Goal: Complete application form

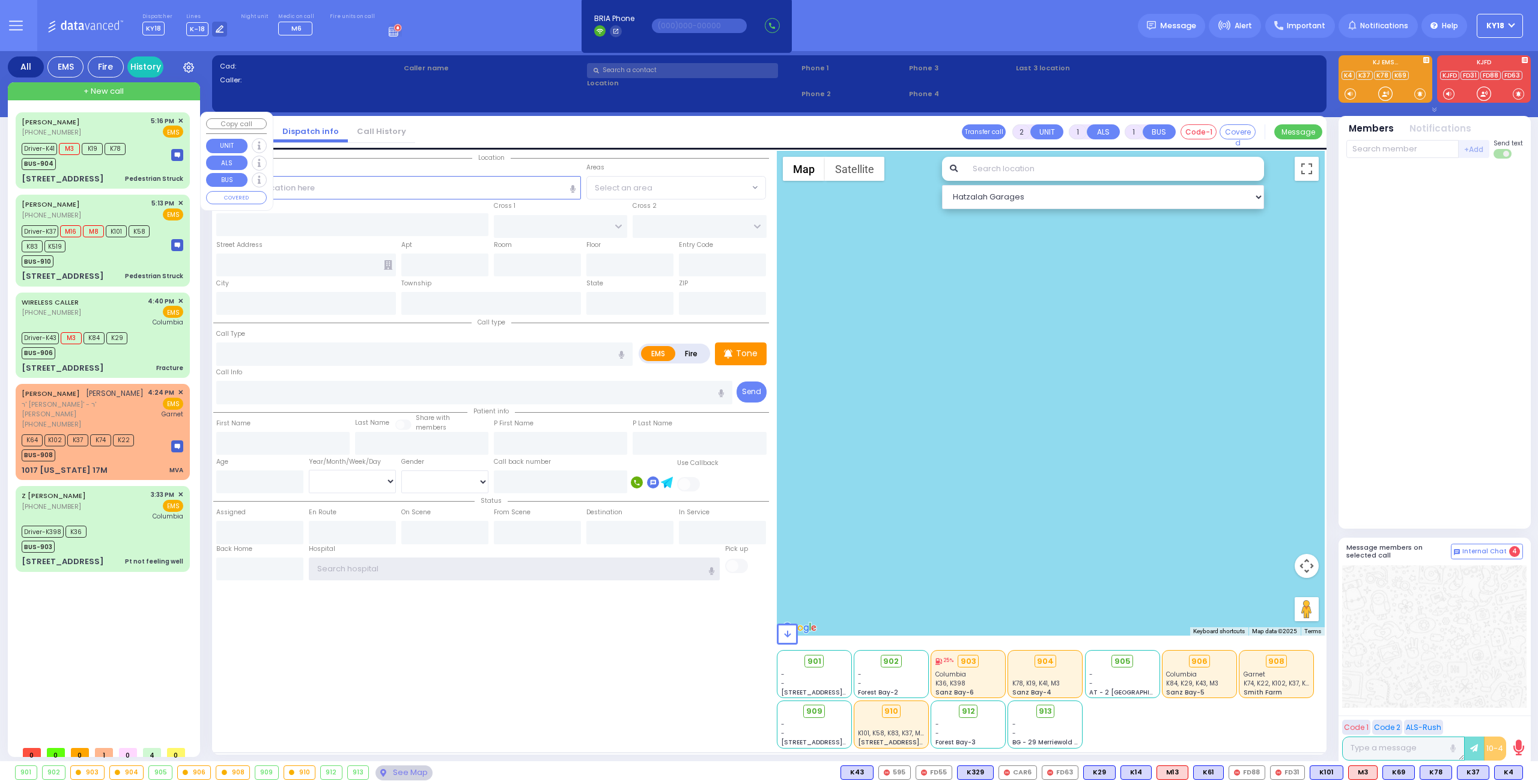
type input "ky18"
click at [123, 149] on span "K78" at bounding box center [115, 149] width 21 height 12
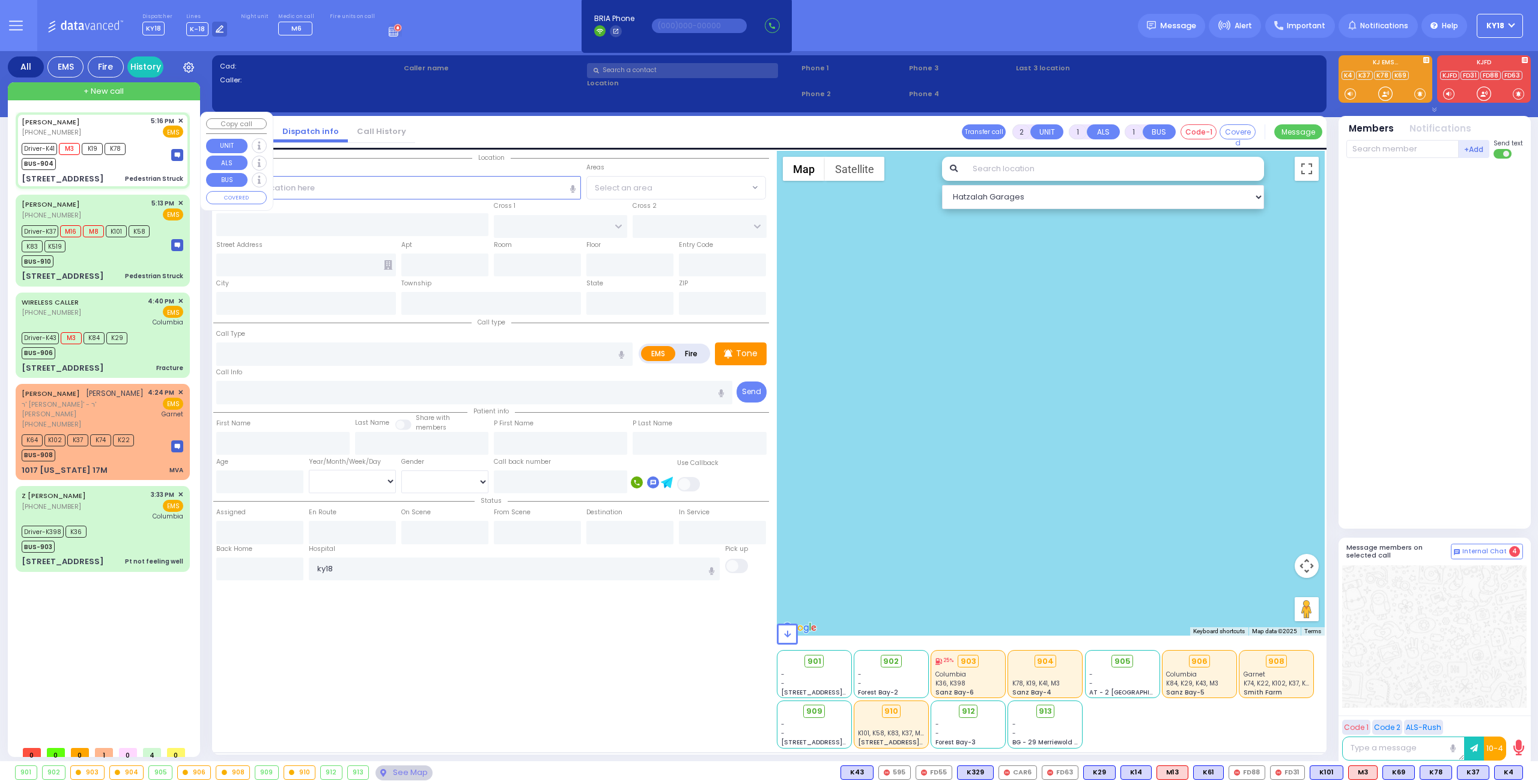
type input "6"
select select
type input "Pedestrian Struck"
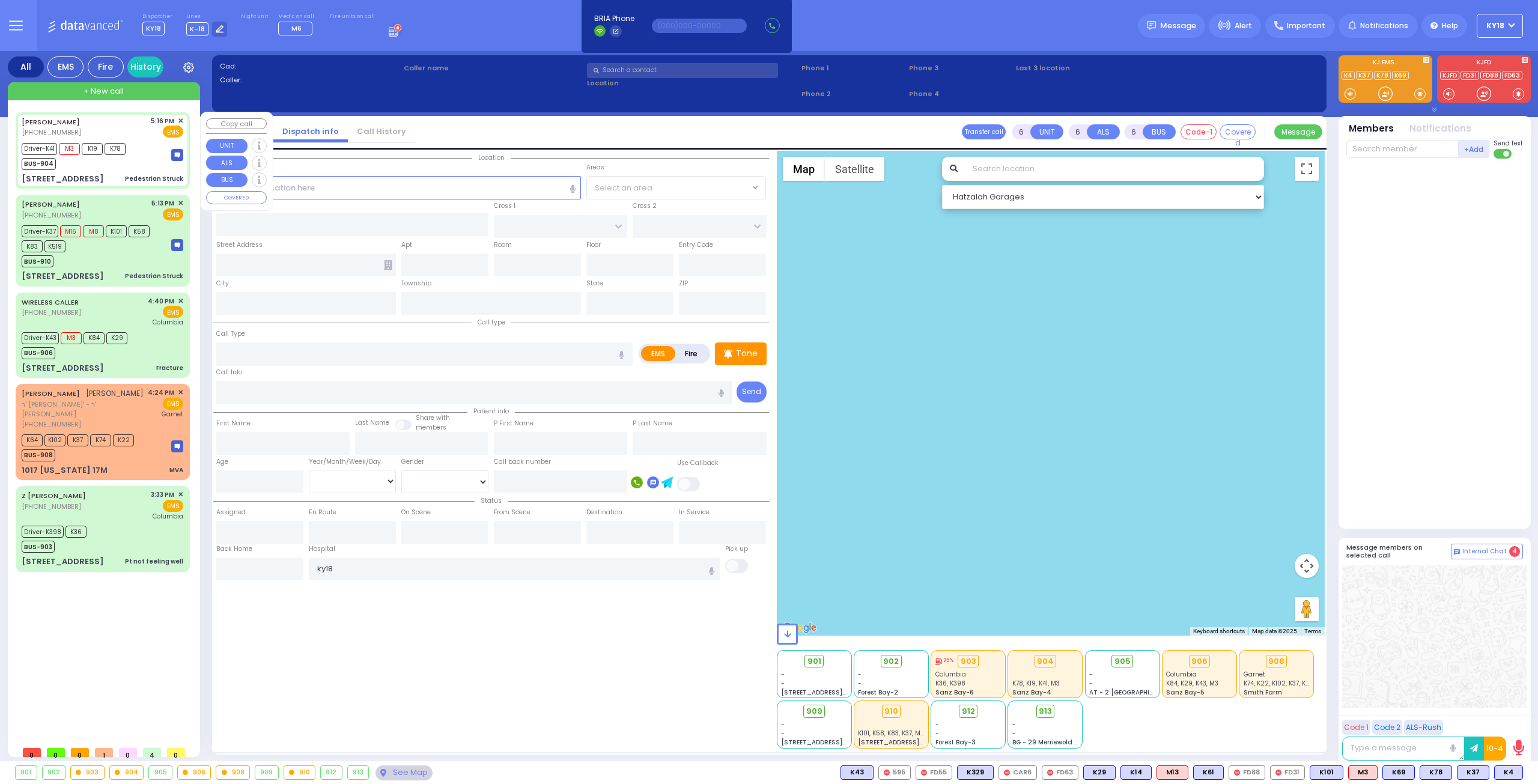
radio input "true"
type input "ARYE"
type input "TELLER"
type input "Unknown"
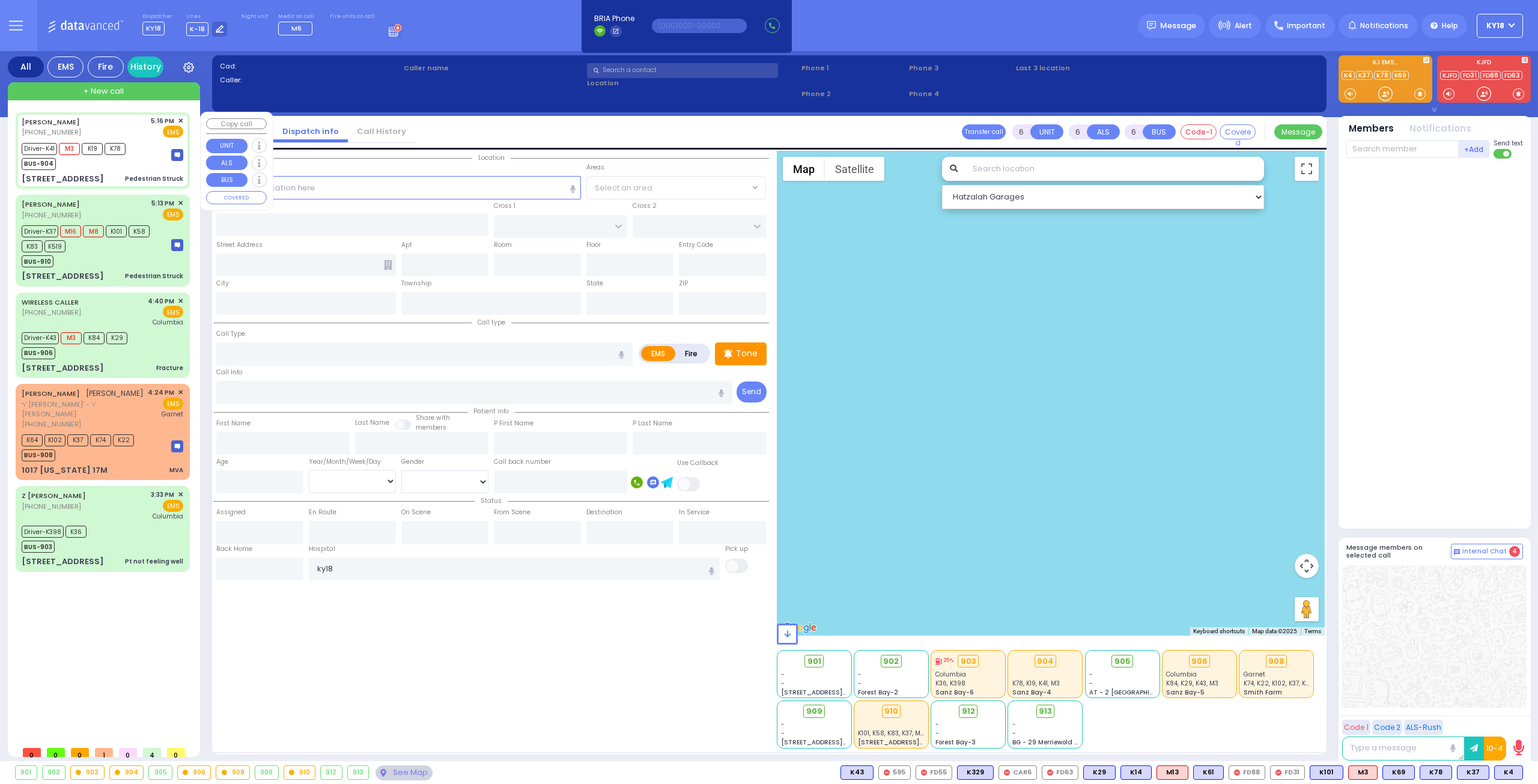
select select "Year"
type input "17:16"
type input "17:18"
type input "17:25"
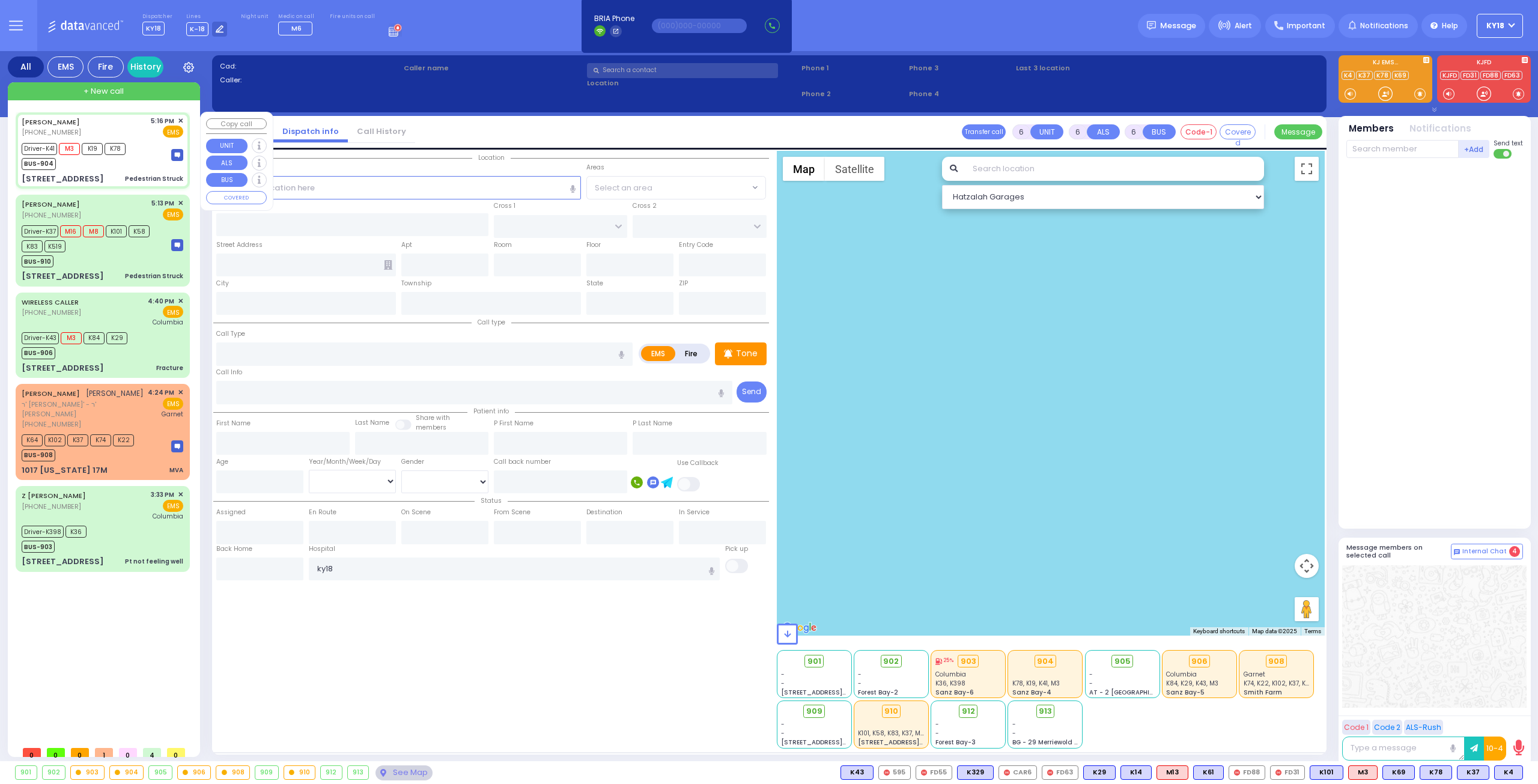
type input "17:48"
select select "Hatzalah Garages"
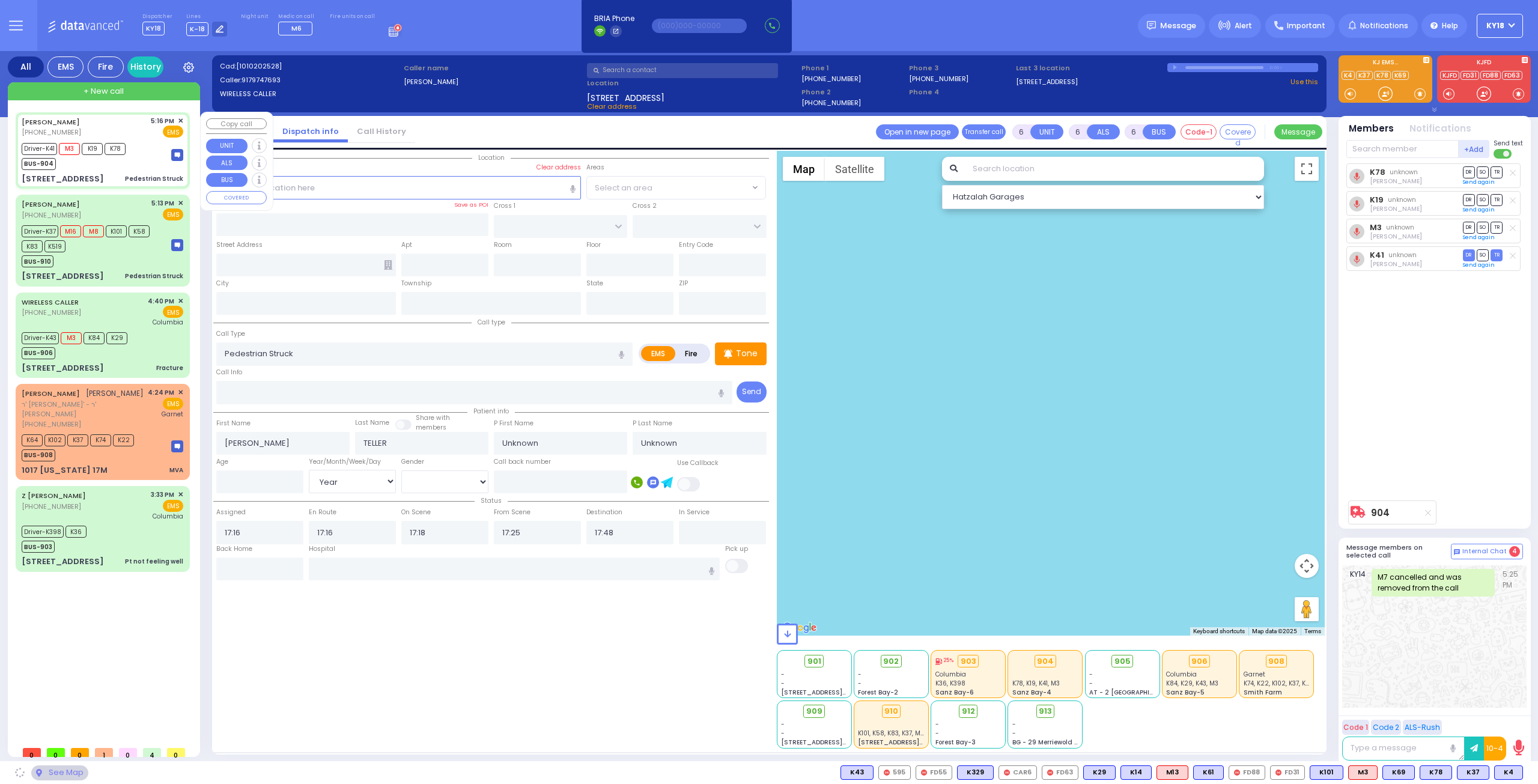
type input "BAKERTOWN RD"
type input "COUNTY ROUTE 105"
type input "18 AUSTRA PKWY"
type input "106"
type input "Kiryas Joel"
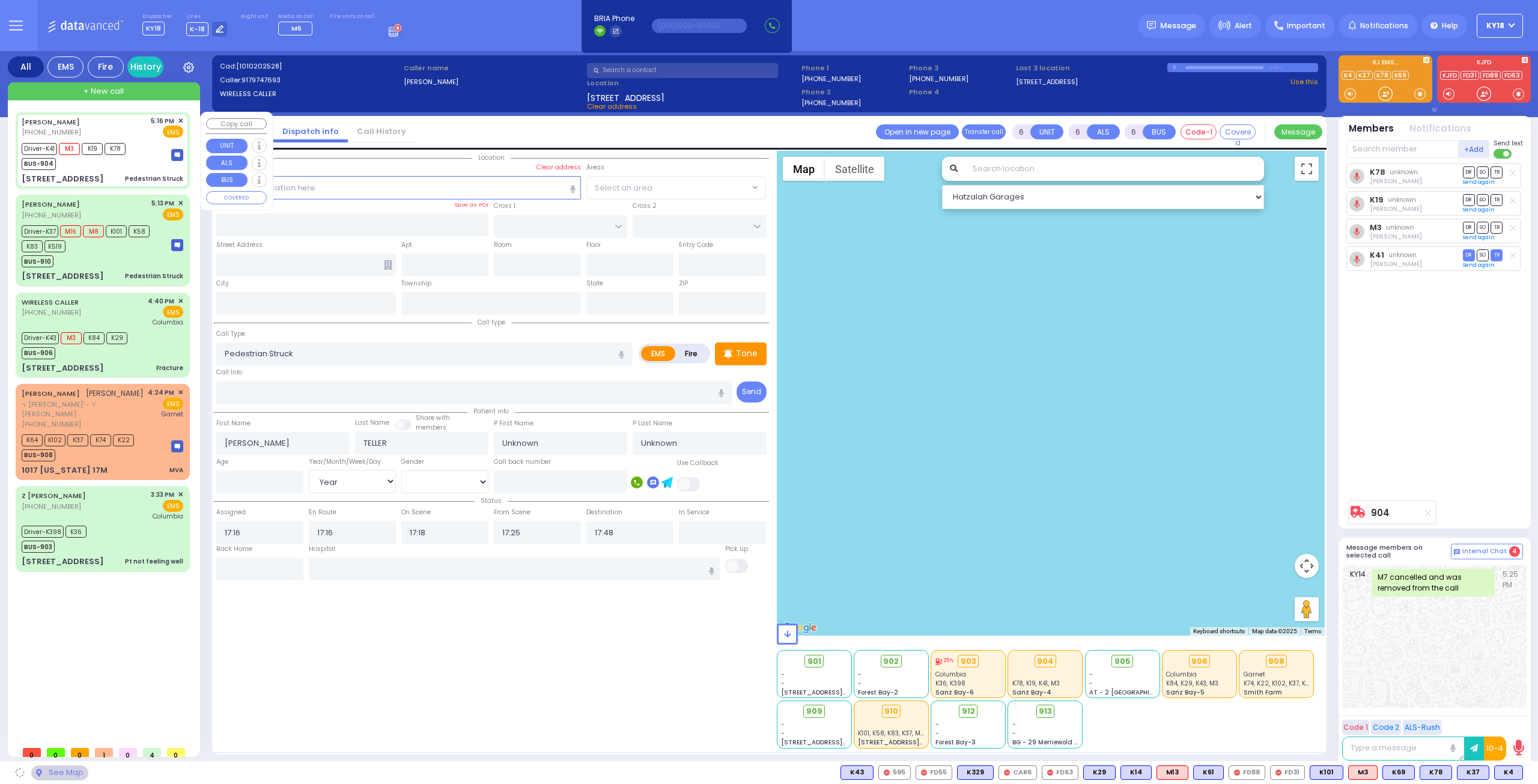
type input "[US_STATE]"
type input "10950"
select select "SECTION 4"
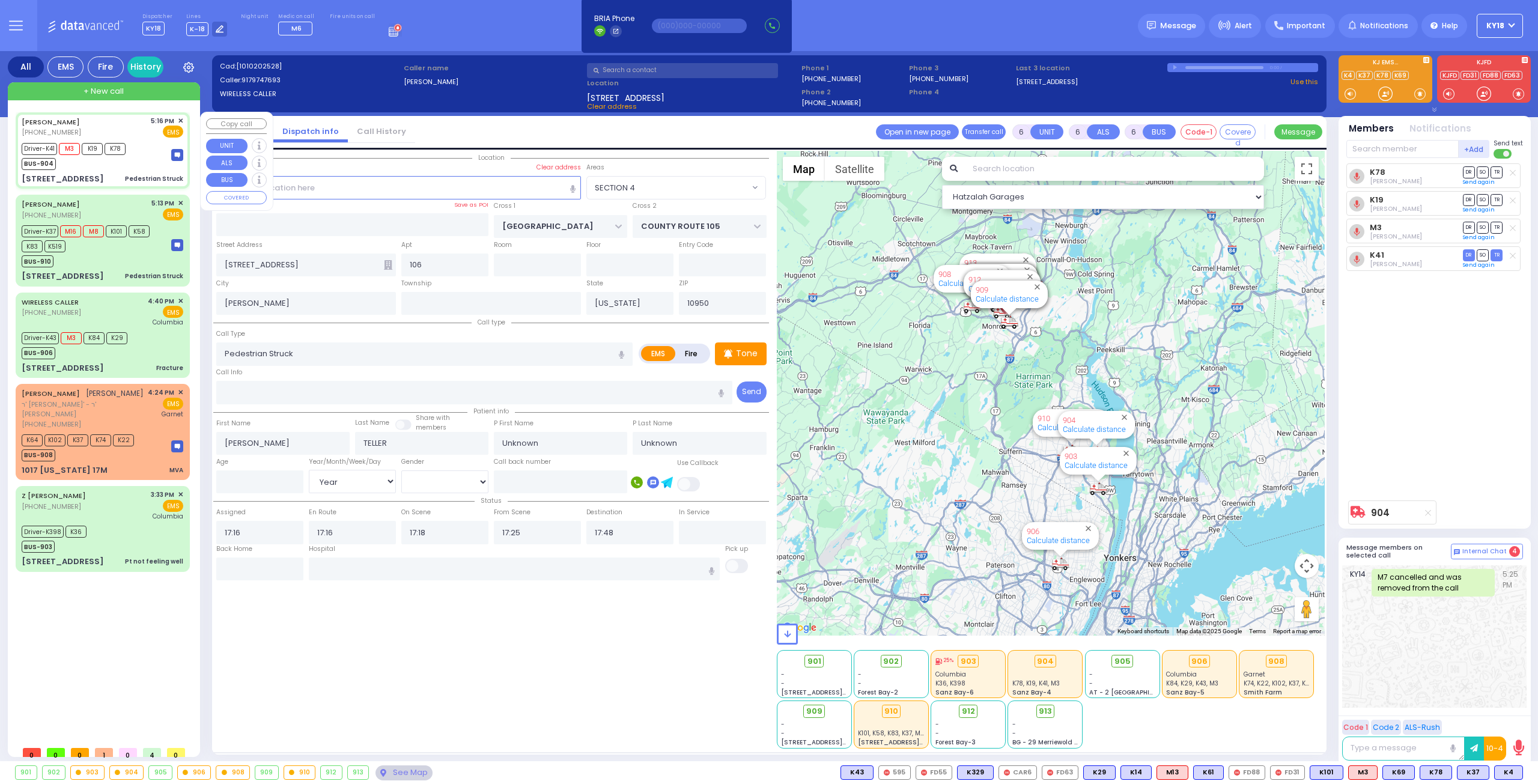
select select
radio input "true"
type input "Tzirel"
type input "Spira"
type input "6"
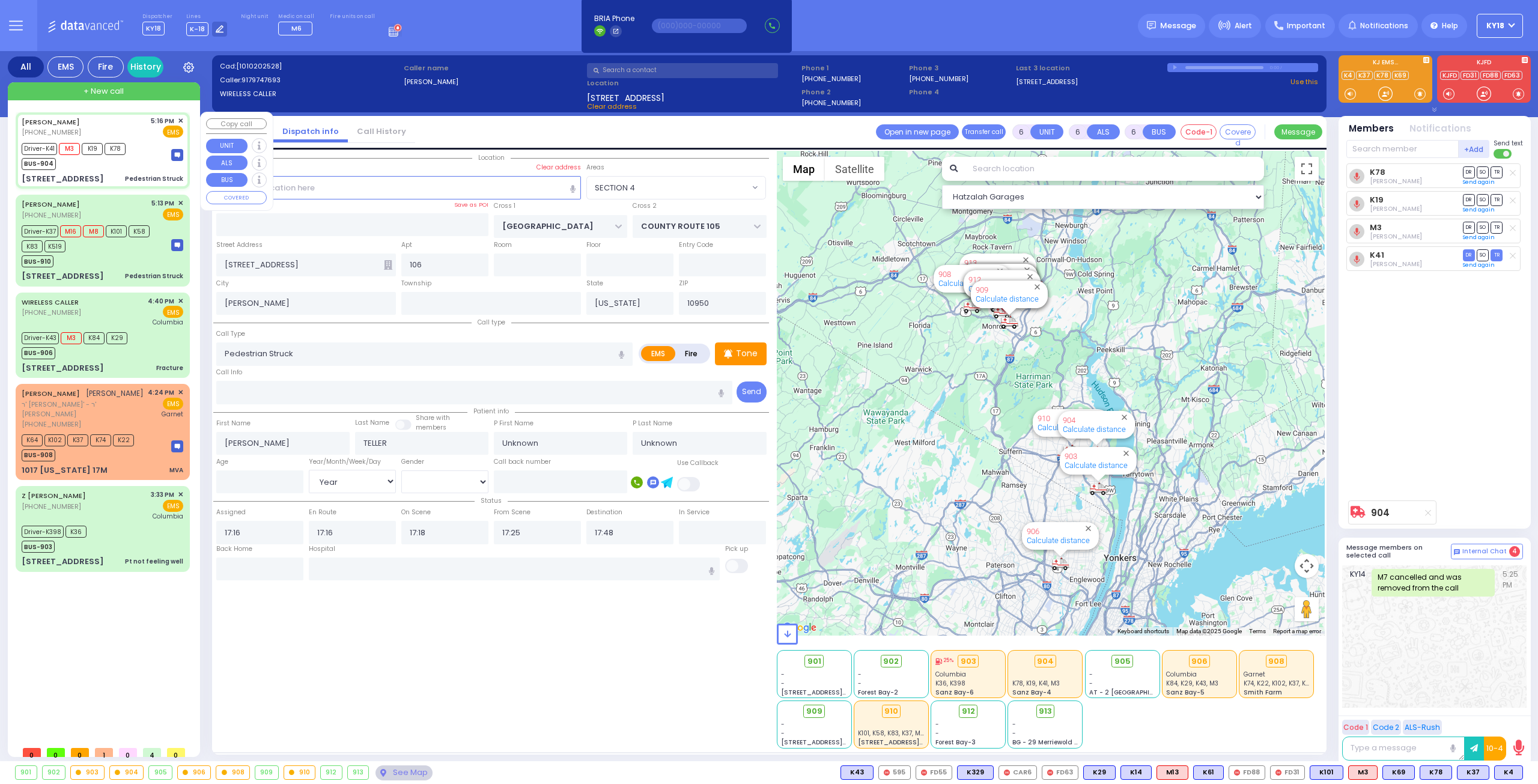
select select "Year"
select select "[DEMOGRAPHIC_DATA]"
select select "Hatzalah Garages"
select select "SECTION 4"
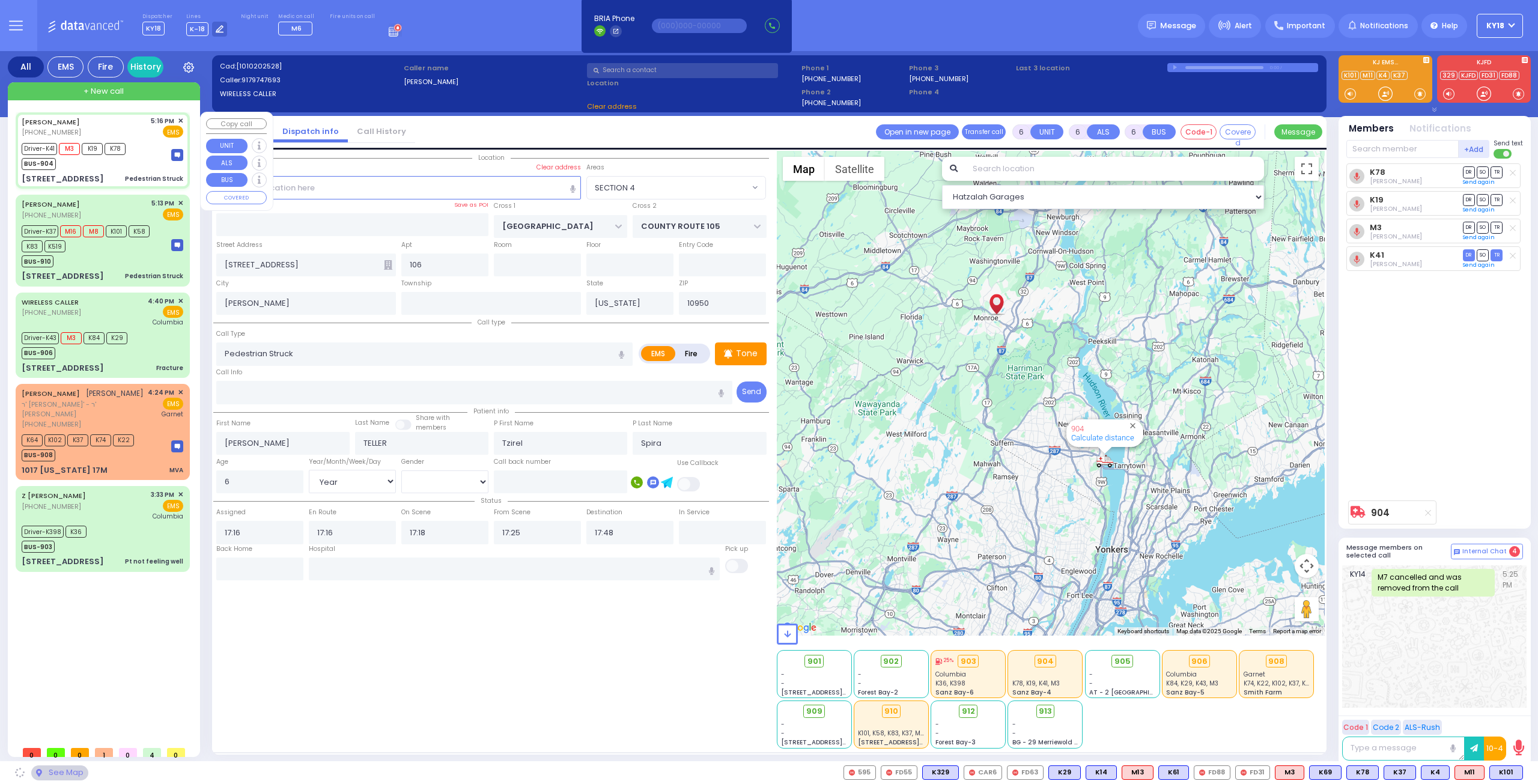
select select
radio input "true"
select select "Year"
select select "[DEMOGRAPHIC_DATA]"
select select "Hatzalah Garages"
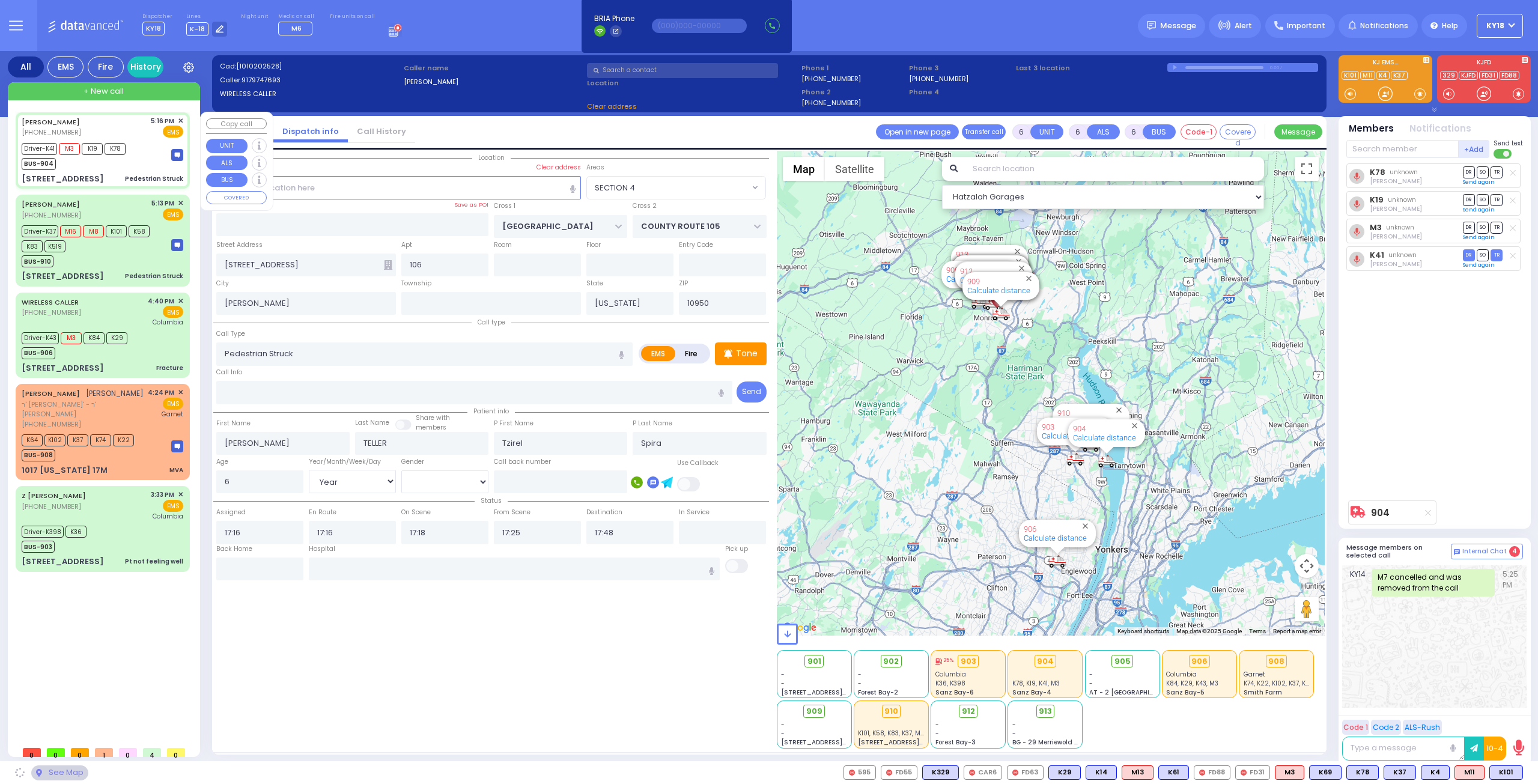
select select "SECTION 4"
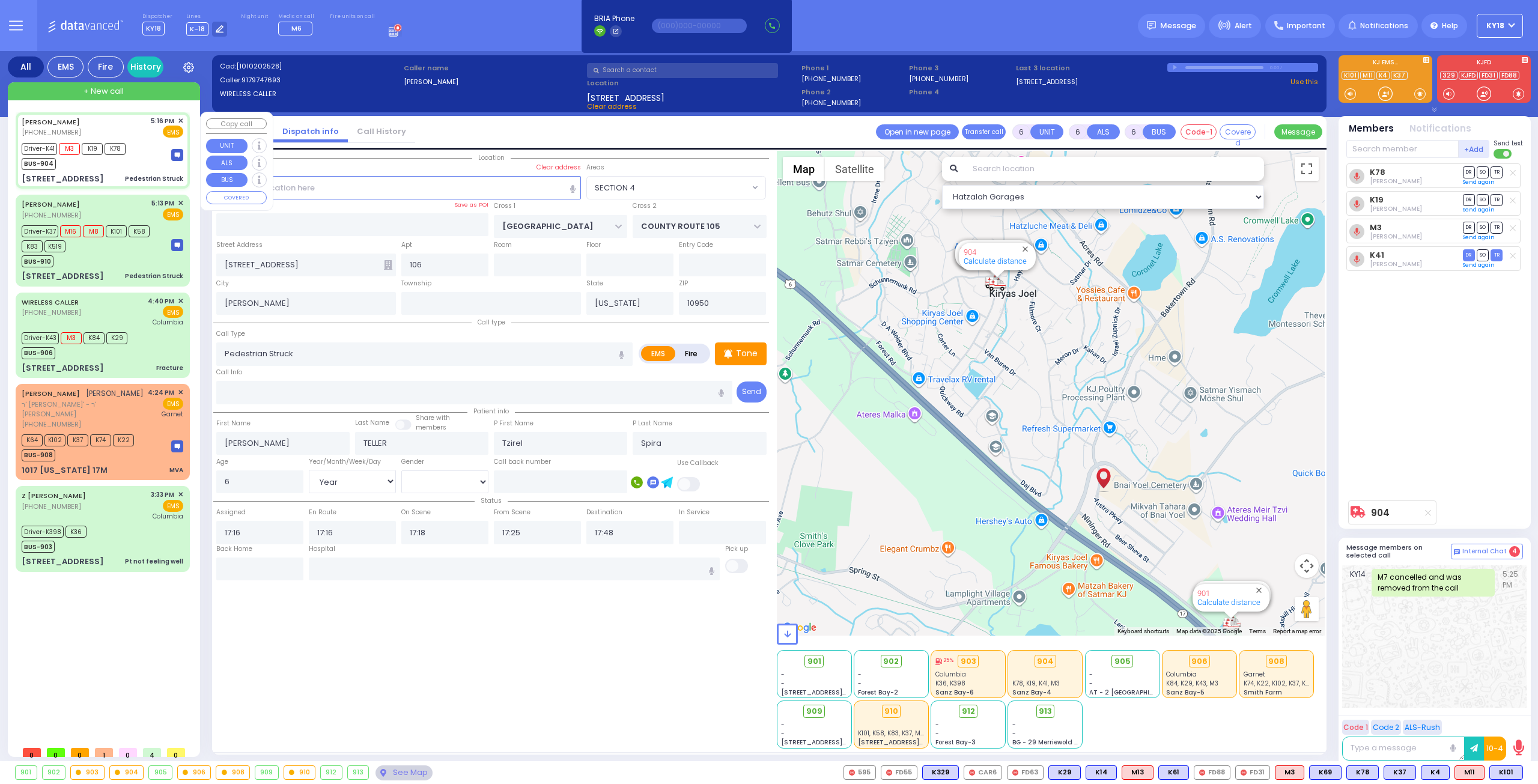
select select
radio input "true"
select select "Year"
select select "[DEMOGRAPHIC_DATA]"
select select "Hatzalah Garages"
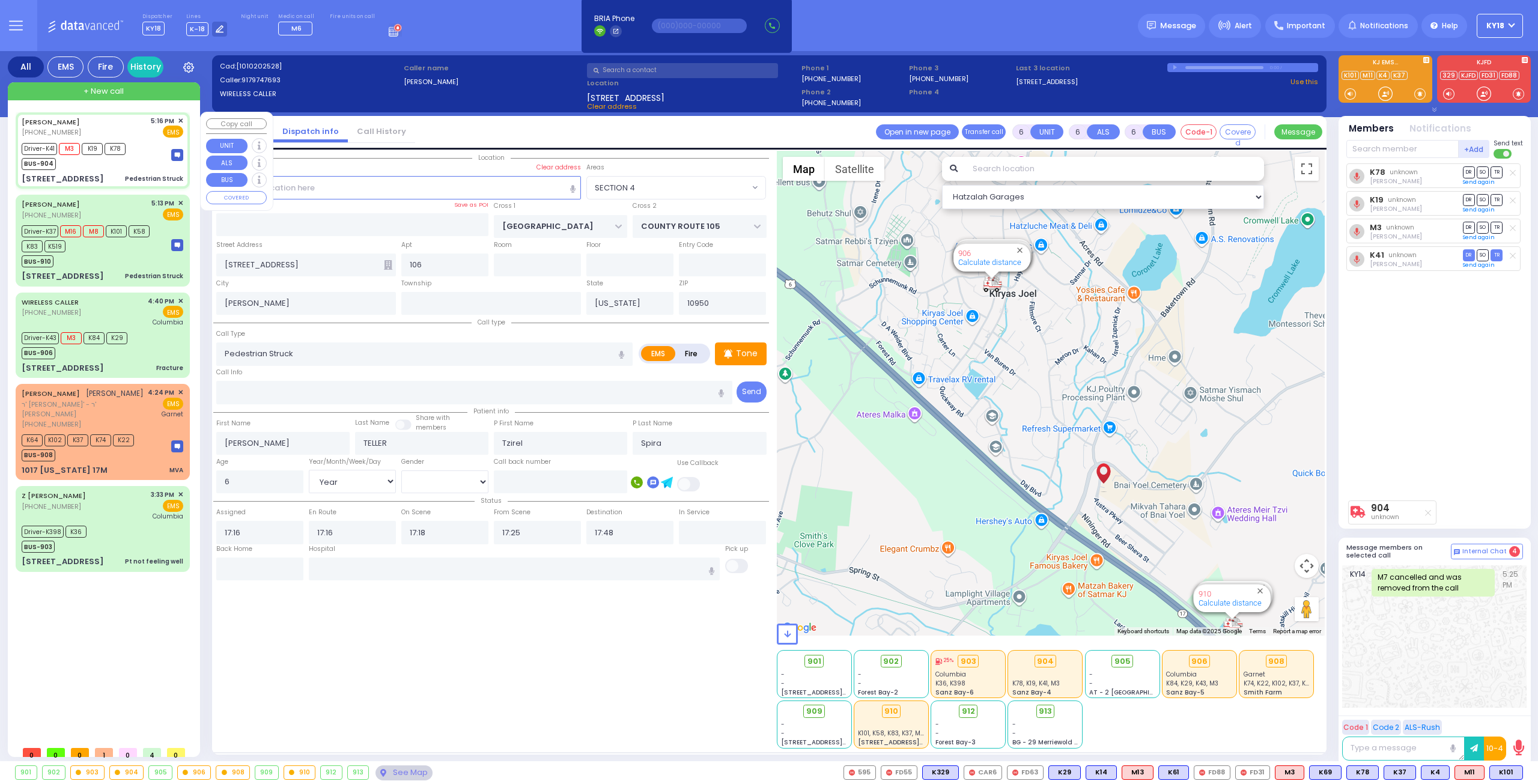
select select "SECTION 4"
select select
radio input "true"
select select "Year"
select select "[DEMOGRAPHIC_DATA]"
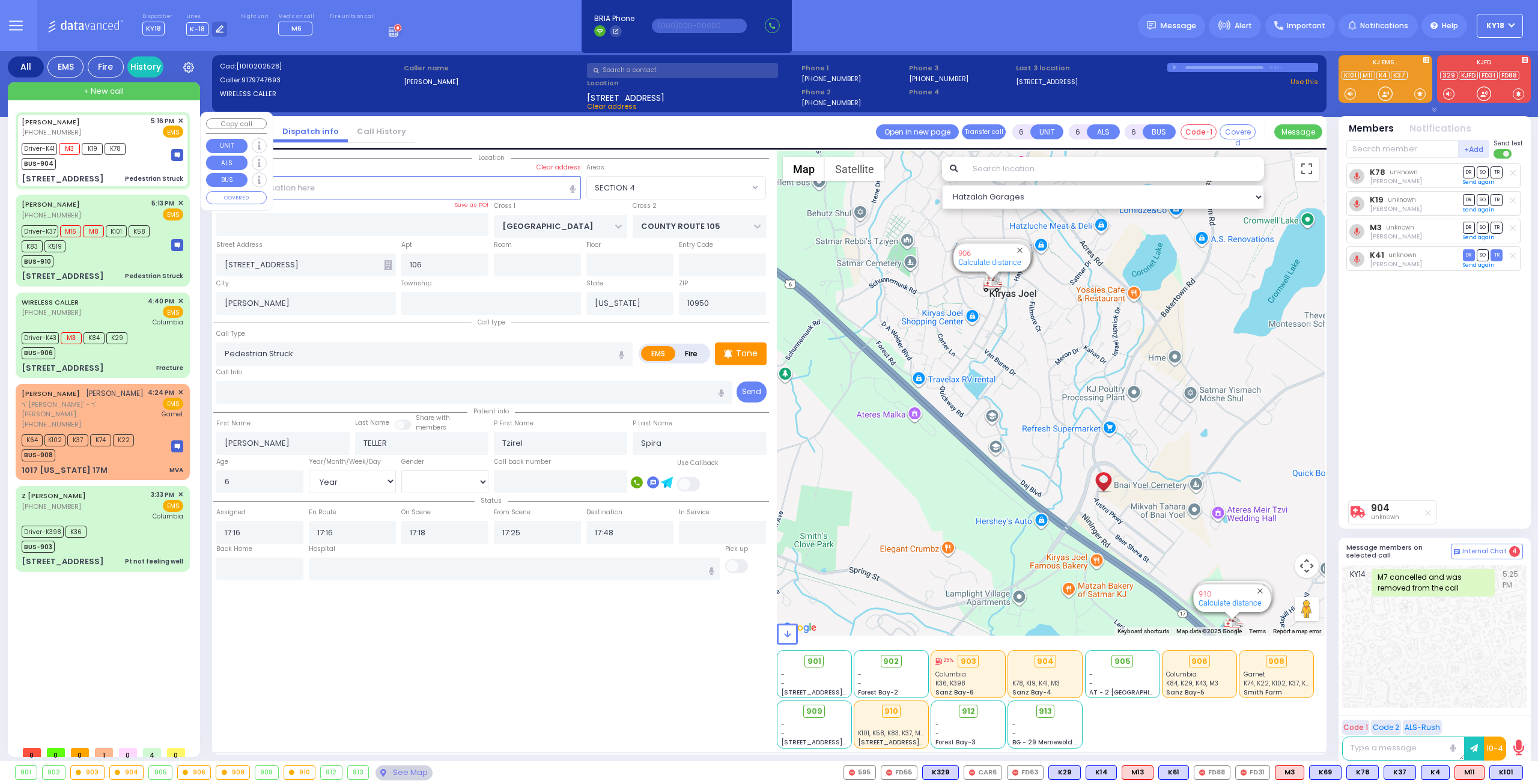
select select "Hatzalah Garages"
select select "SECTION 4"
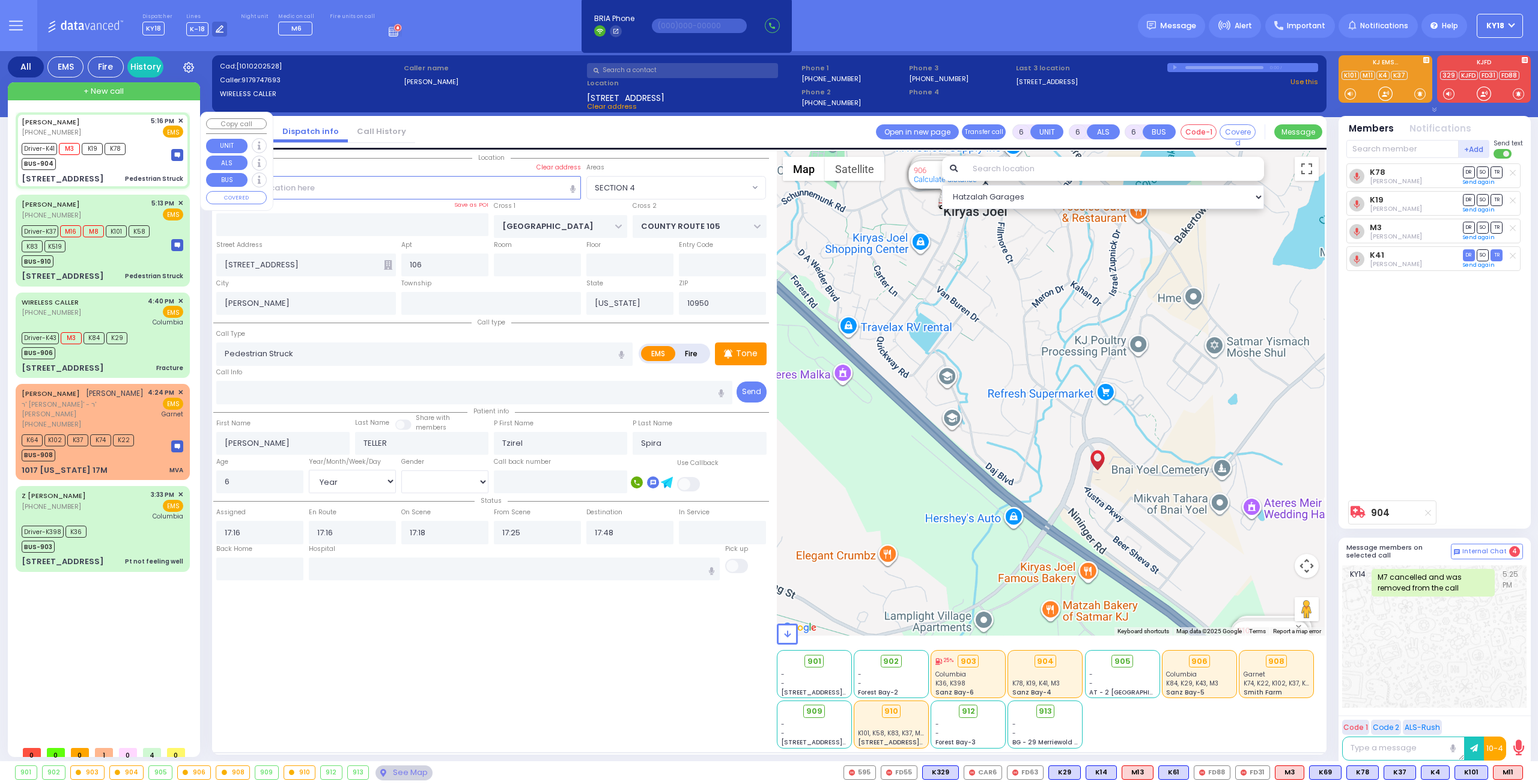
select select
radio input "true"
select select "Year"
select select "[DEMOGRAPHIC_DATA]"
select select "Hatzalah Garages"
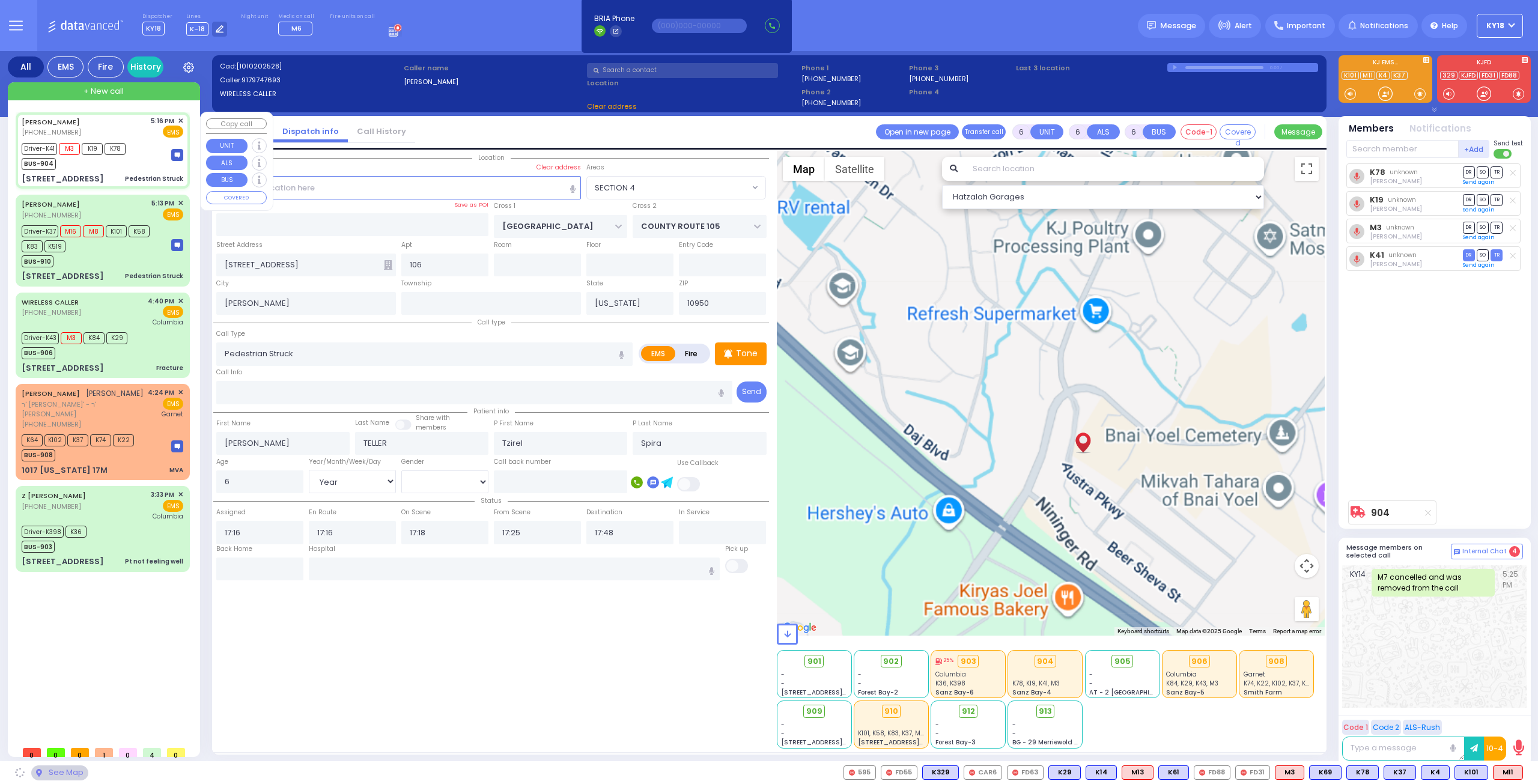
select select "SECTION 4"
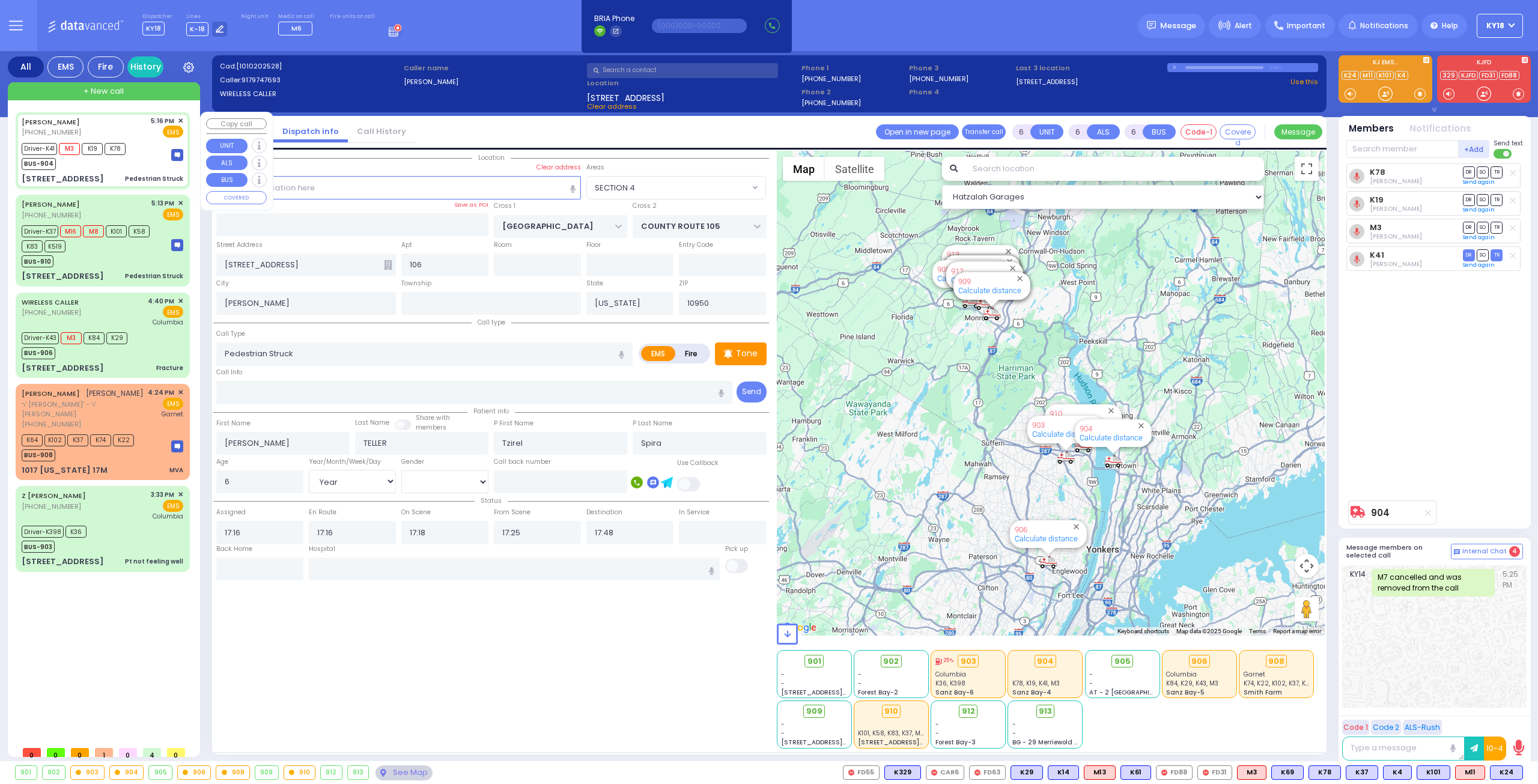
select select
radio input "true"
select select "Year"
select select "[DEMOGRAPHIC_DATA]"
select select "Hatzalah Garages"
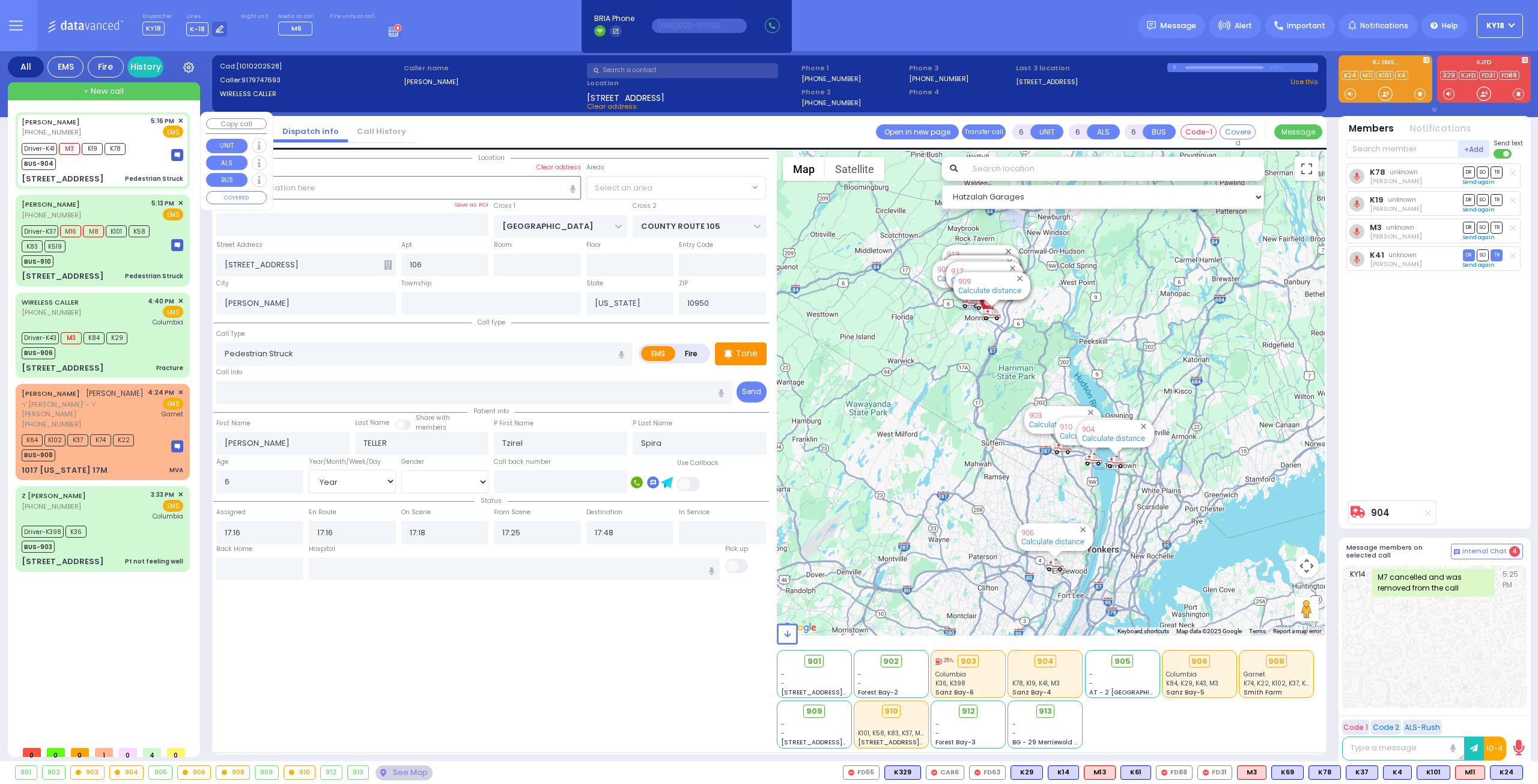
select select "SECTION 4"
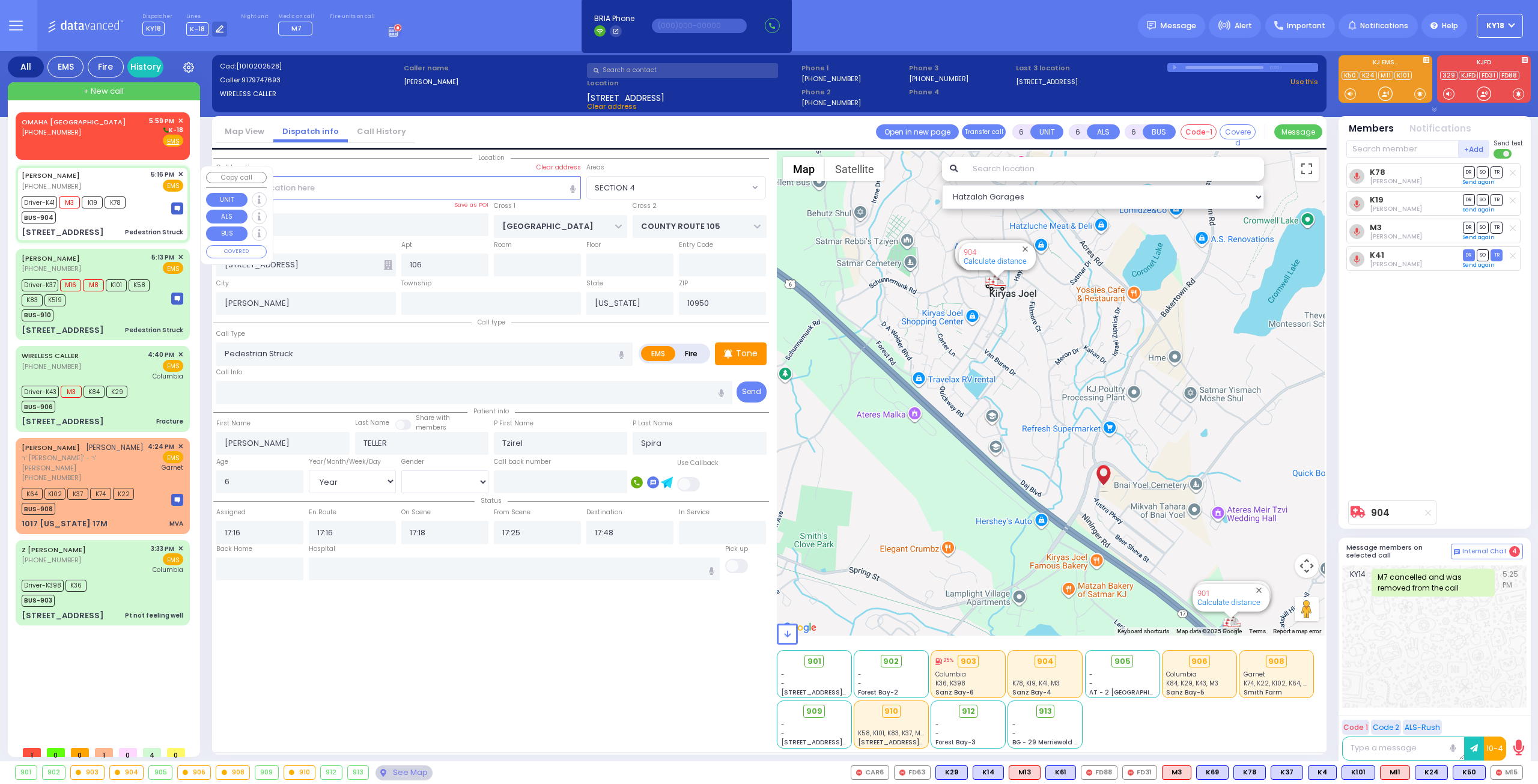
click at [126, 203] on div "Driver-K41 M3 K19 K78 BUS-904" at bounding box center [75, 208] width 108 height 30
select select
radio input "true"
select select "Year"
select select "[DEMOGRAPHIC_DATA]"
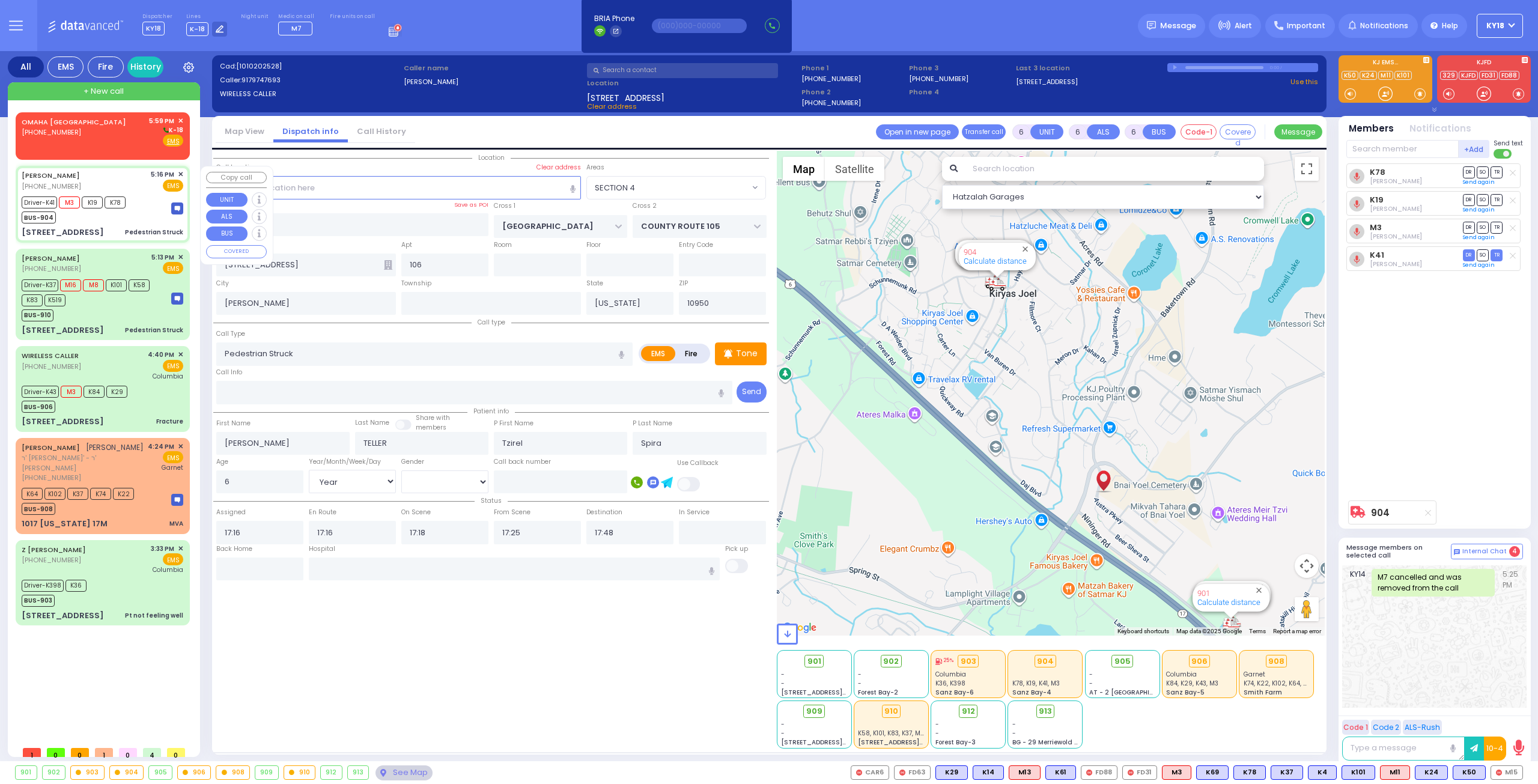
select select "Hatzalah Garages"
select select "SECTION 4"
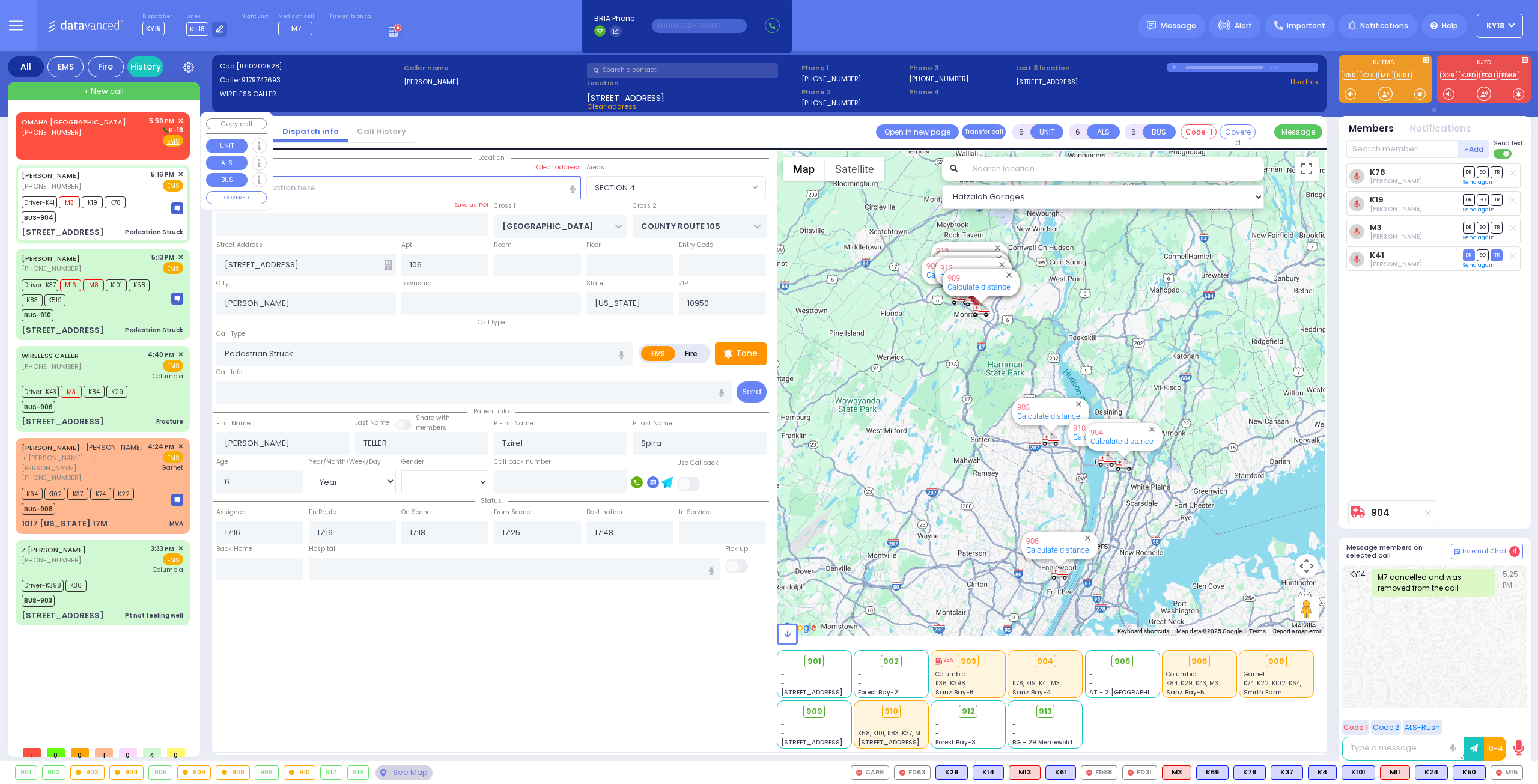
click at [78, 131] on div "OMAHA NE (402) 952-1777 5:59 PM ✕ K-18" at bounding box center [102, 131] width 161 height 31
type input "2"
type input "1"
select select
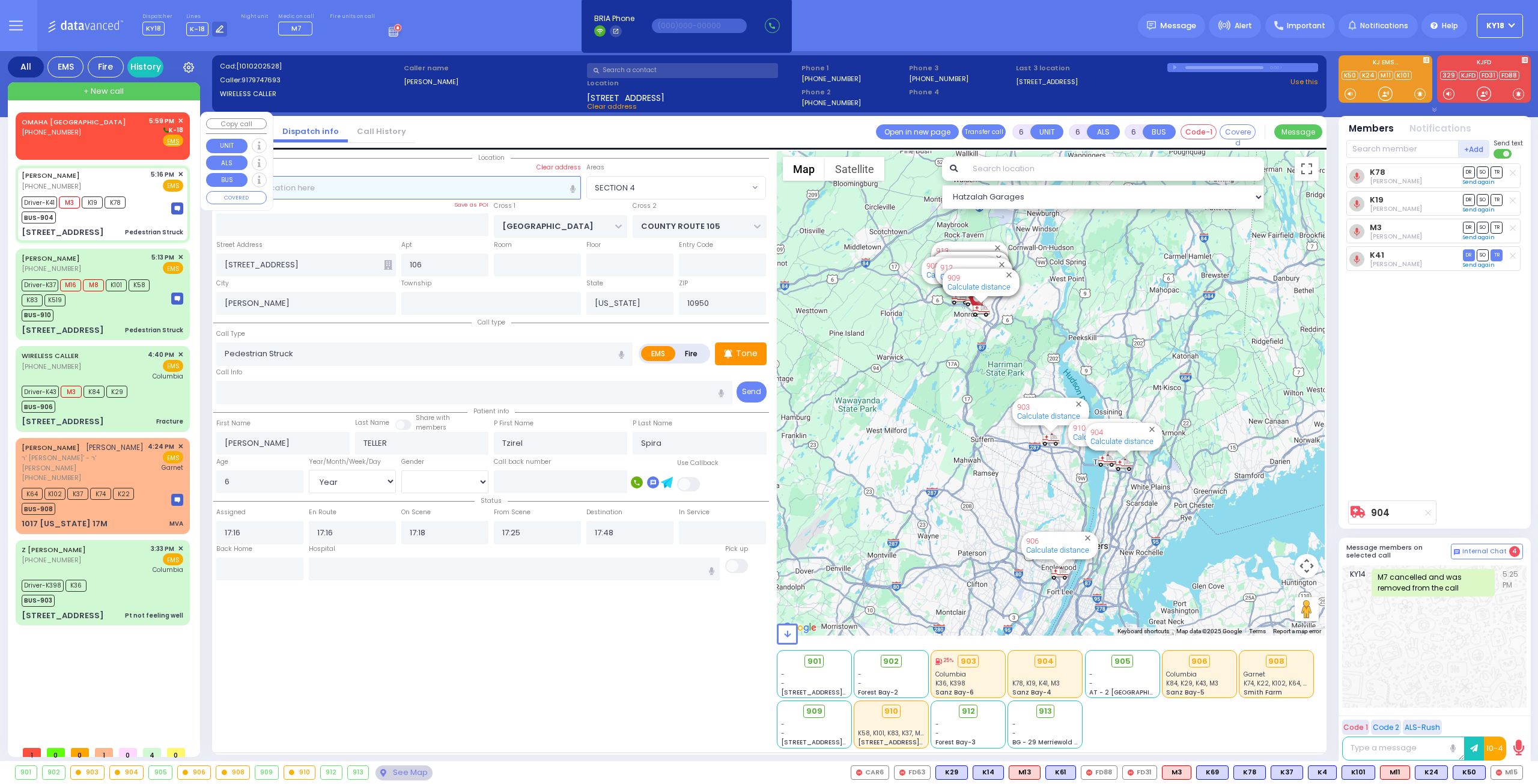
radio input "true"
select select
type input "17:59"
select select "Hatzalah Garages"
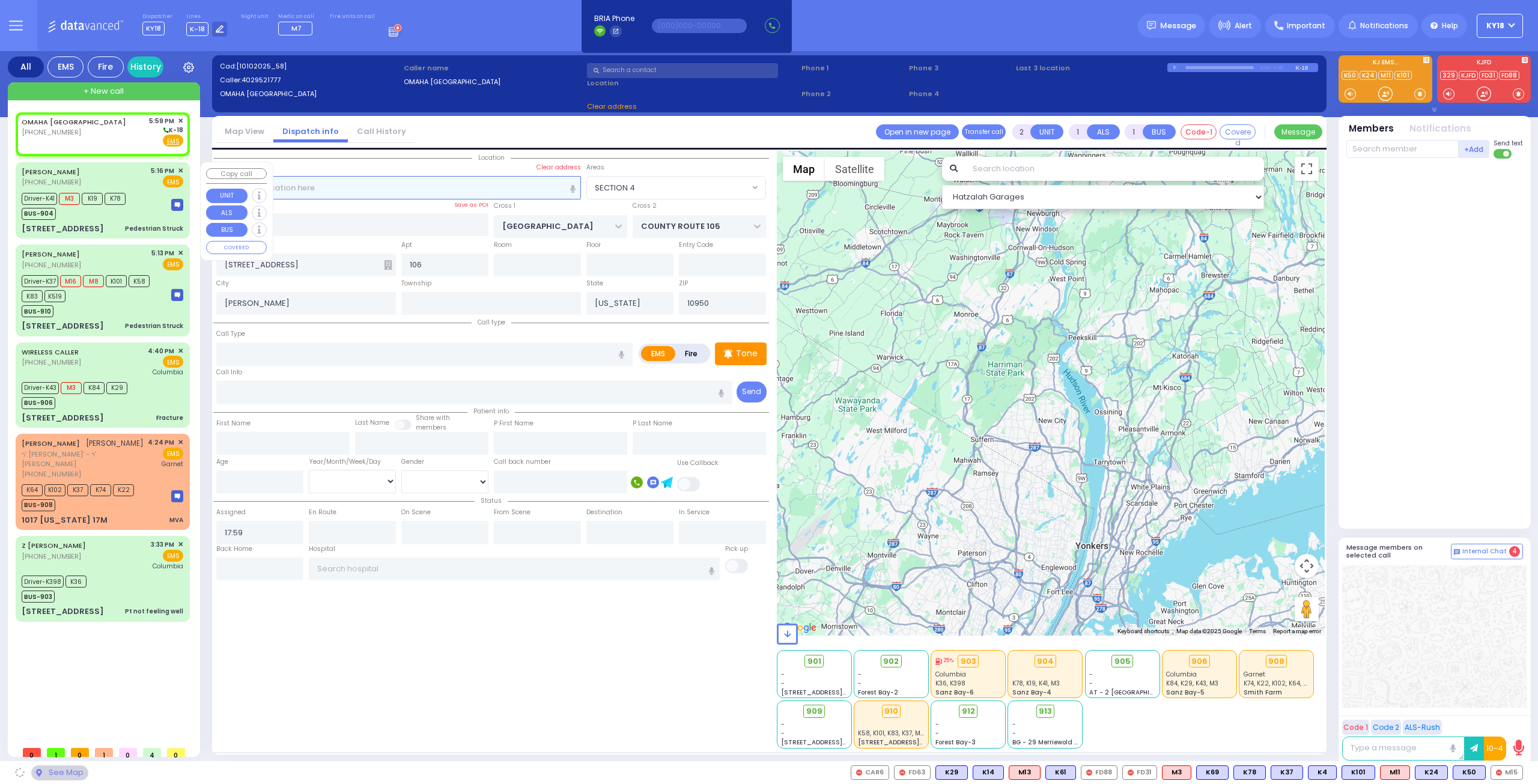
select select
radio input "true"
select select
select select "Hatzalah Garages"
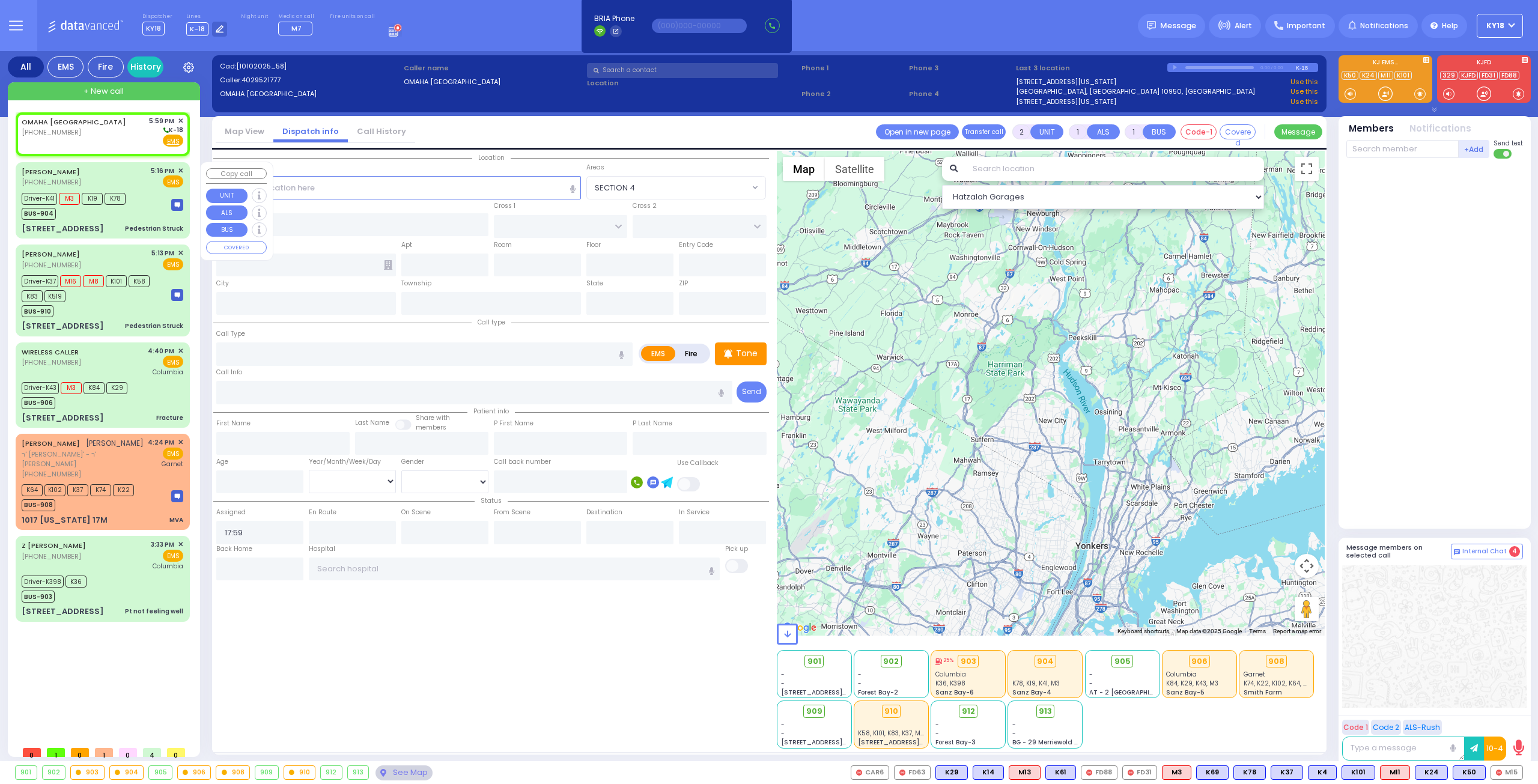
click at [131, 214] on div "Driver-K41 M3 K19 K78 BUS-904" at bounding box center [77, 205] width 112 height 30
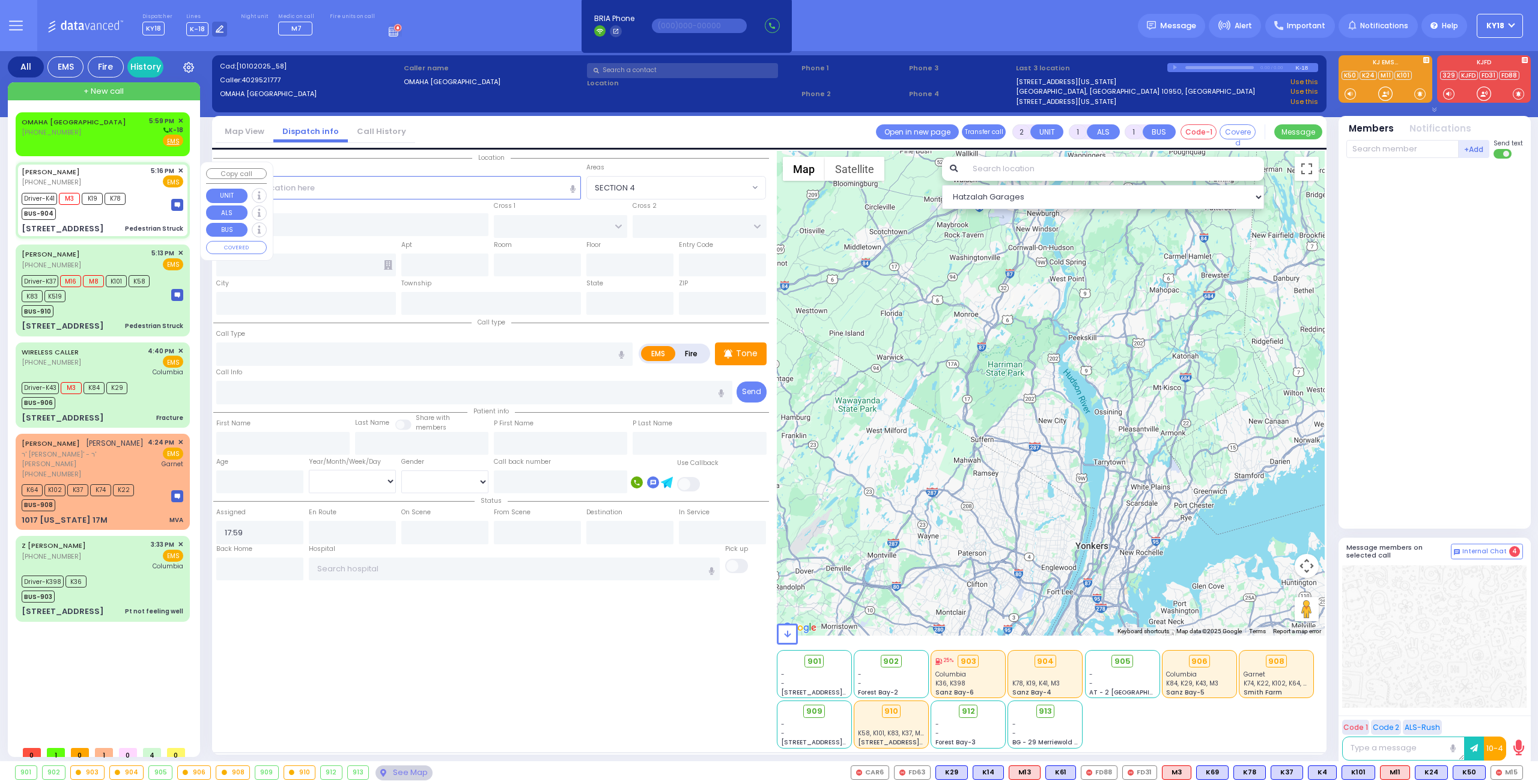
type input "6"
select select
type input "Pedestrian Struck"
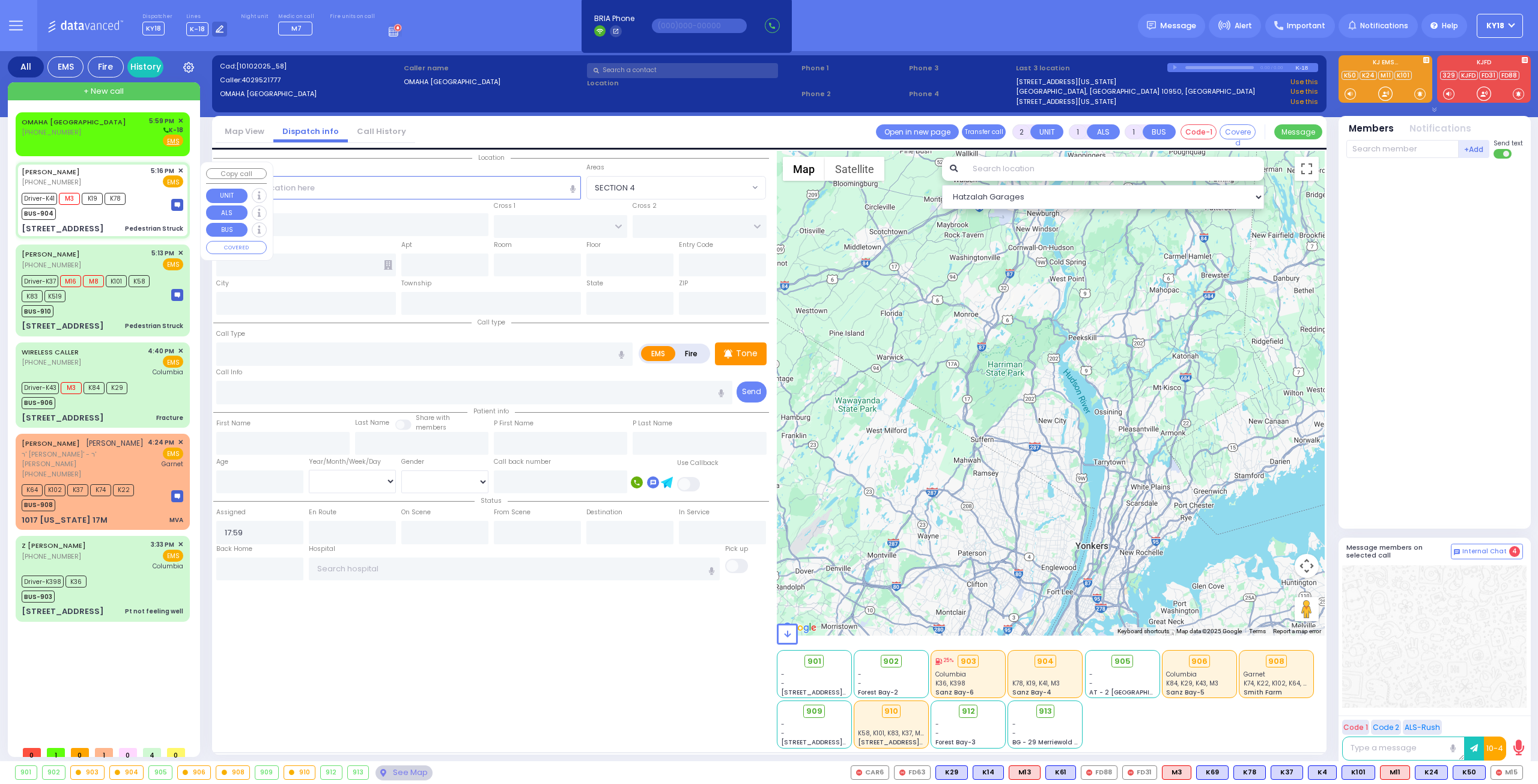
radio input "true"
type input "ARYE"
type input "TELLER"
type input "Tzirel"
type input "Spira"
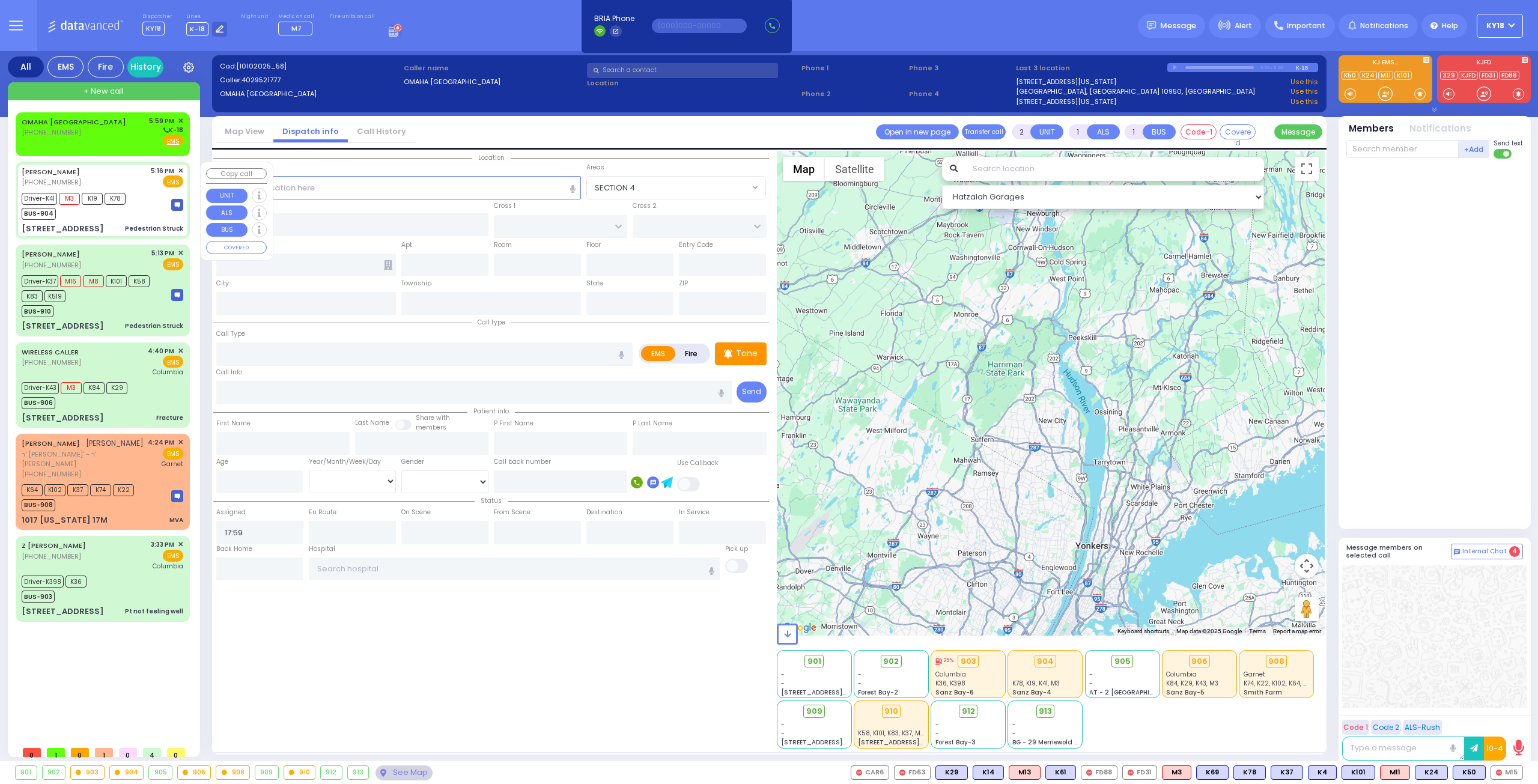
type input "6"
select select "Year"
select select "[DEMOGRAPHIC_DATA]"
type input "17:16"
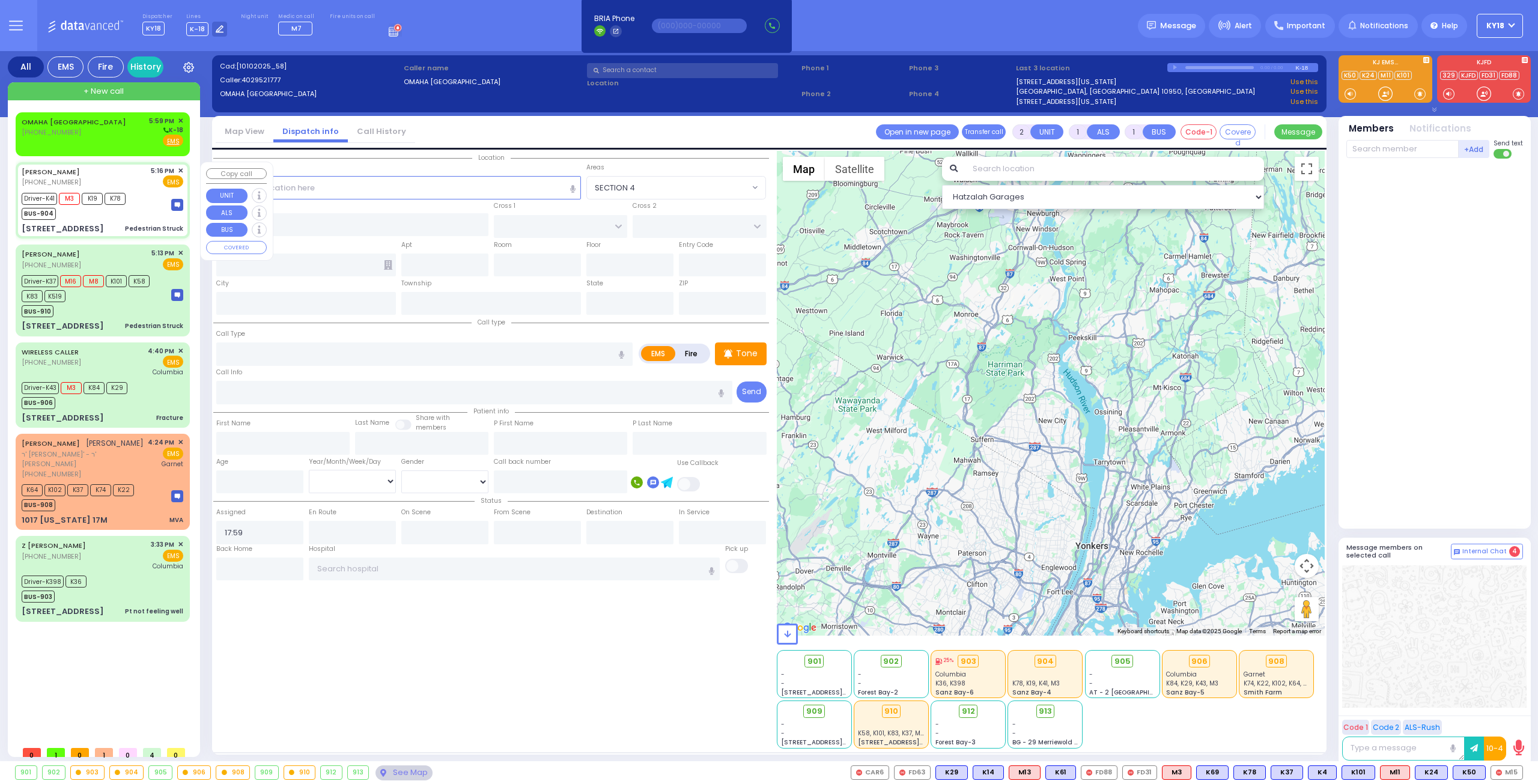
type input "17:18"
type input "17:25"
type input "17:48"
select select "Hatzalah Garages"
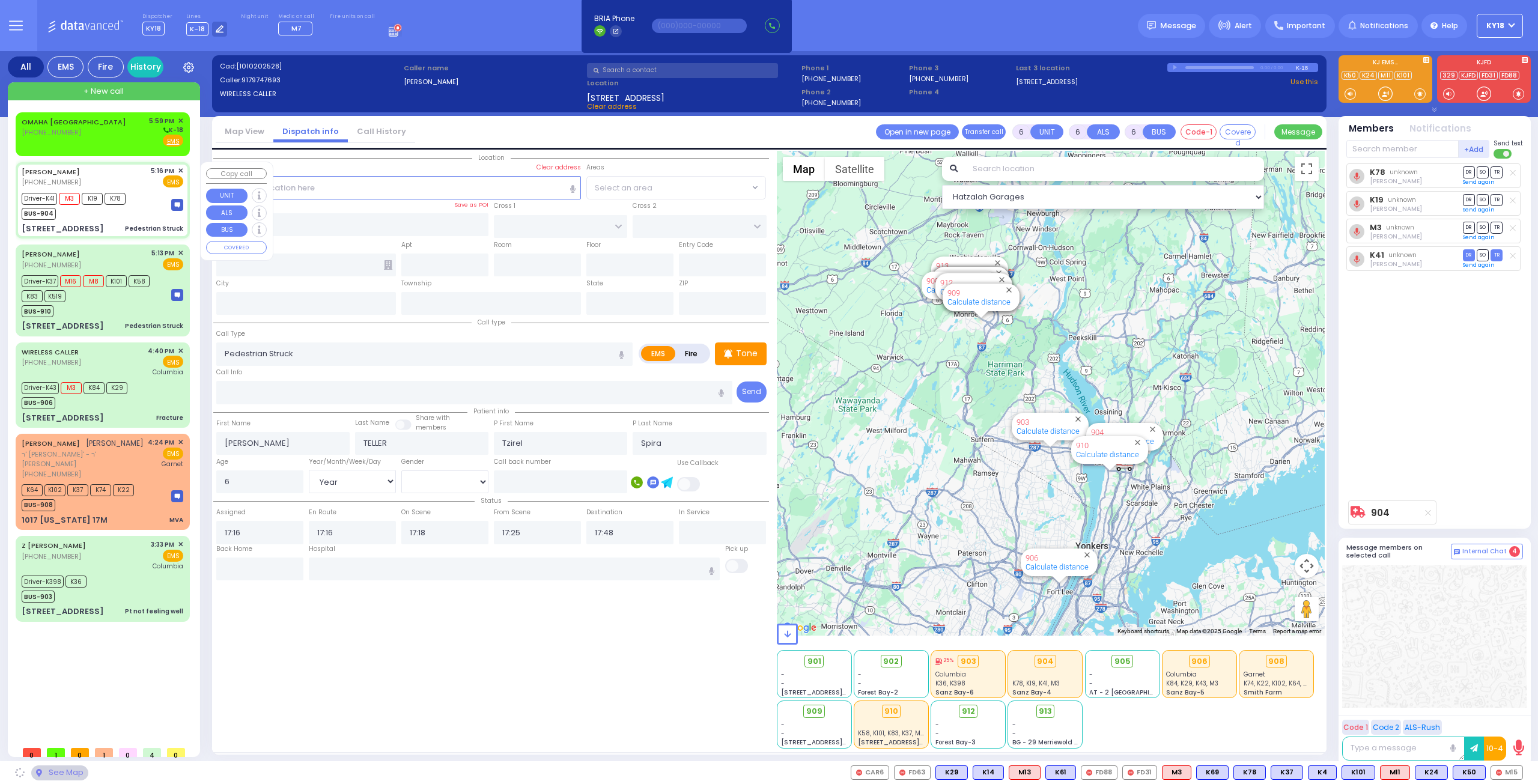
type input "BAKERTOWN RD"
type input "COUNTY ROUTE 105"
type input "18 AUSTRA PKWY"
type input "106"
type input "Kiryas Joel"
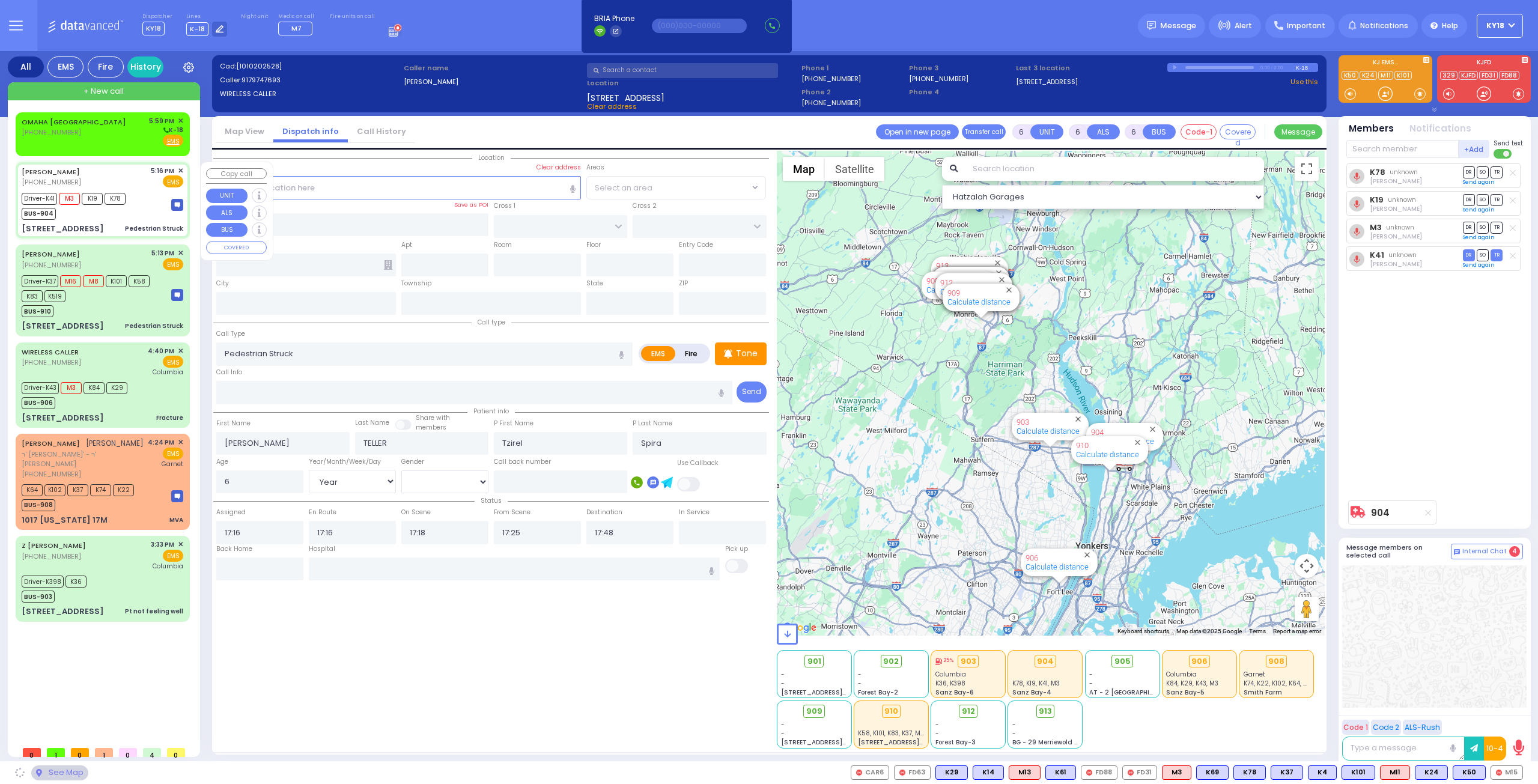
type input "[US_STATE]"
type input "10950"
select select "SECTION 4"
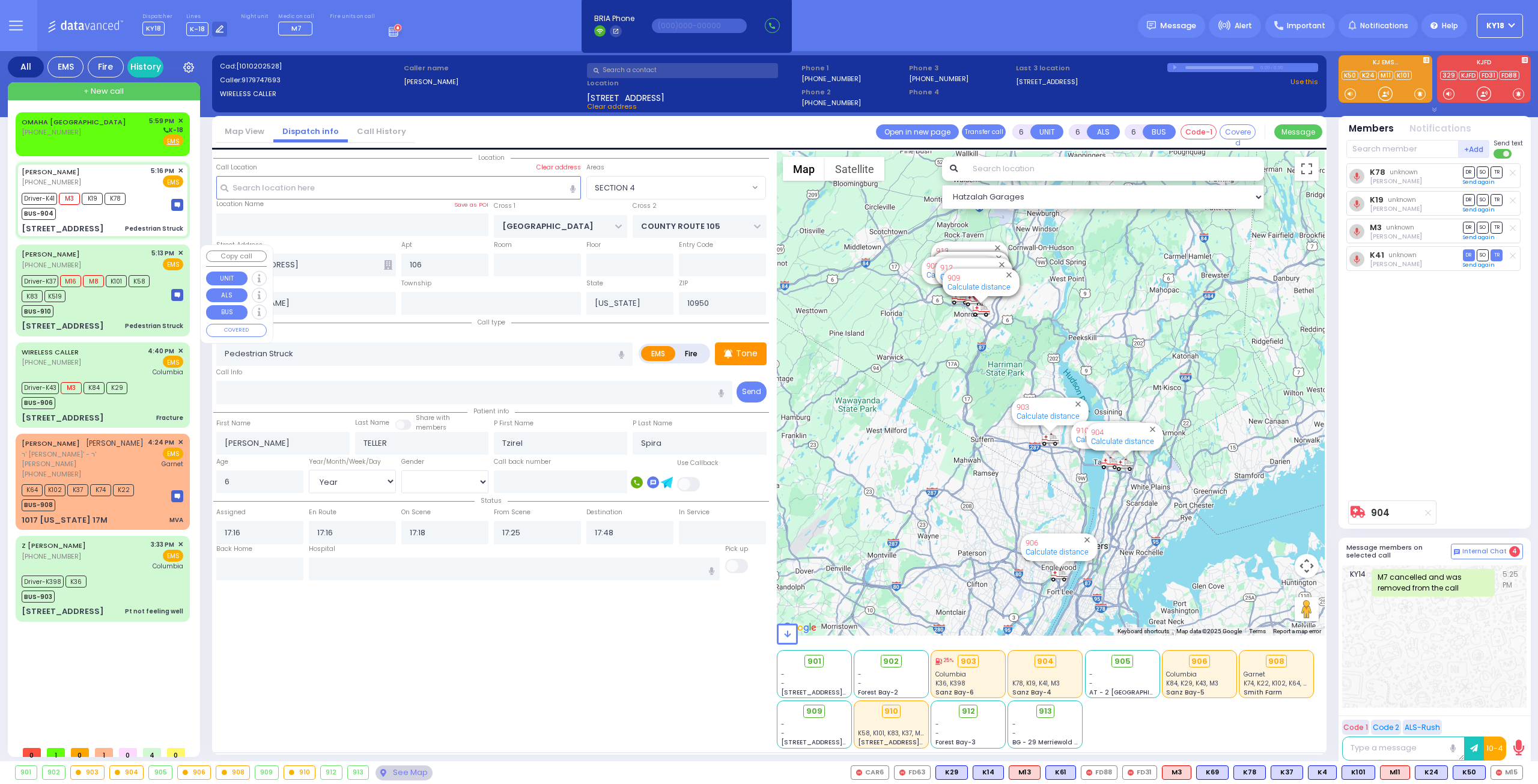
click at [130, 276] on span "K58" at bounding box center [138, 281] width 21 height 12
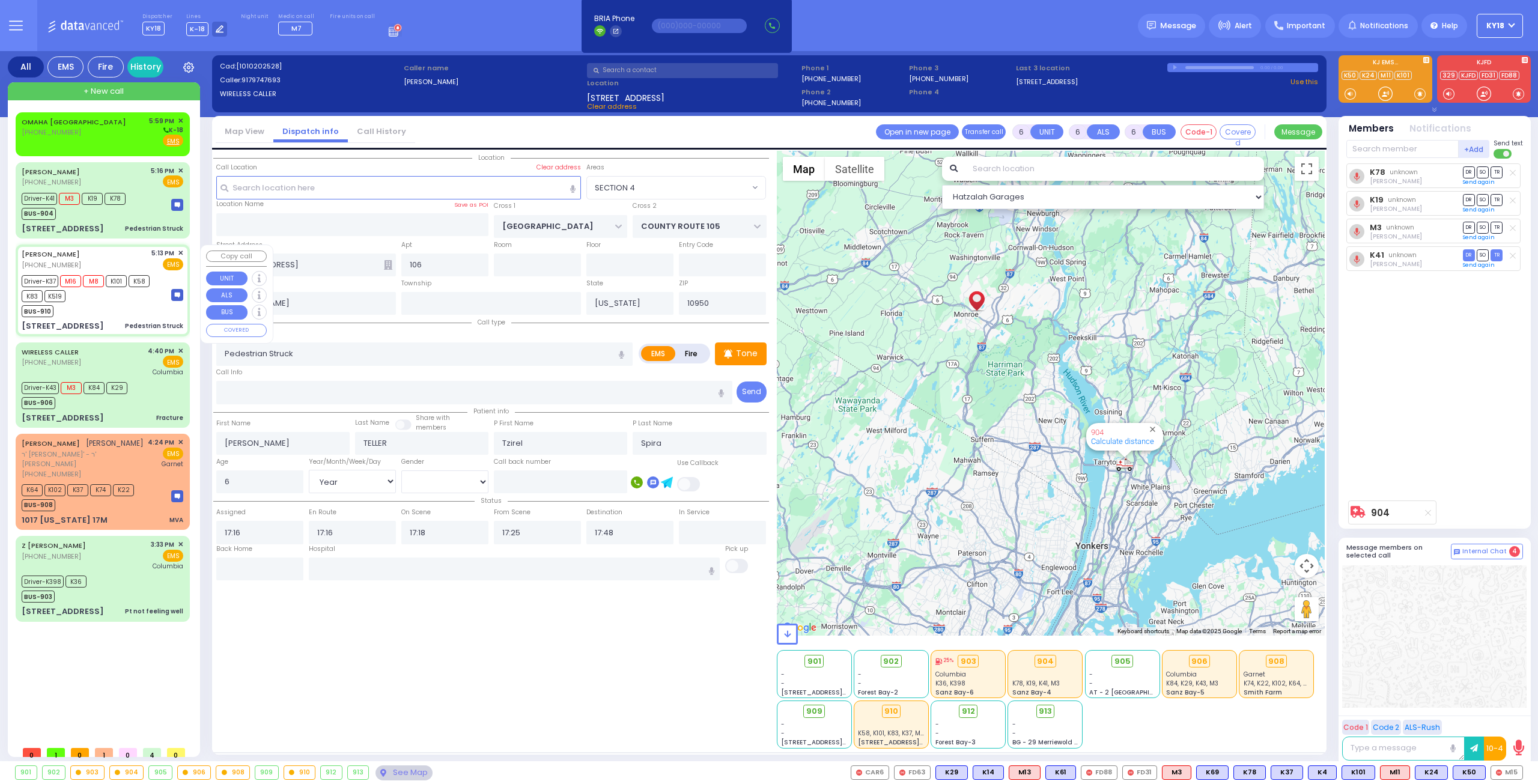
select select
radio input "true"
type input "Hershy"
type input "8"
select select "Year"
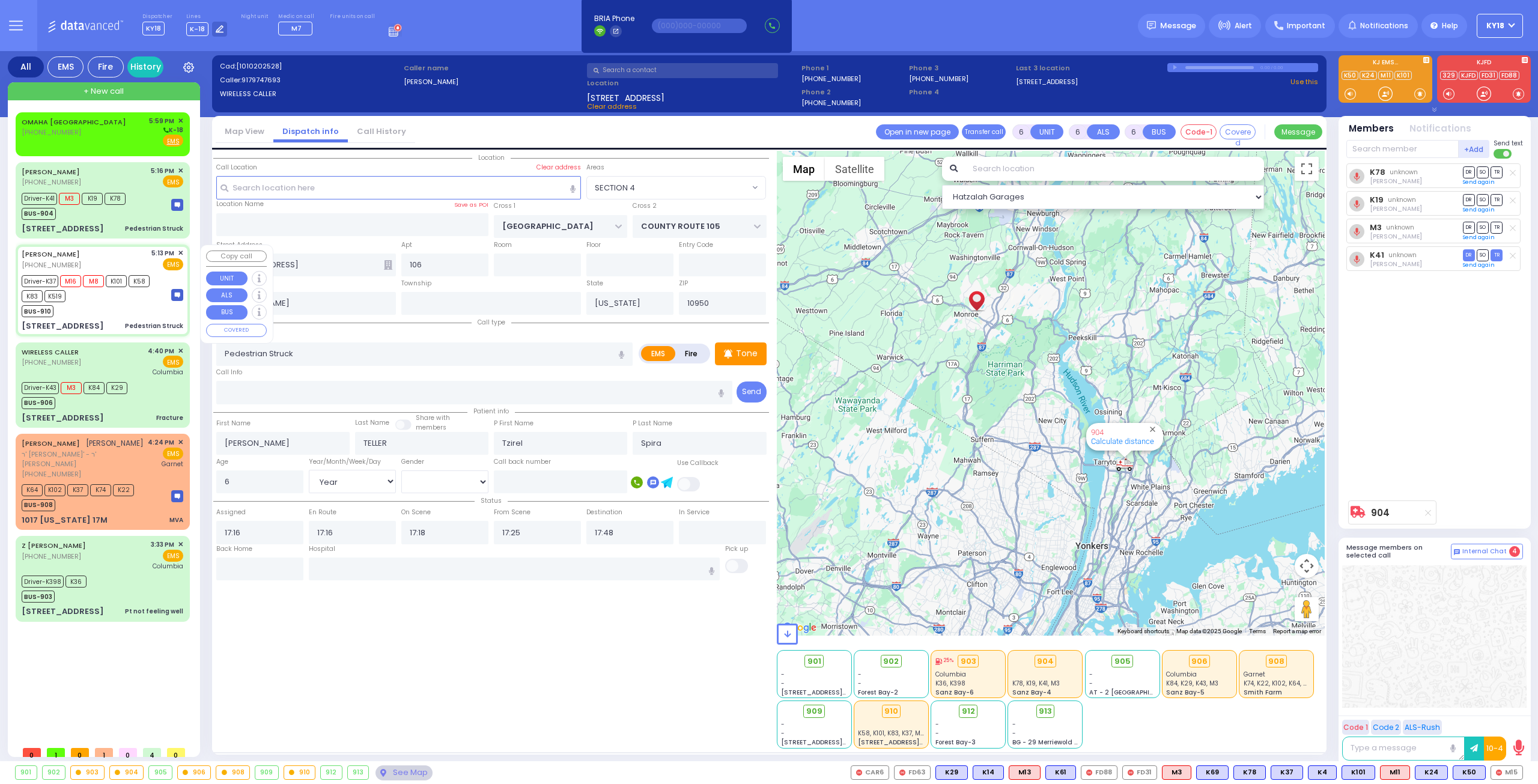
select select "[DEMOGRAPHIC_DATA]"
type input "17:13"
type input "17:14"
type input "17:26"
select select "SECTION 4"
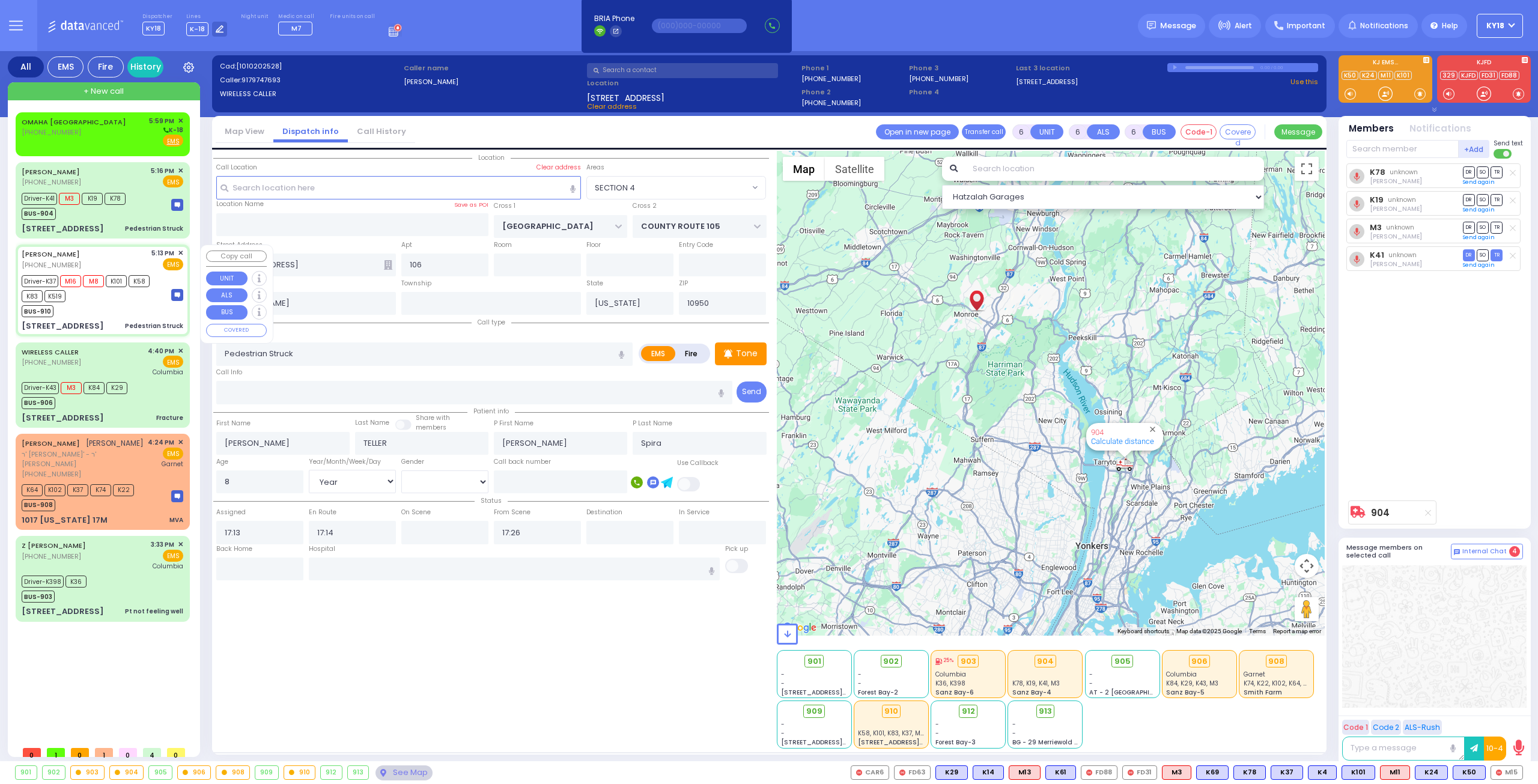
select select "Hatzalah Garages"
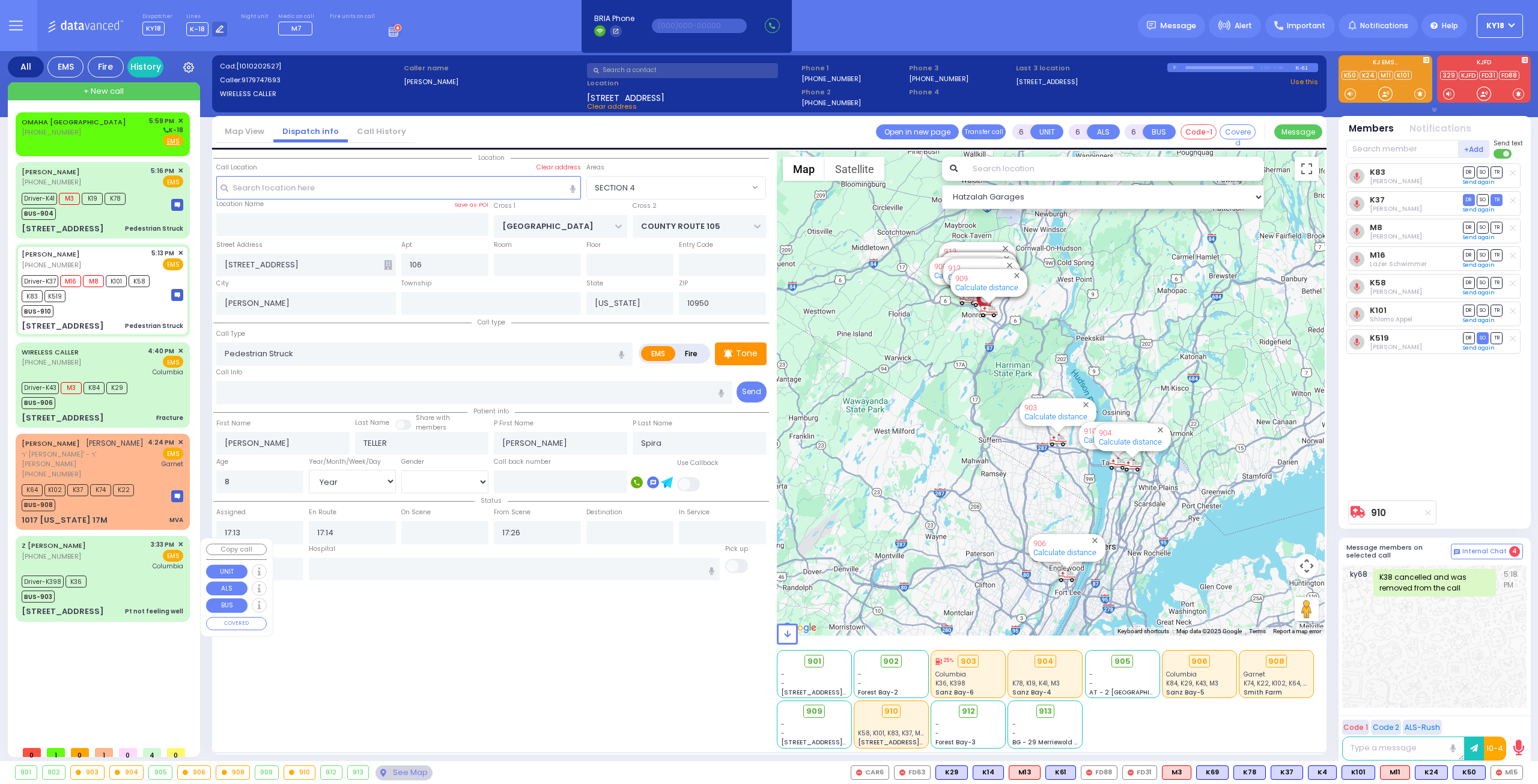
click at [116, 587] on div "Driver-K398 K36 BUS-903" at bounding box center [102, 588] width 161 height 30
select select
type input "Pt not feeling well"
radio input "true"
type input "Hadassah"
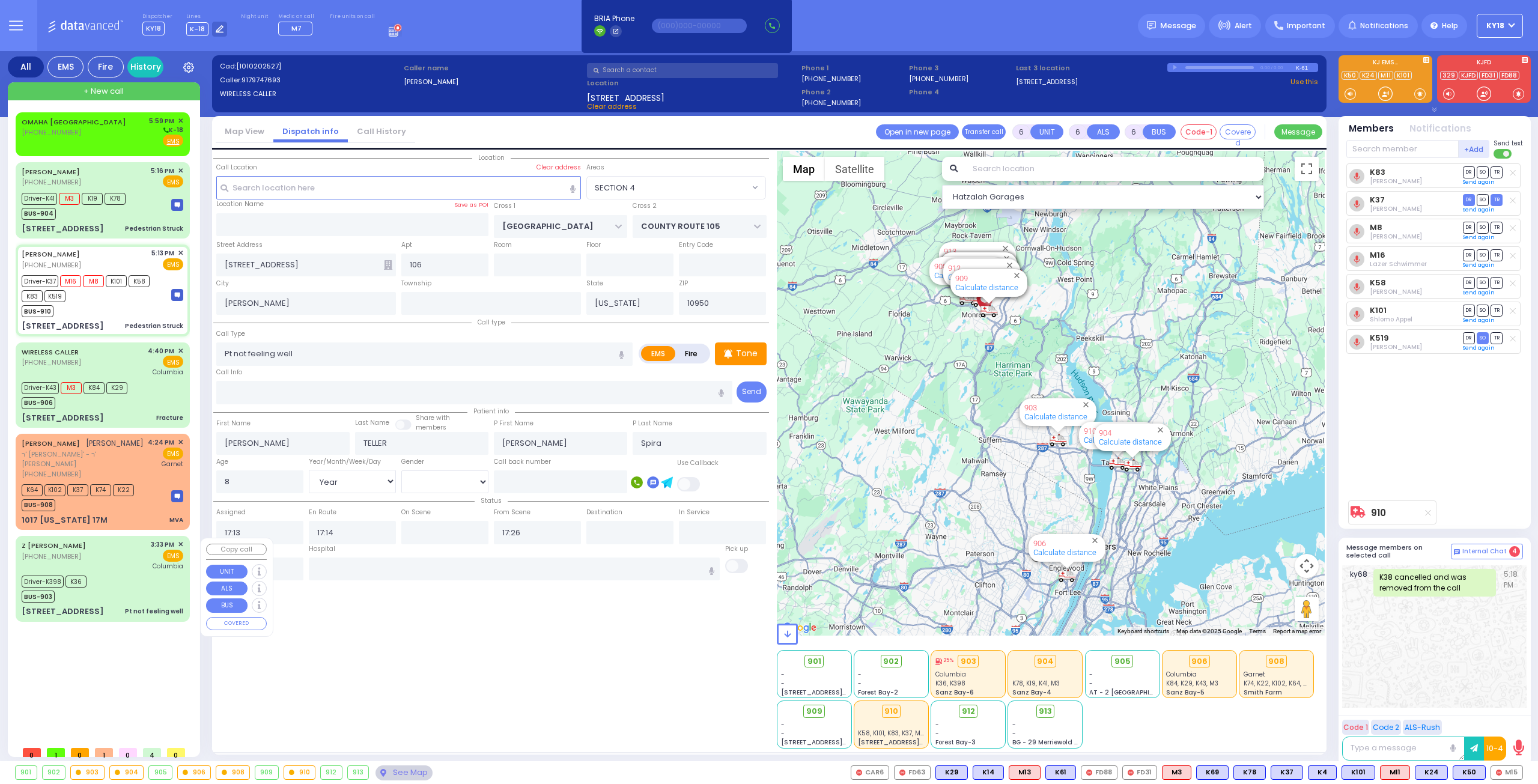
type input "Neiman"
type input "76"
select select "Year"
select select "[DEMOGRAPHIC_DATA]"
type input "15:33"
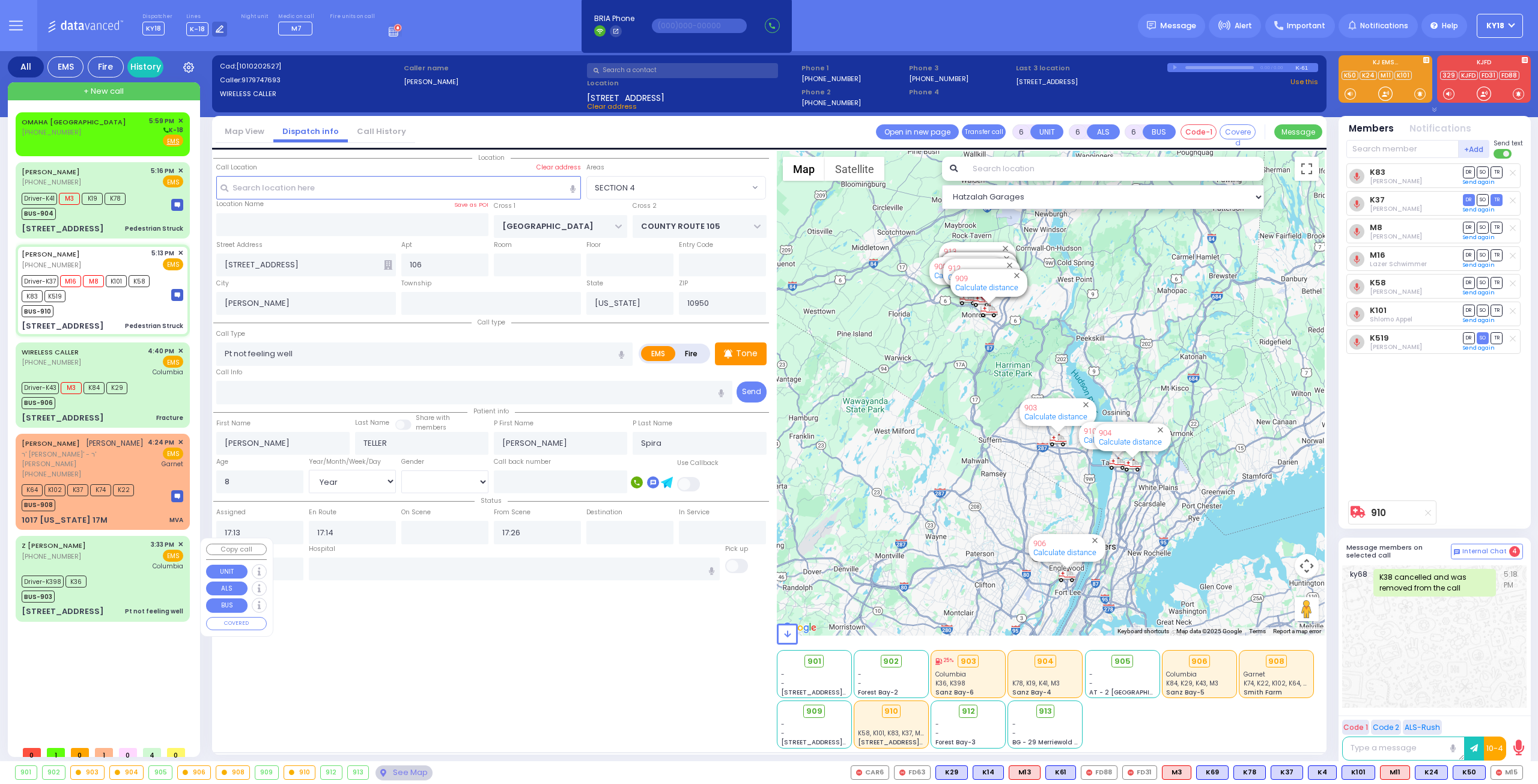
type input "15:37"
type input "15:40"
type input "15:43"
type input "16:50"
type input "17:50"
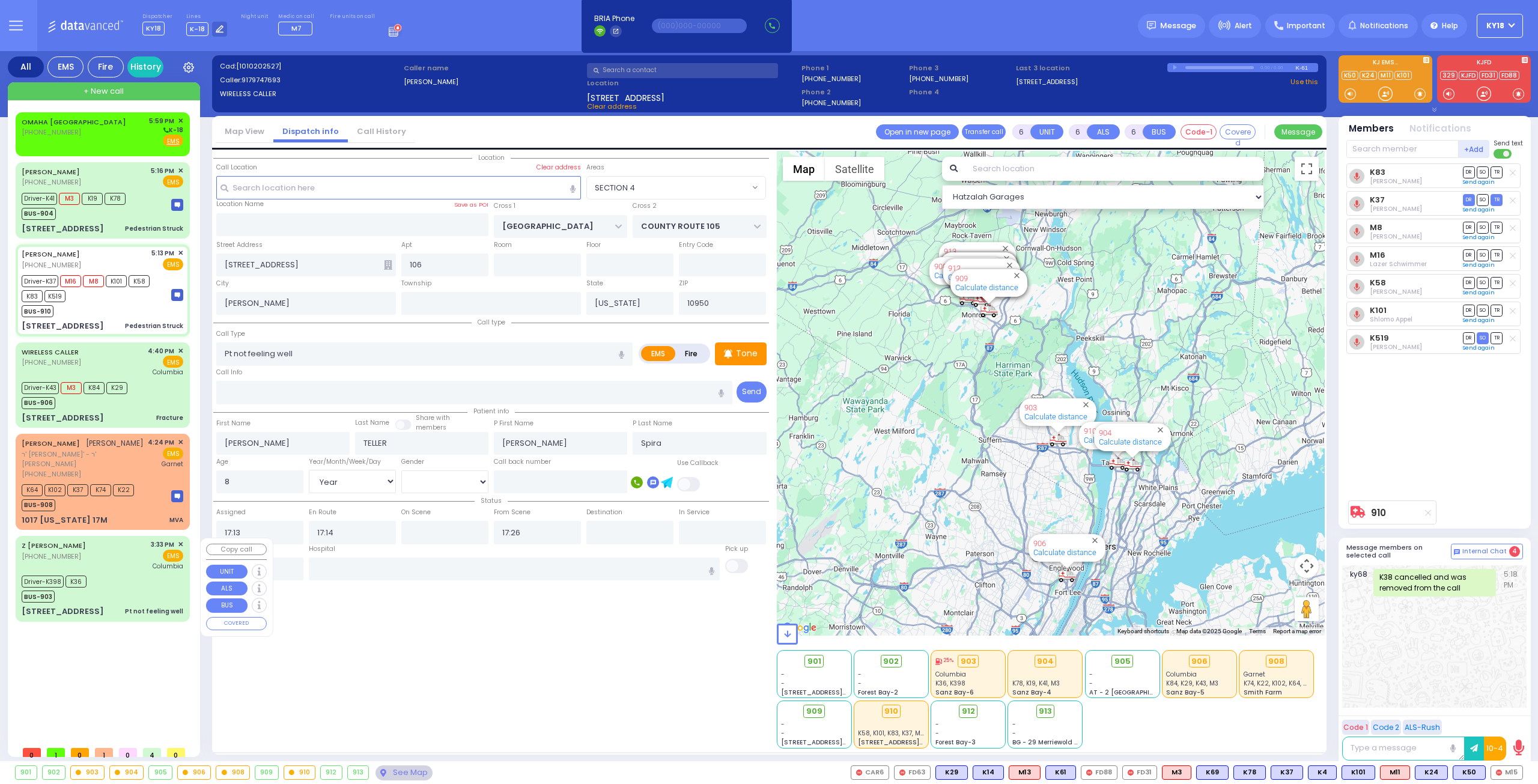
type input "[US_STATE][GEOGRAPHIC_DATA]- [GEOGRAPHIC_DATA]"
select select "Hatzalah Garages"
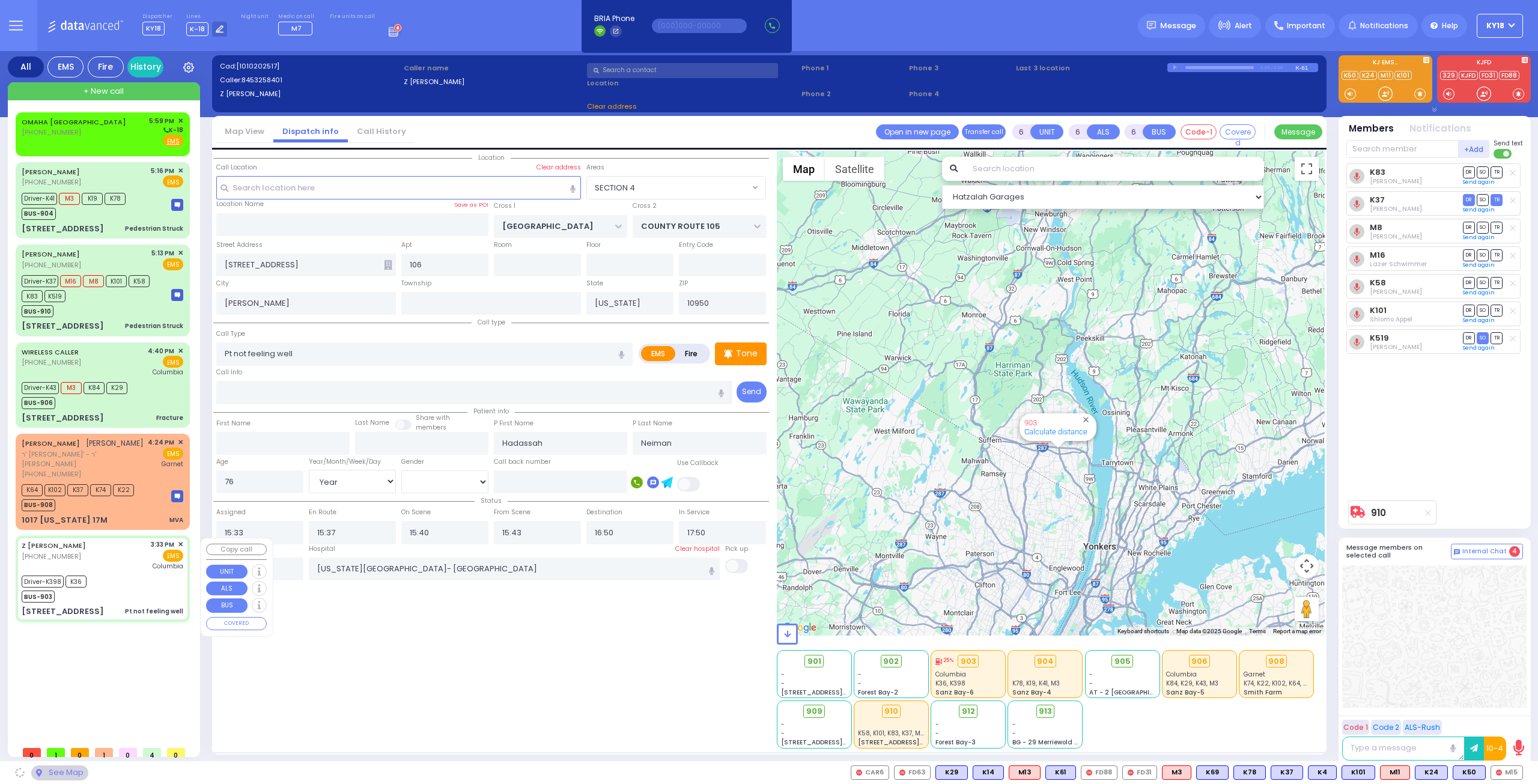
type input "APTA WAY"
type input "VAN BUREN DR"
type input "1 Apta Way"
type input "301"
type input "Monroe"
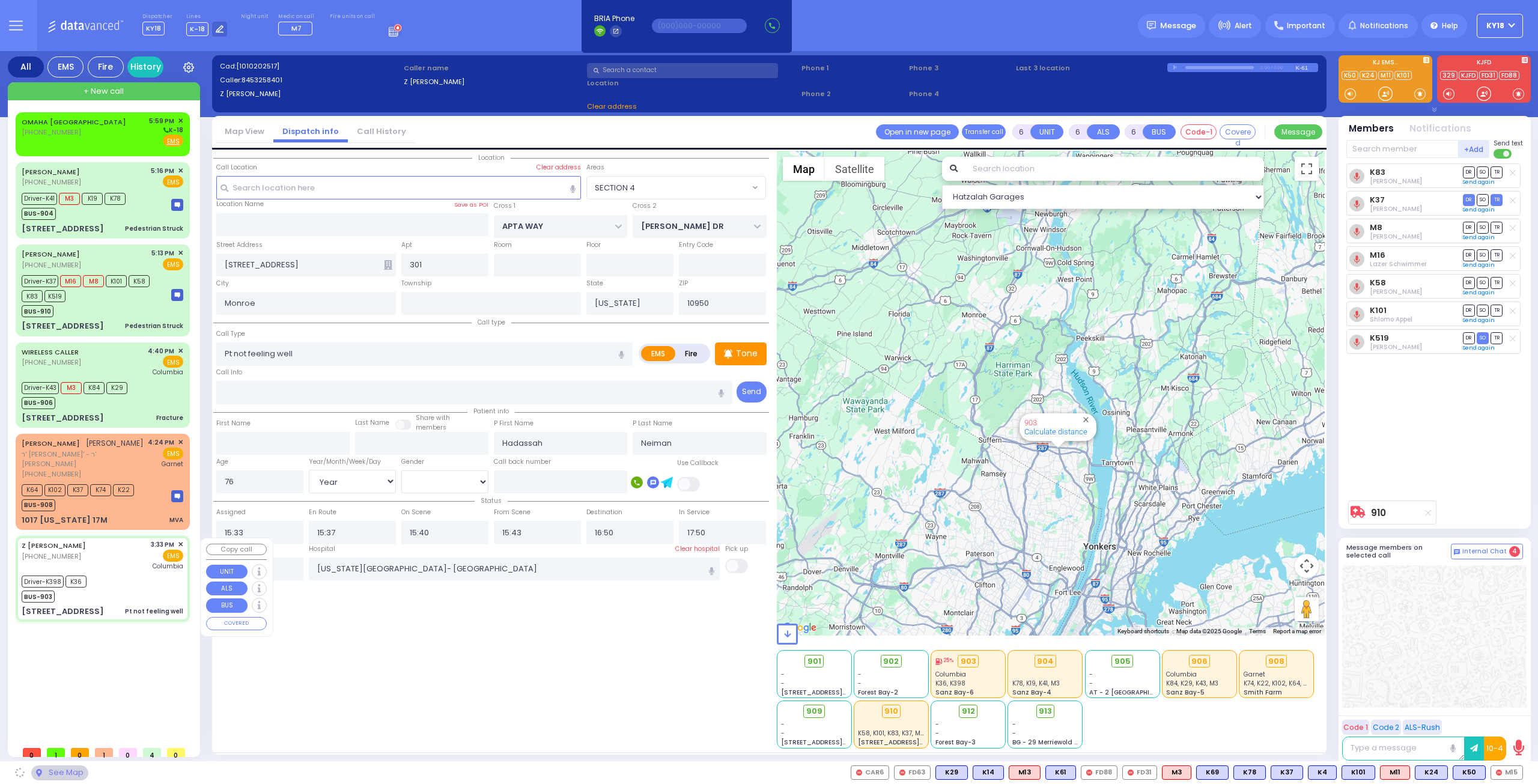
select select "SECTION 1"
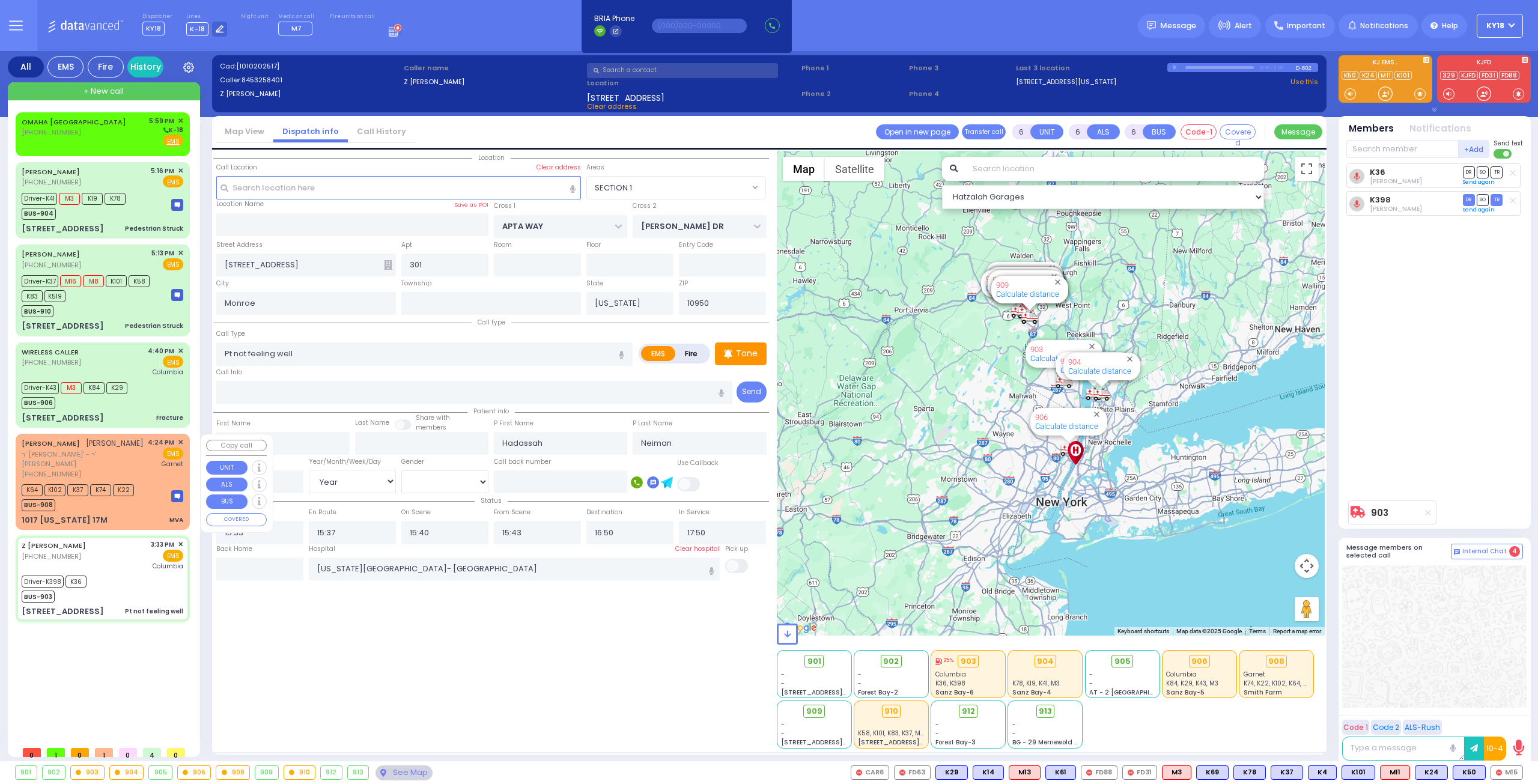
click at [135, 509] on div "K64 K102 K37 K74 K22 BUS-908" at bounding box center [79, 496] width 116 height 30
select select
type input "MVA"
radio input "true"
type input "MOSHE JOSEPH"
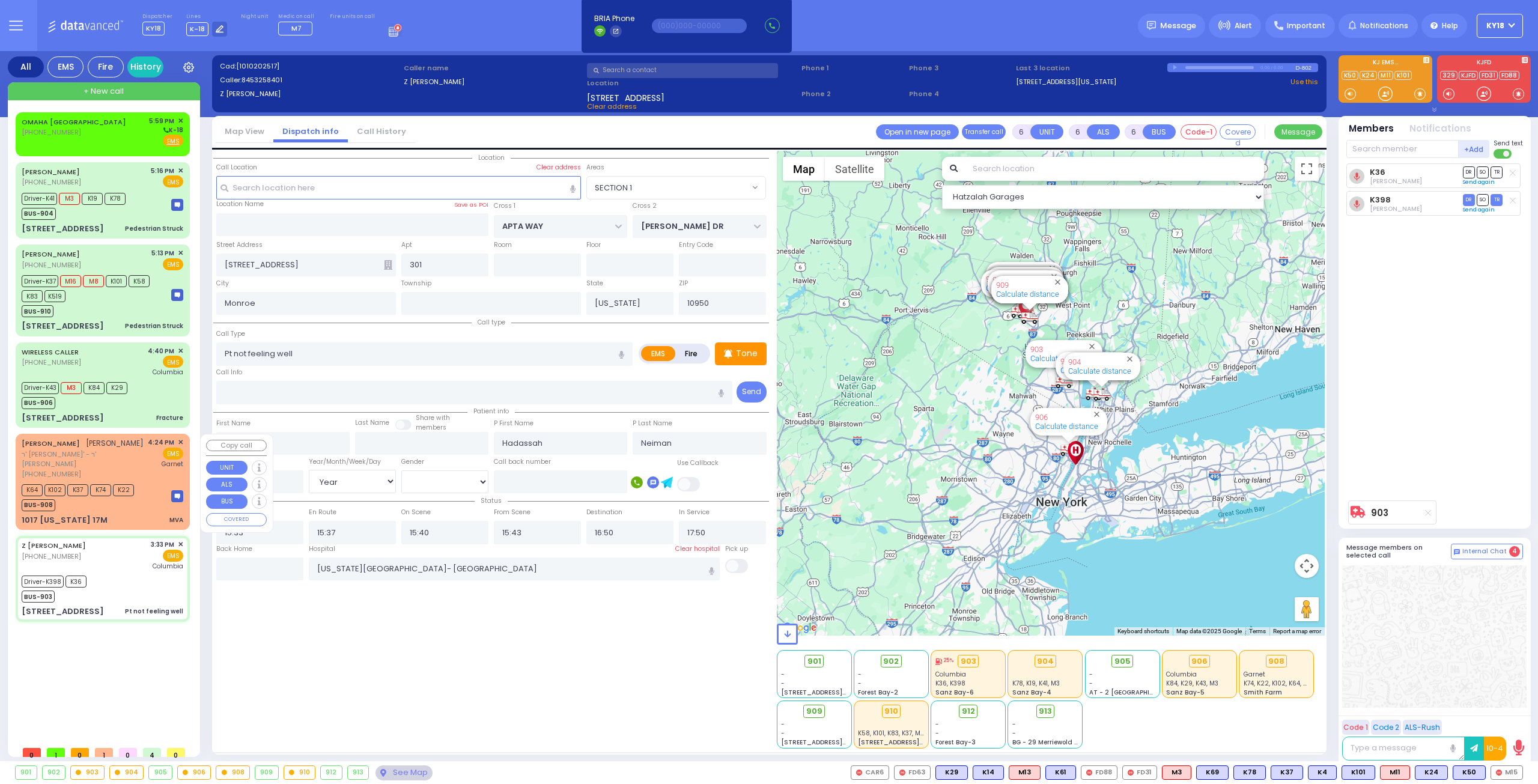
type input "FRIEDLANDER"
type input "Simon"
type input "Lebvits"
type input "27"
select select "Year"
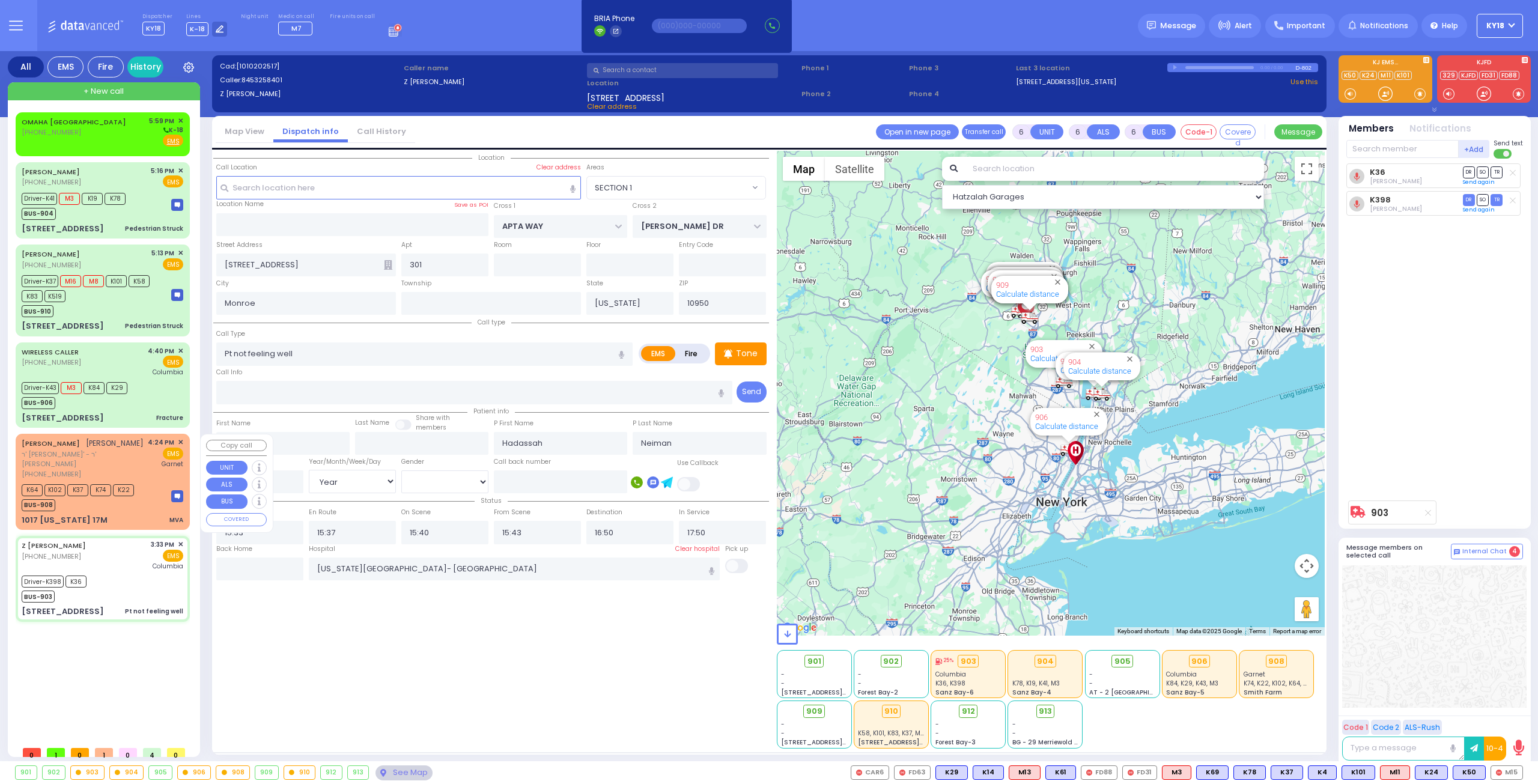
select select "[DEMOGRAPHIC_DATA]"
type input "16:24"
type input "16:25"
type input "Orange Regional Medical Center"
select select "Hatzalah Garages"
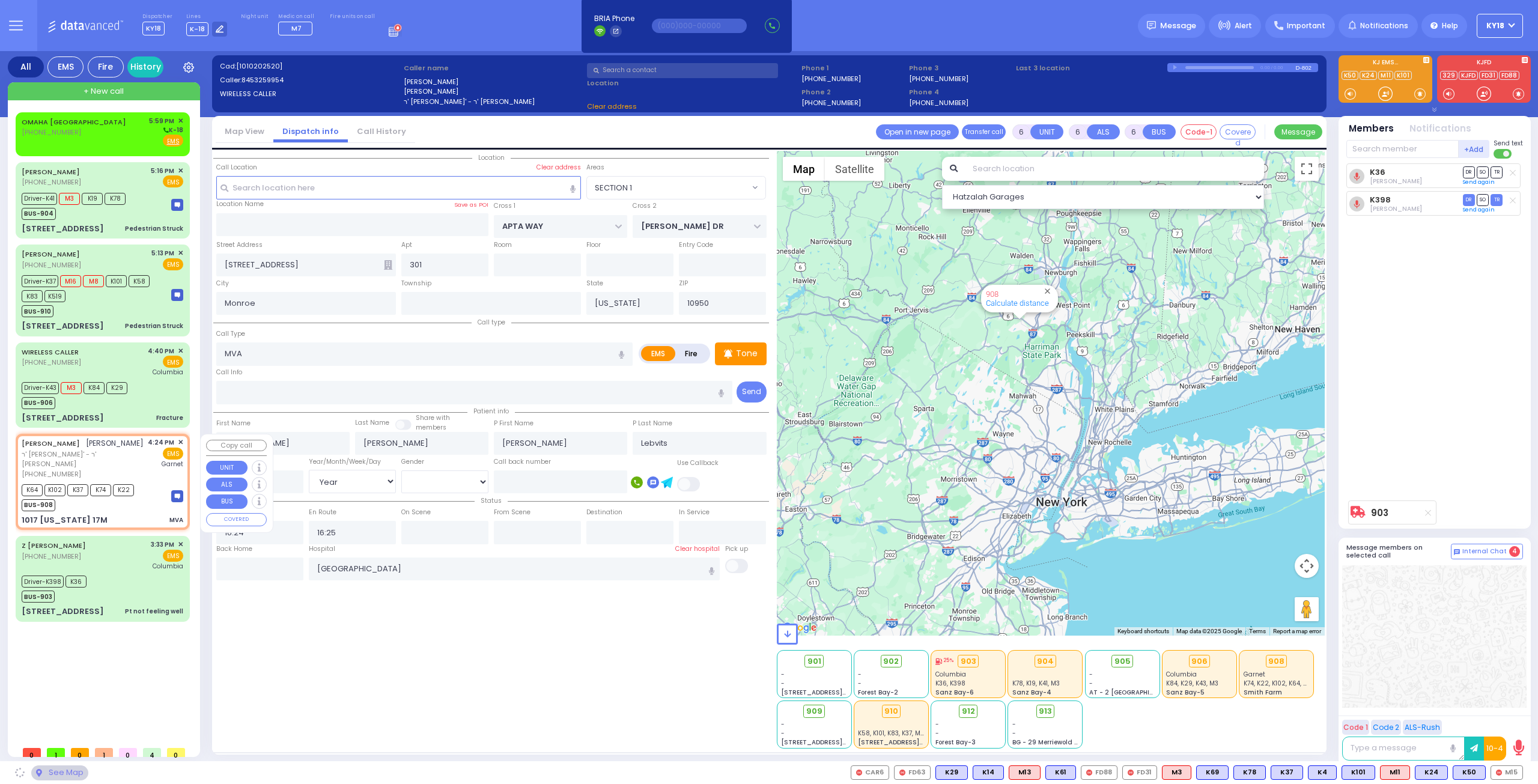
type input "MUSEUM VILLAGE RD"
type input "STAIR WAY"
type input "1017 [US_STATE] 17M"
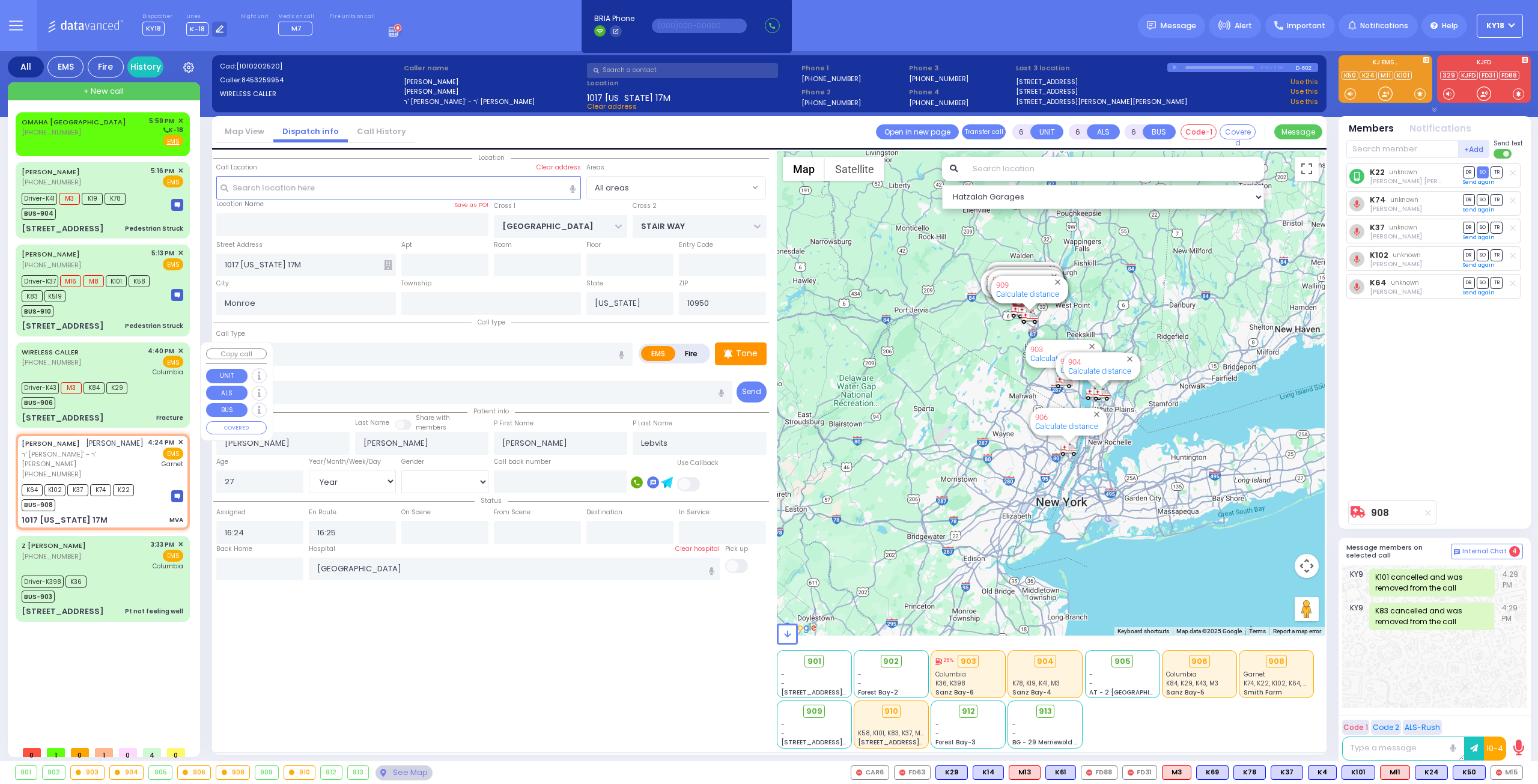
click at [155, 413] on div "2 Lizensk Boulevard 002 Fracture" at bounding box center [102, 418] width 161 height 12
select select
type input "Fracture"
radio input "true"
type input "Mates"
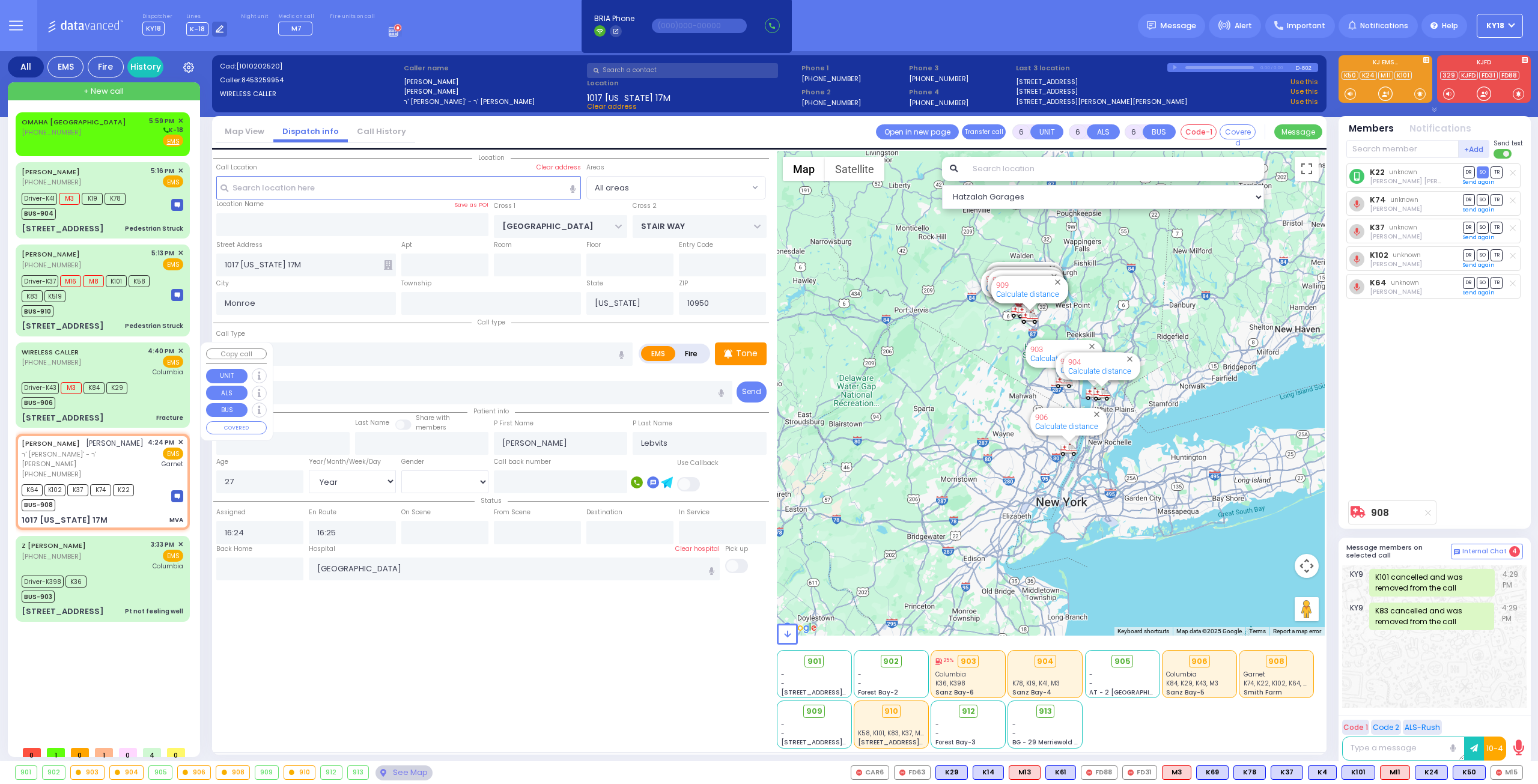
type input "[PERSON_NAME]"
type input "12"
select select "Year"
select select "[DEMOGRAPHIC_DATA]"
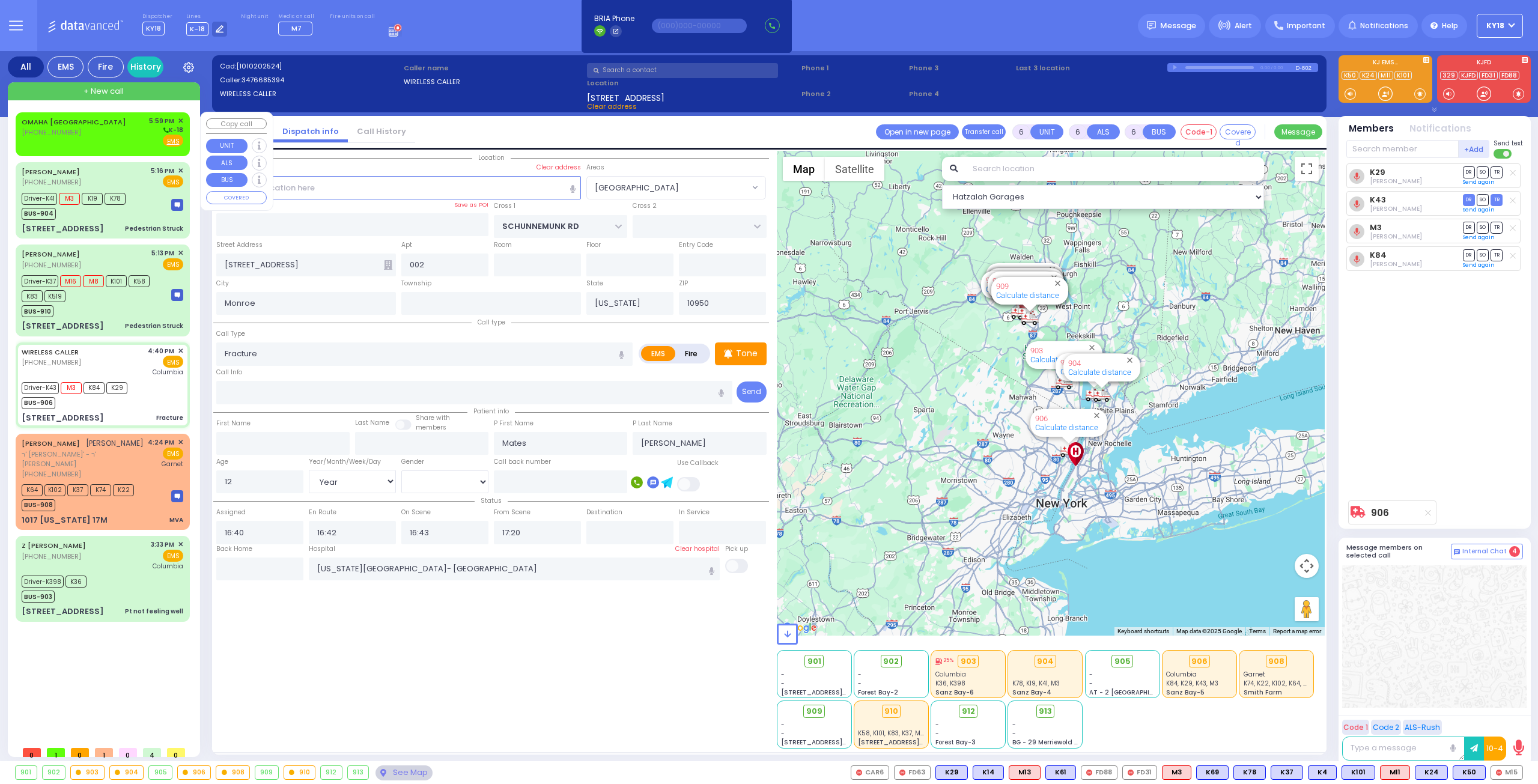
click at [180, 119] on span "✕" at bounding box center [180, 121] width 6 height 10
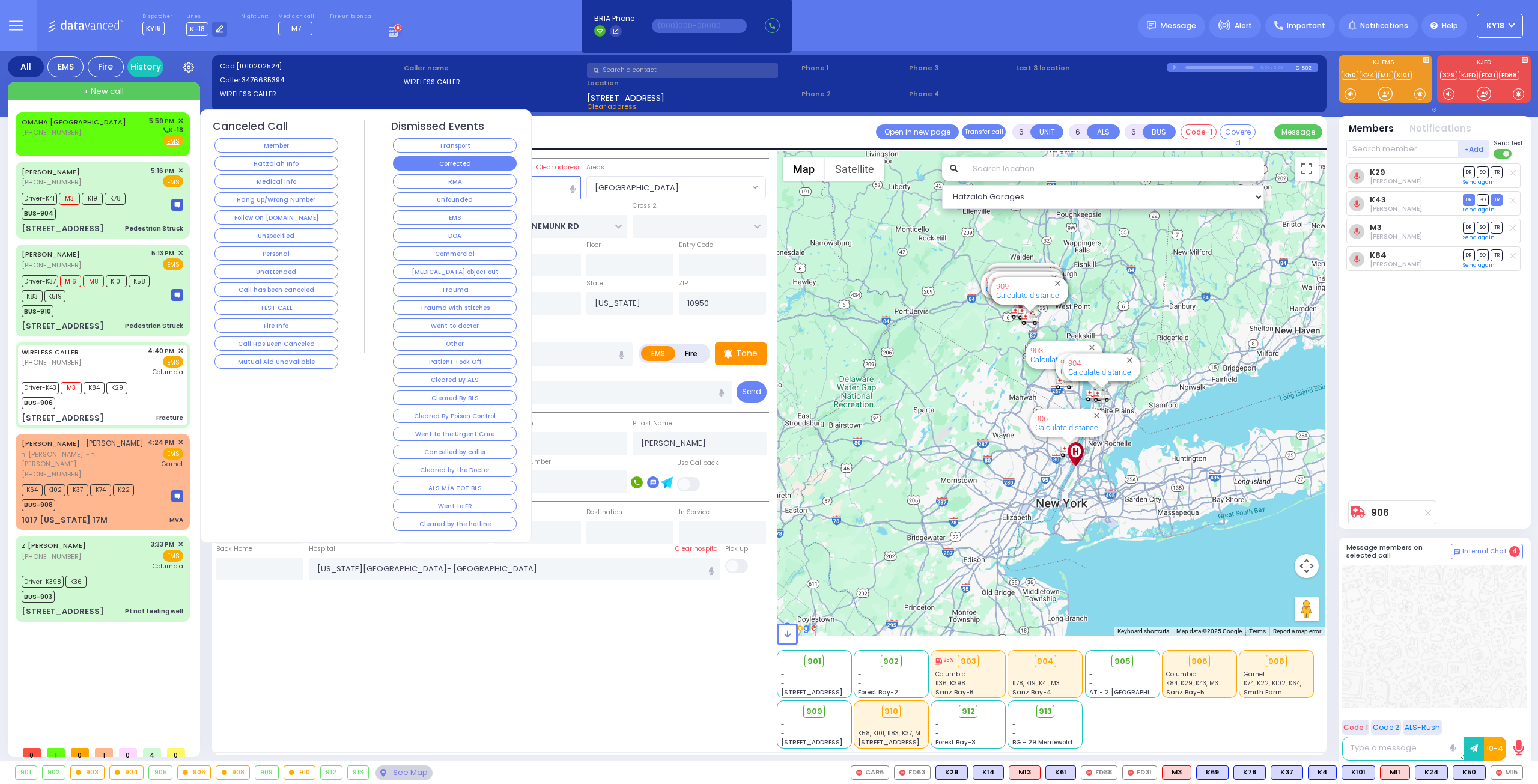
click at [456, 166] on button "Corrected" at bounding box center [455, 163] width 123 height 14
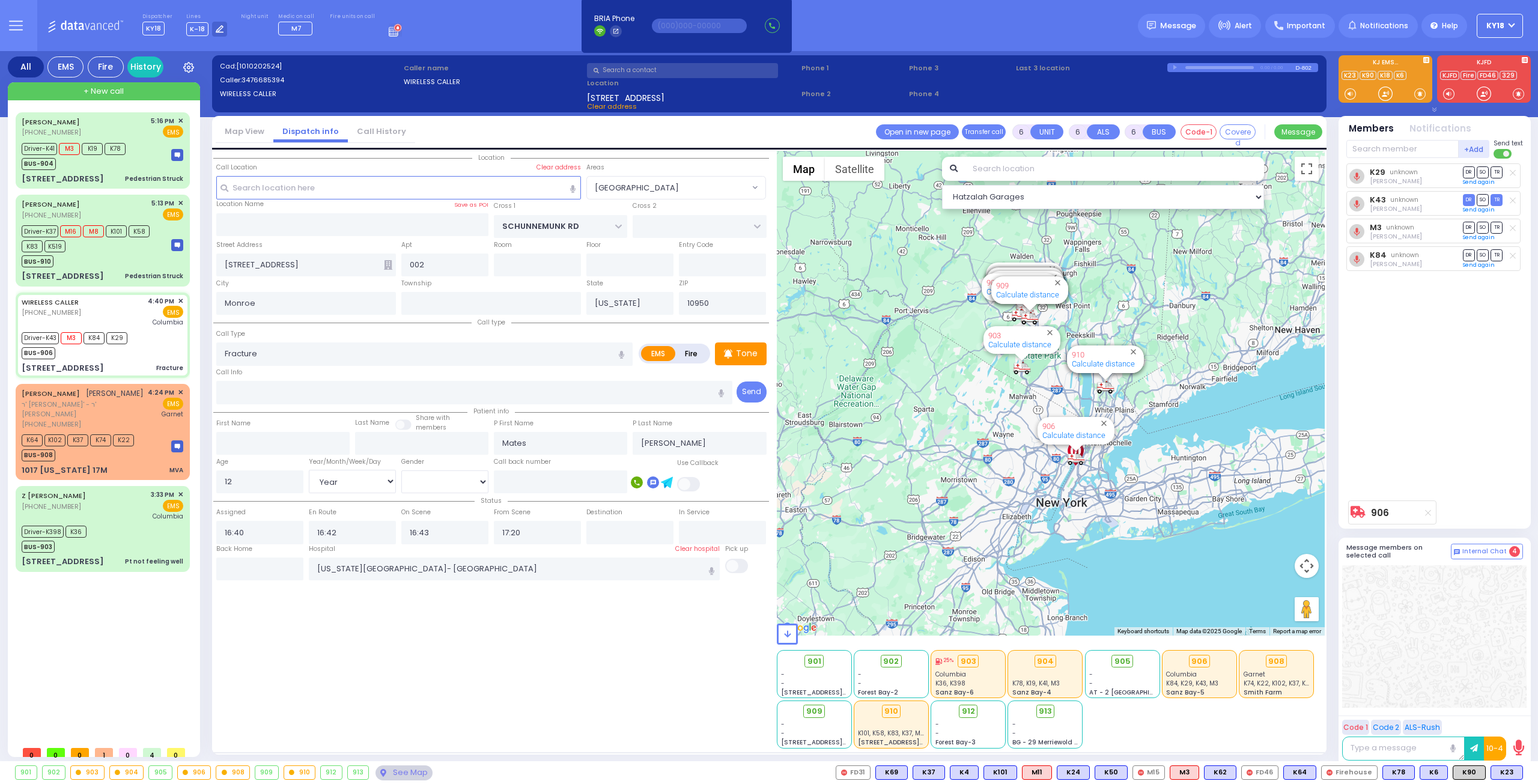
select select "[GEOGRAPHIC_DATA]"
select select "Year"
select select "[DEMOGRAPHIC_DATA]"
select select
radio input "true"
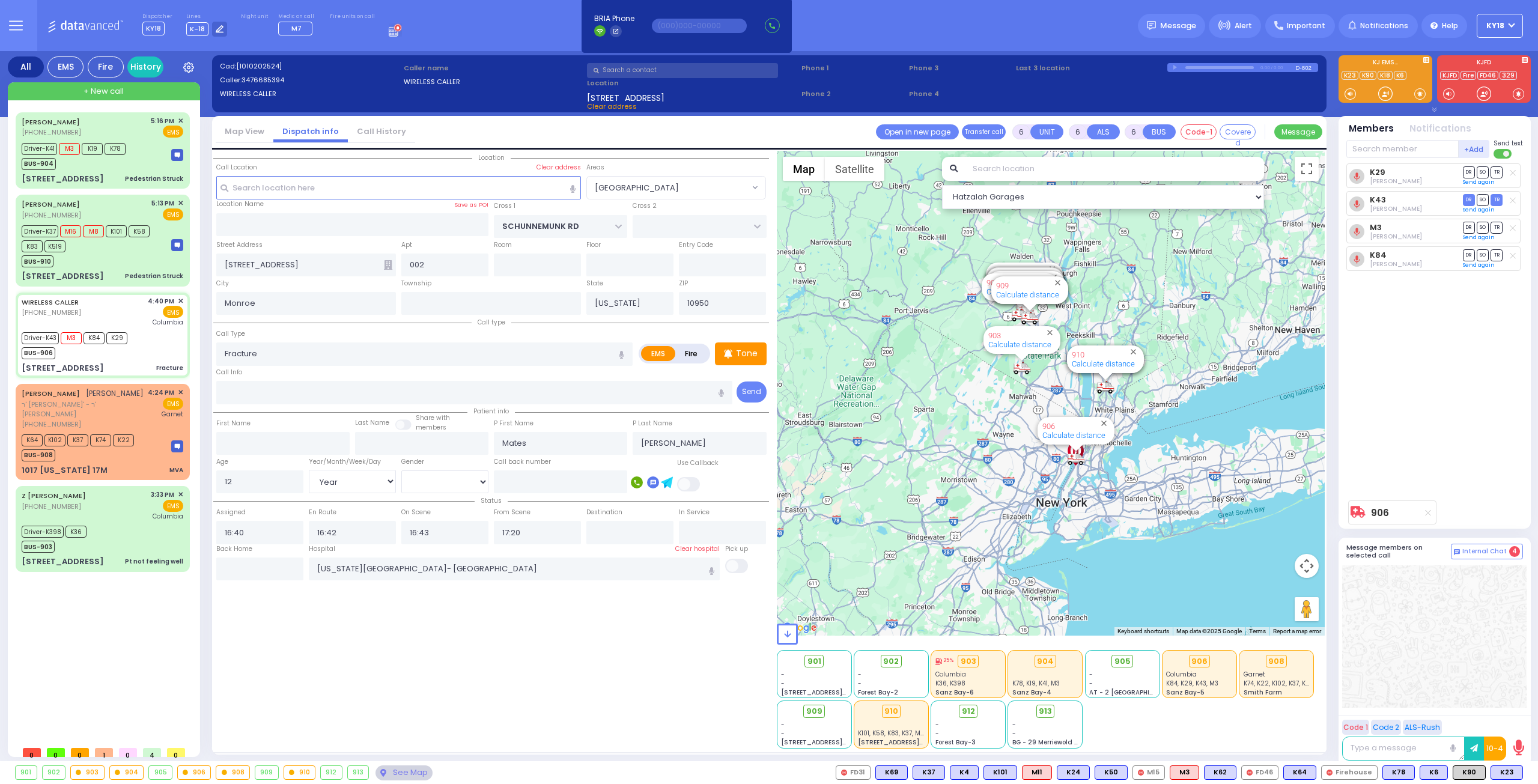
select select "Year"
select select "[DEMOGRAPHIC_DATA]"
select select "Hatzalah Garages"
select select "[GEOGRAPHIC_DATA]"
select select
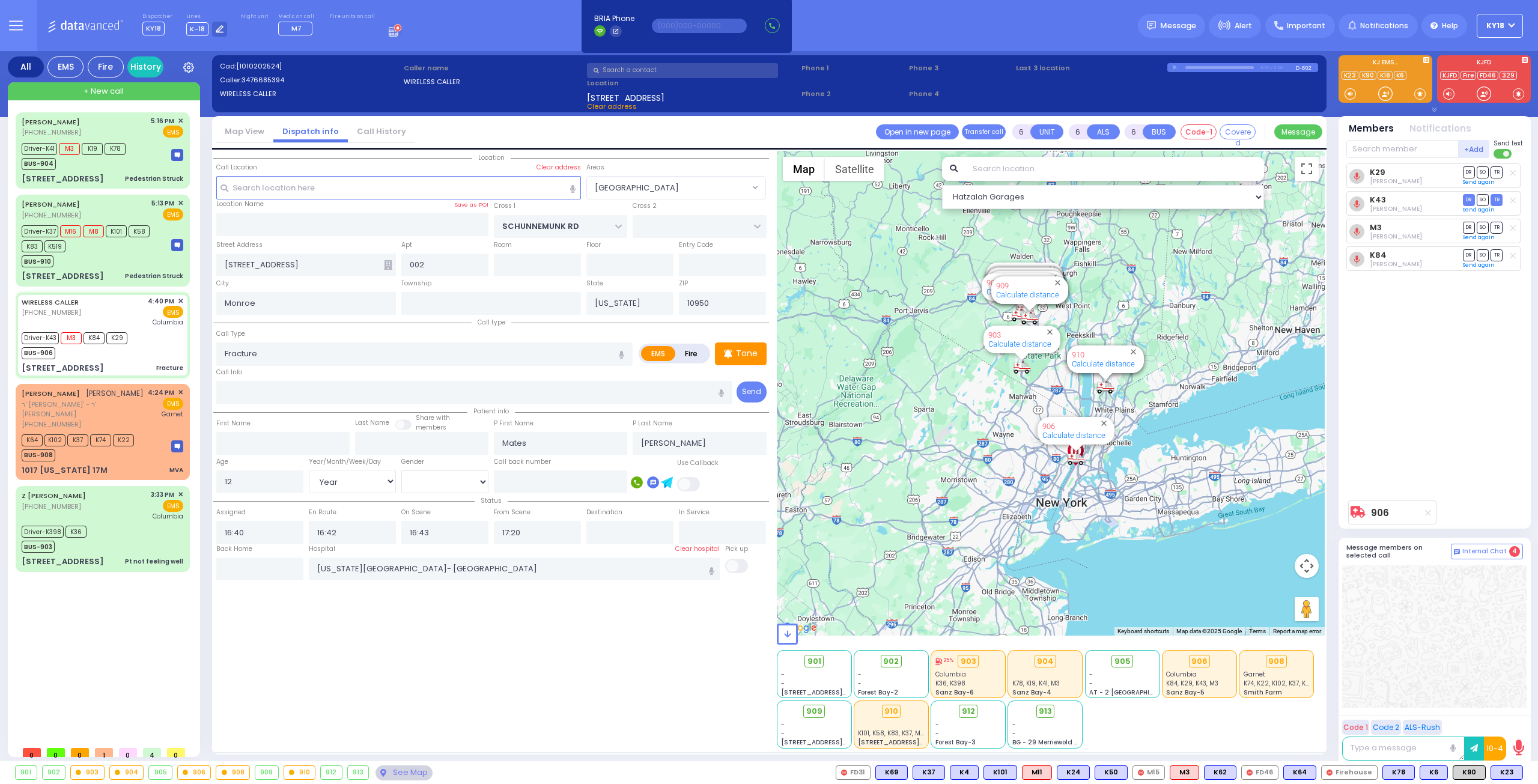
radio input "true"
select select "Year"
select select "[DEMOGRAPHIC_DATA]"
select select "Hatzalah Garages"
select select "[GEOGRAPHIC_DATA]"
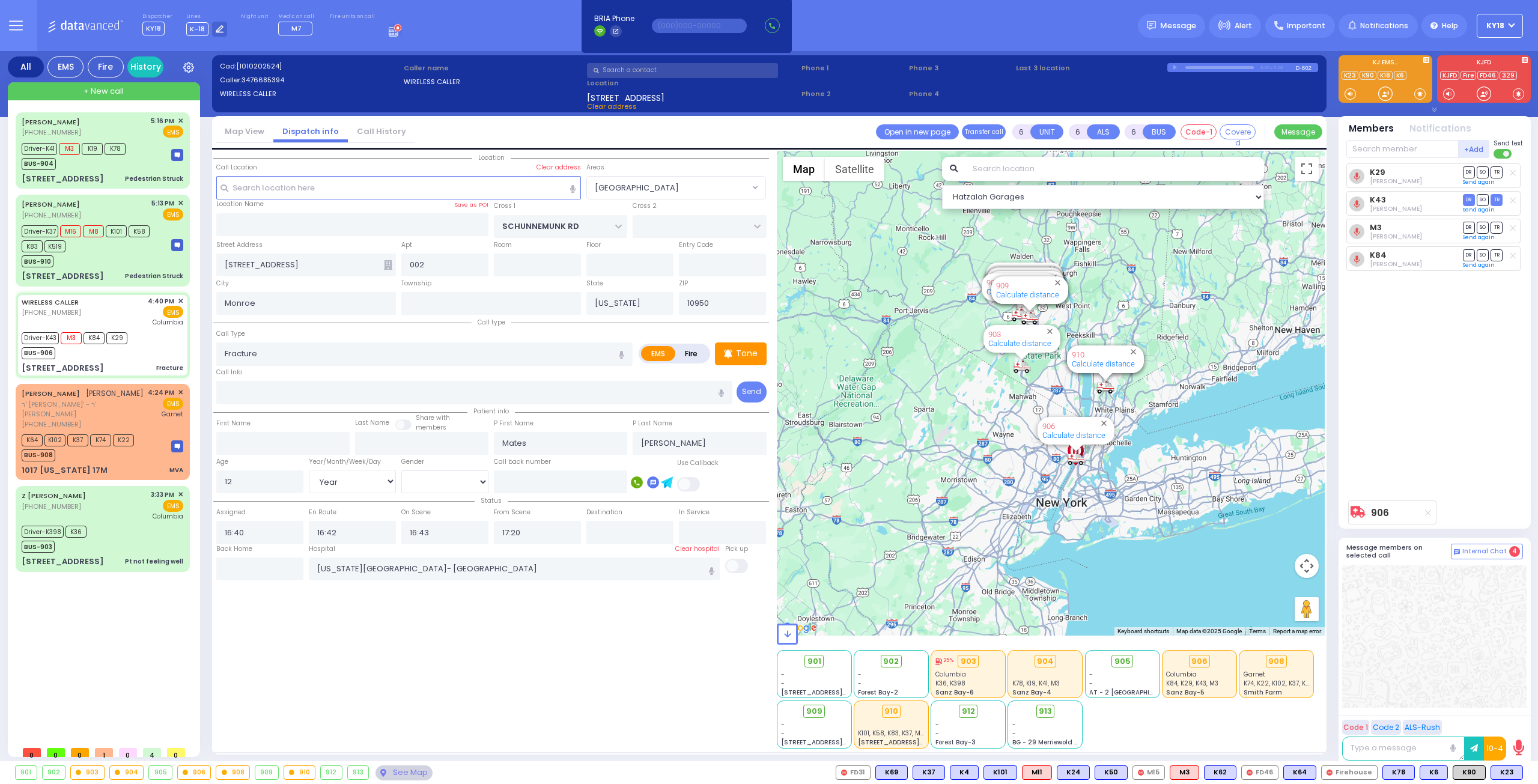
select select
radio input "true"
select select "Year"
select select "[DEMOGRAPHIC_DATA]"
select select "Hatzalah Garages"
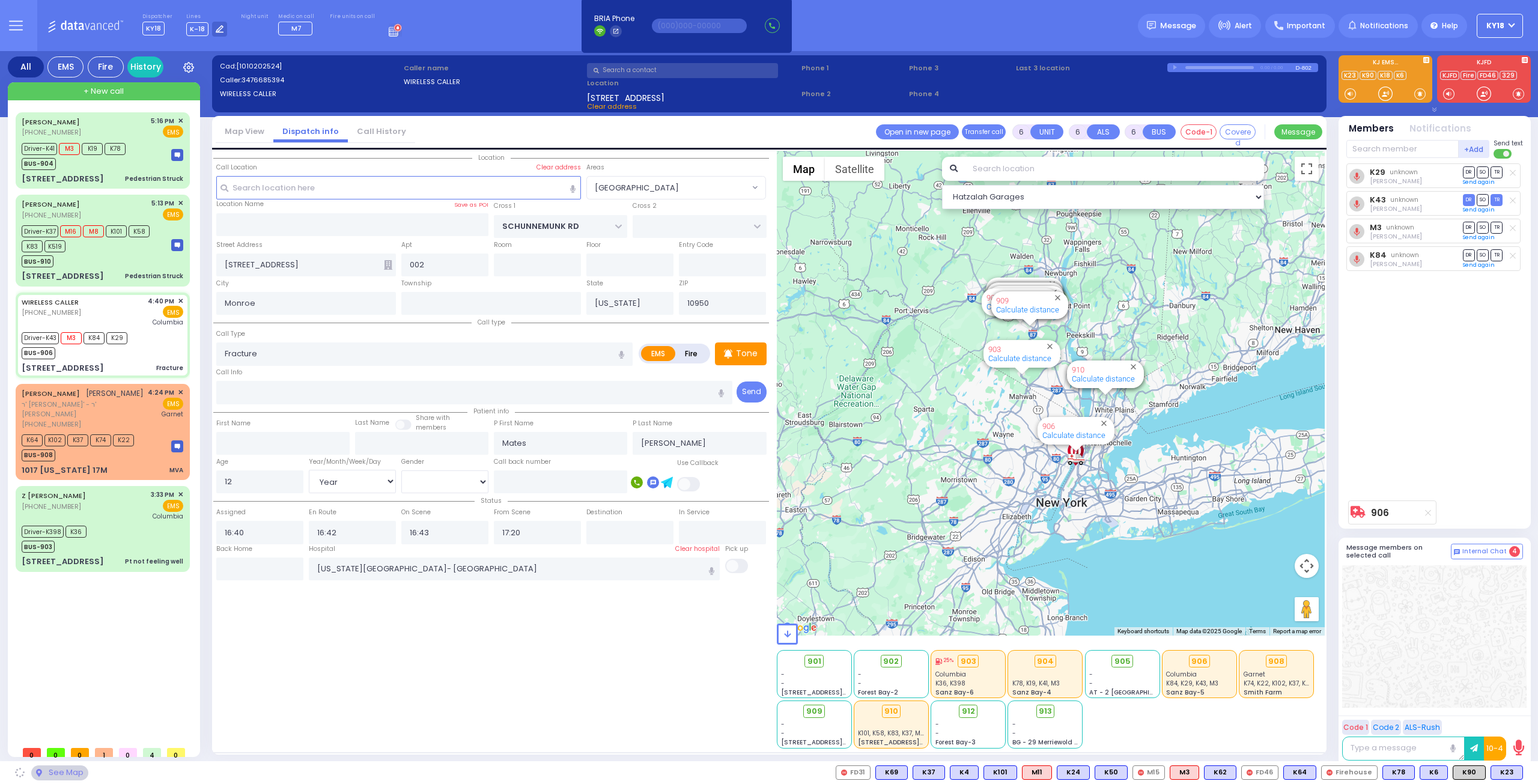
select select "[GEOGRAPHIC_DATA]"
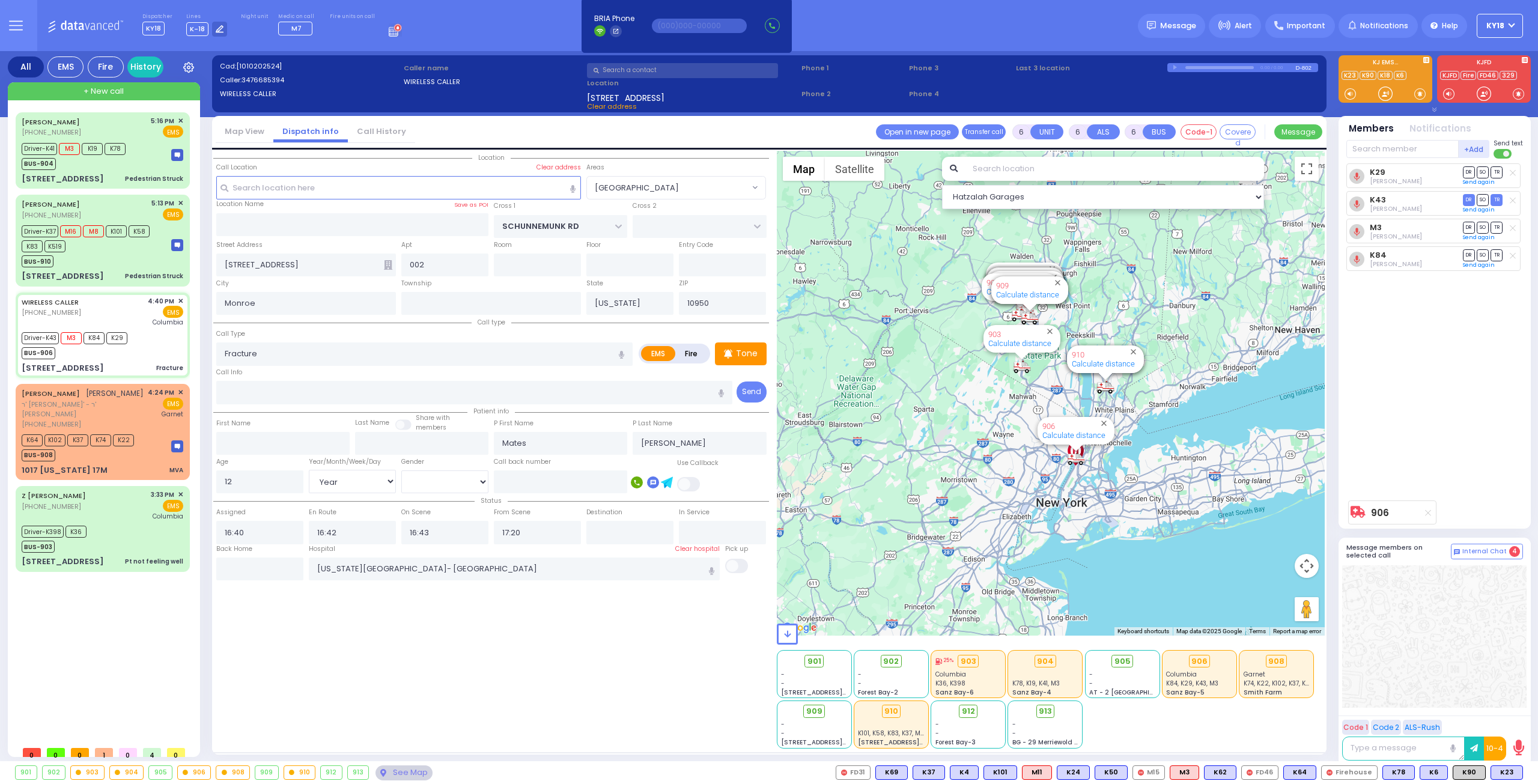
select select
radio input "true"
select select "Year"
select select "[DEMOGRAPHIC_DATA]"
select select "Hatzalah Garages"
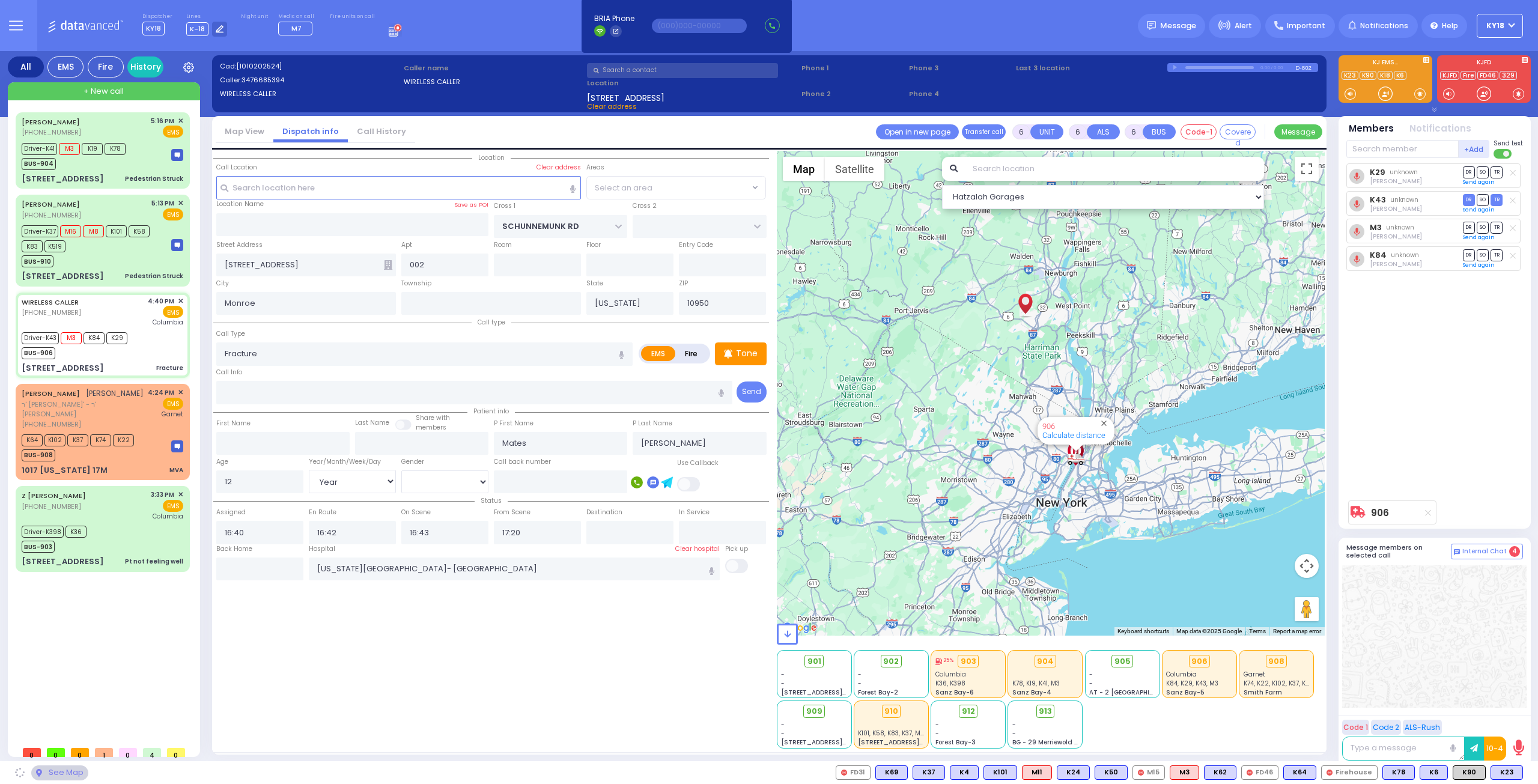
select select "[GEOGRAPHIC_DATA]"
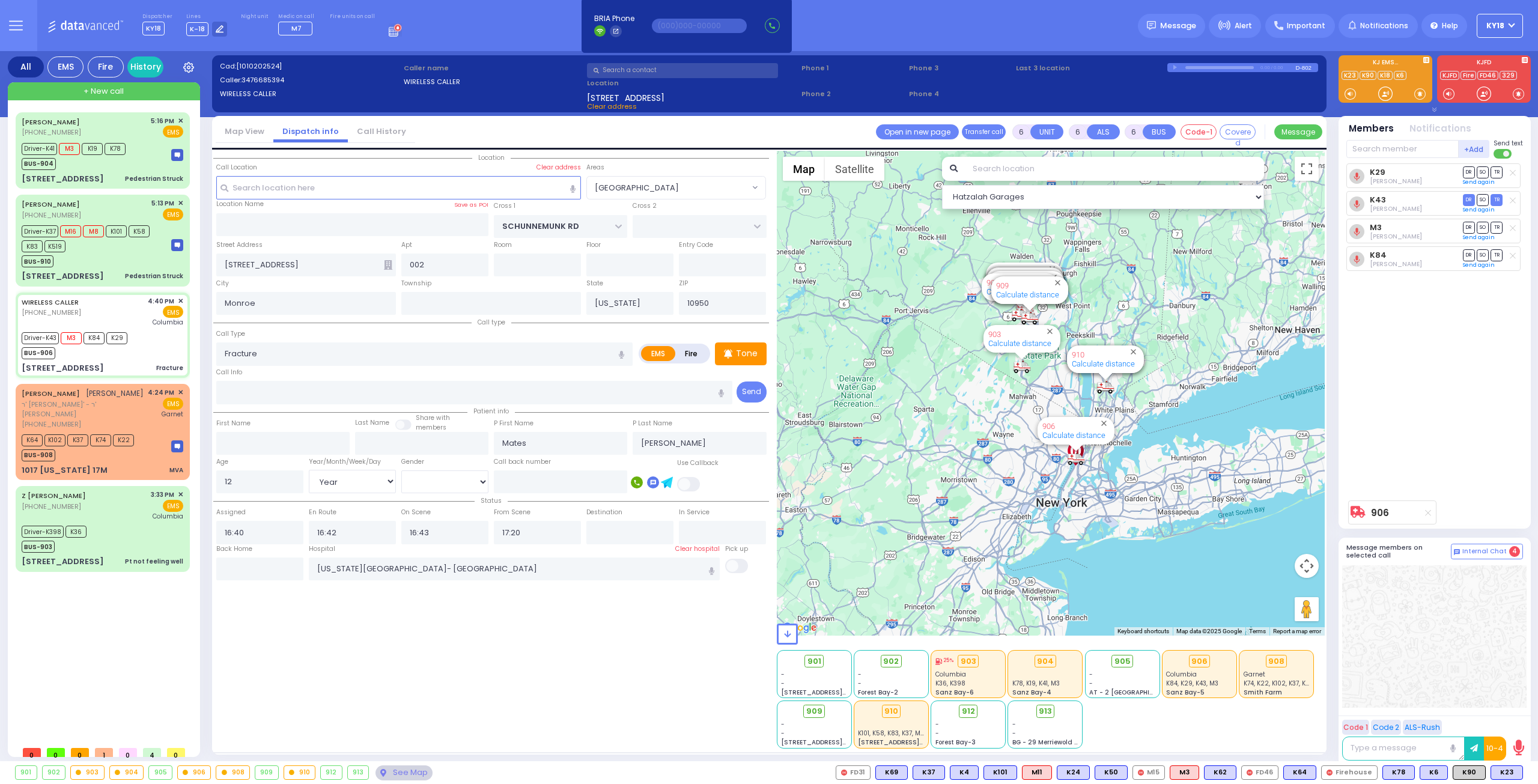
select select
radio input "true"
select select "Year"
select select "[DEMOGRAPHIC_DATA]"
select select "Hatzalah Garages"
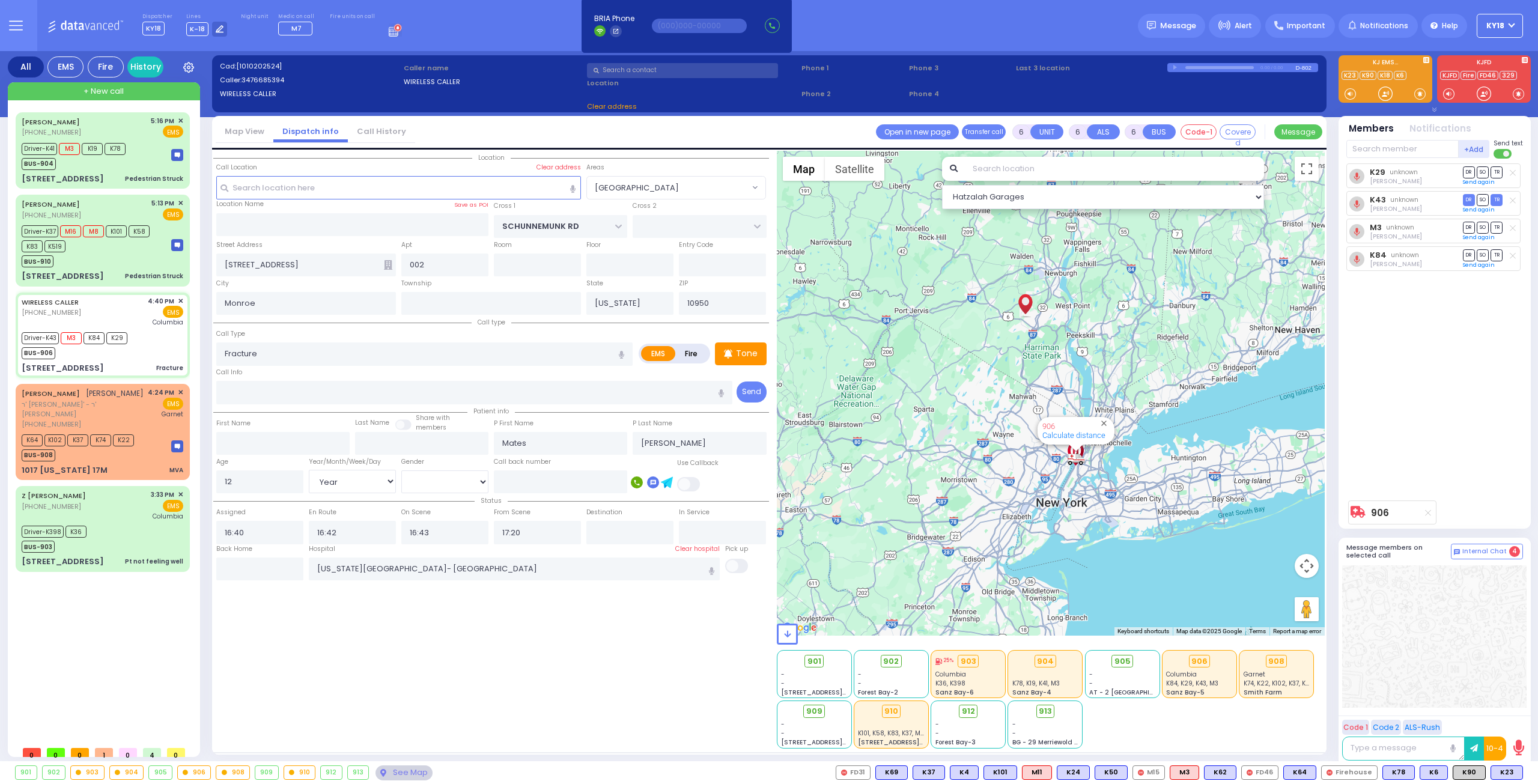
select select "[GEOGRAPHIC_DATA]"
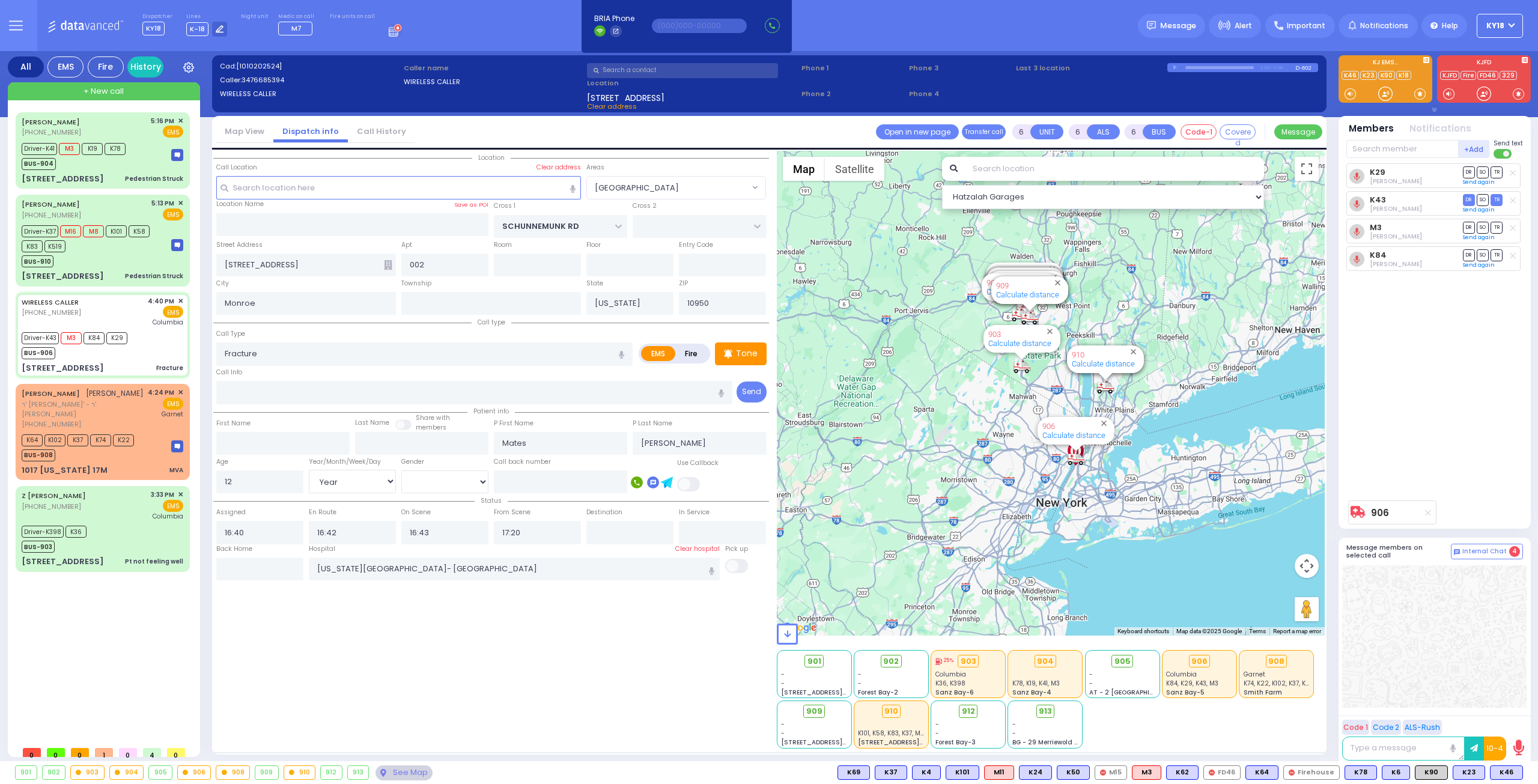
select select
radio input "true"
select select "Year"
select select "[DEMOGRAPHIC_DATA]"
select select "Hatzalah Garages"
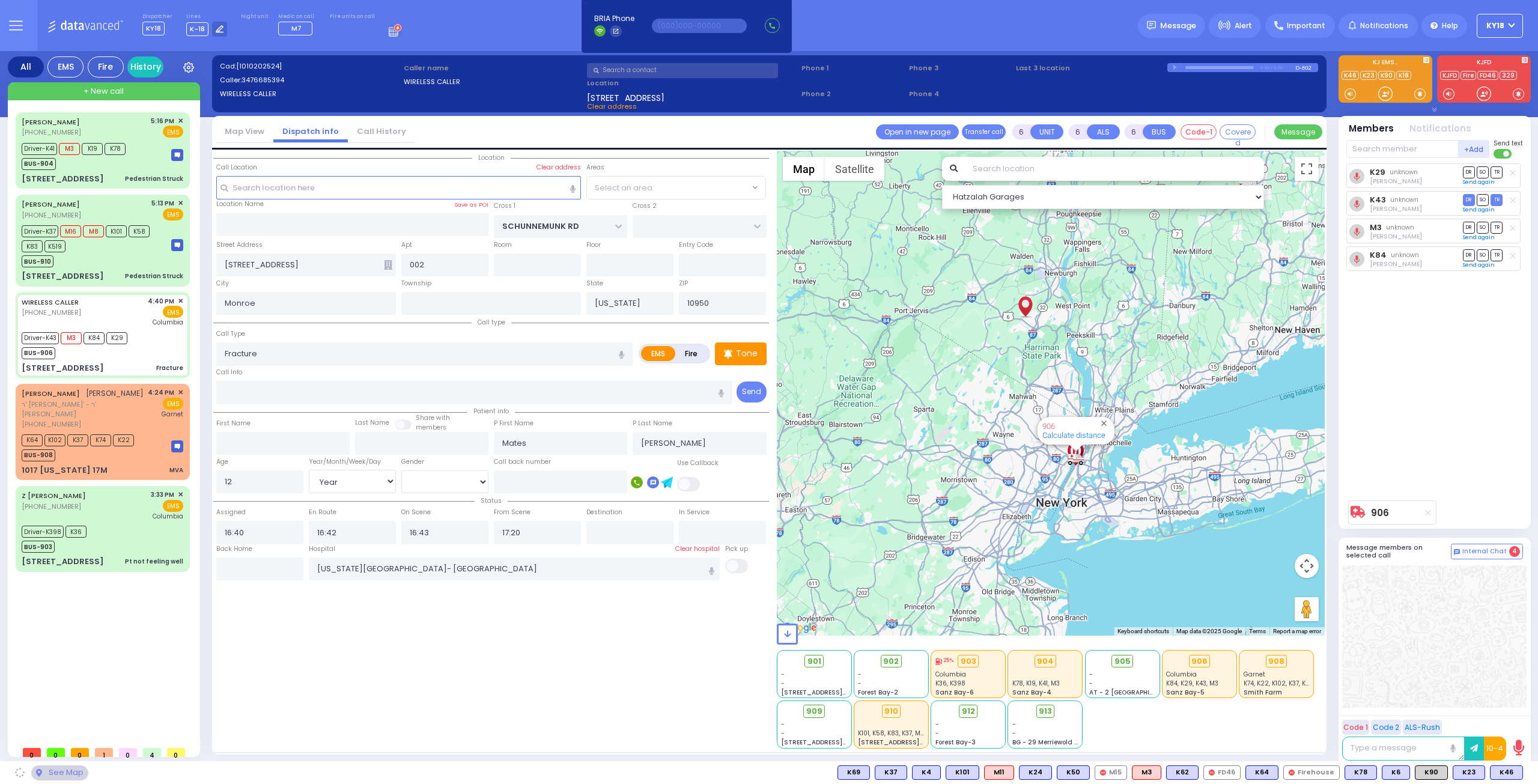
select select "[GEOGRAPHIC_DATA]"
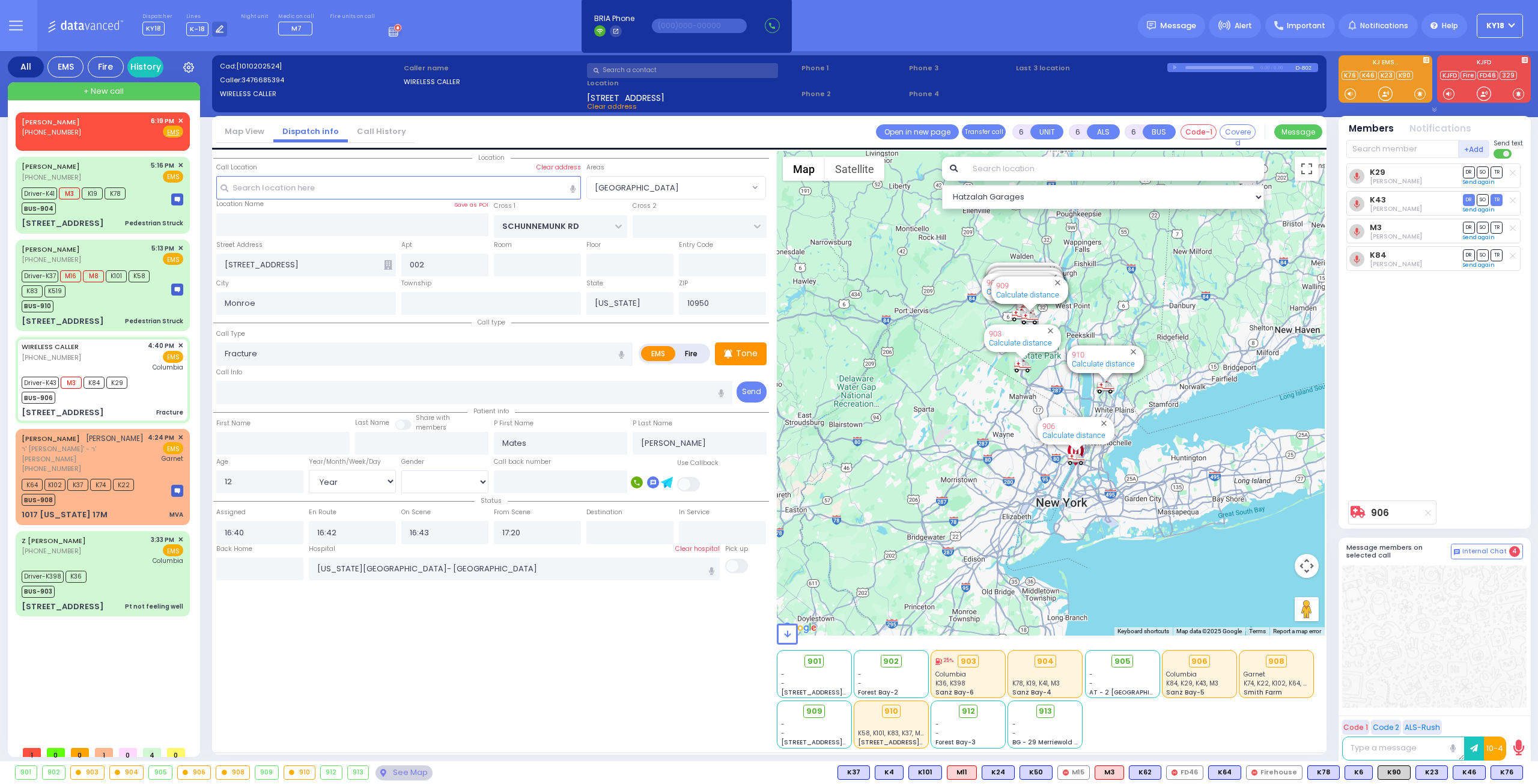
select select
radio input "true"
select select "Year"
select select "[DEMOGRAPHIC_DATA]"
select select "Hatzalah Garages"
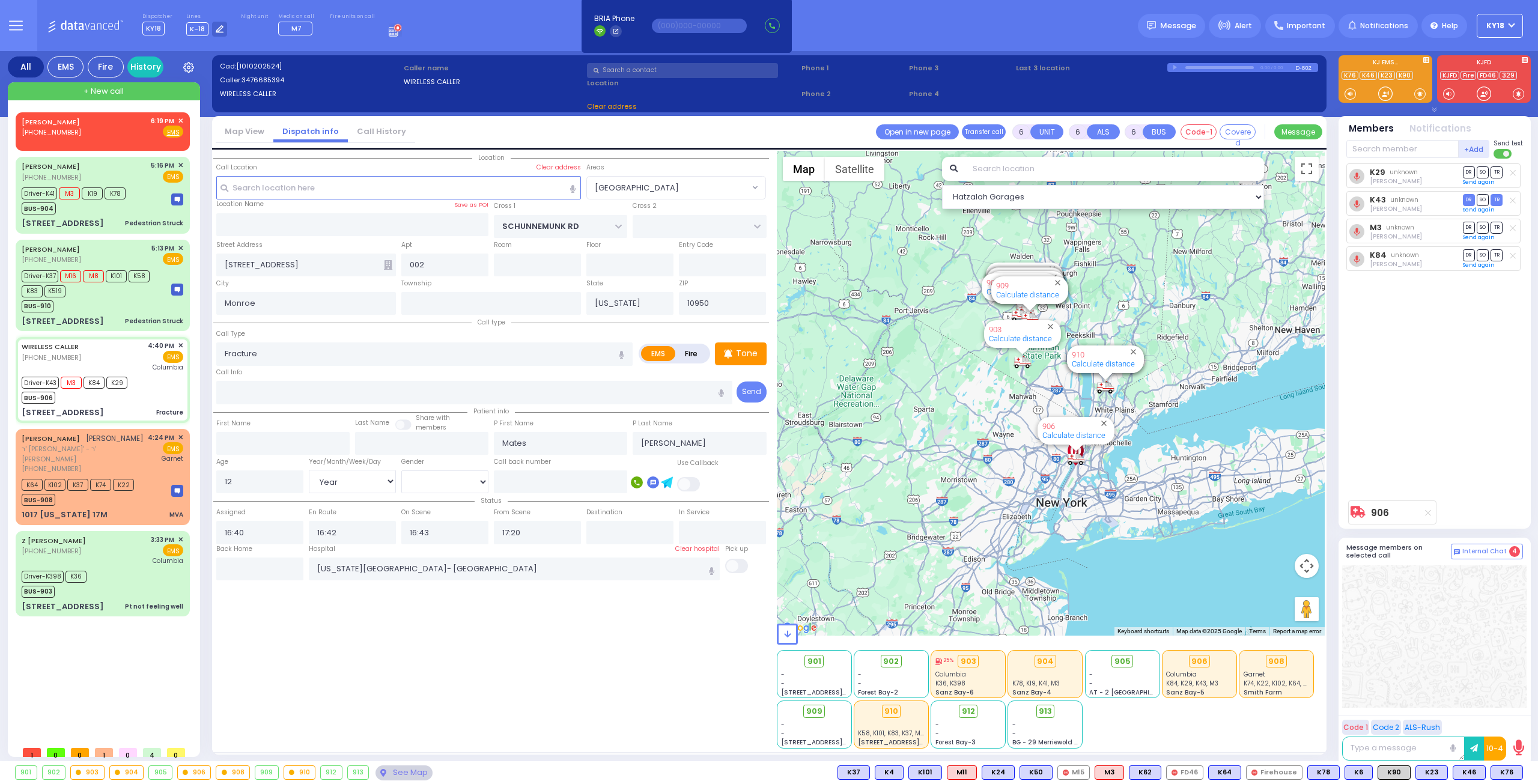
select select "[GEOGRAPHIC_DATA]"
select select
radio input "true"
select select "Year"
select select "[DEMOGRAPHIC_DATA]"
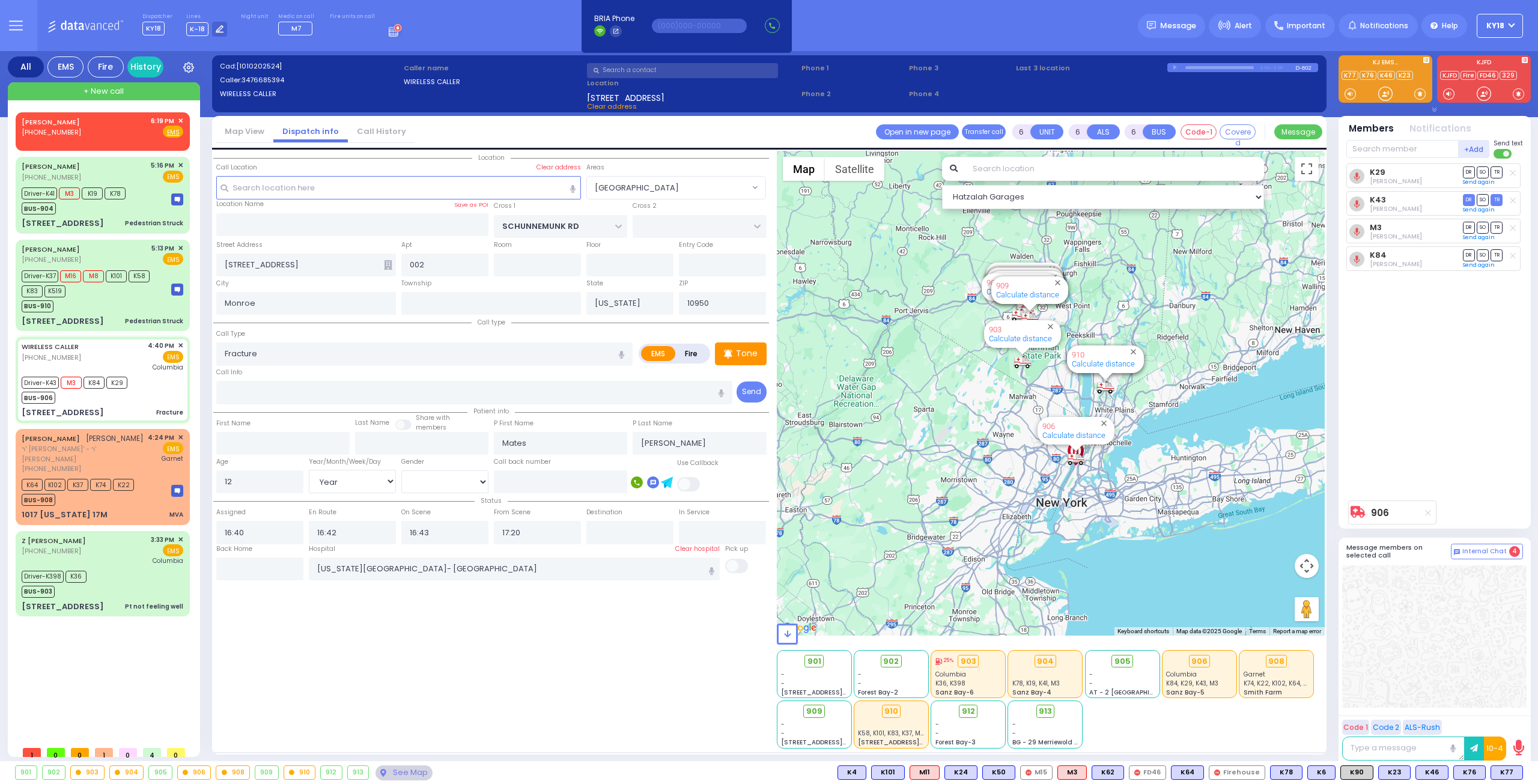
select select "Hatzalah Garages"
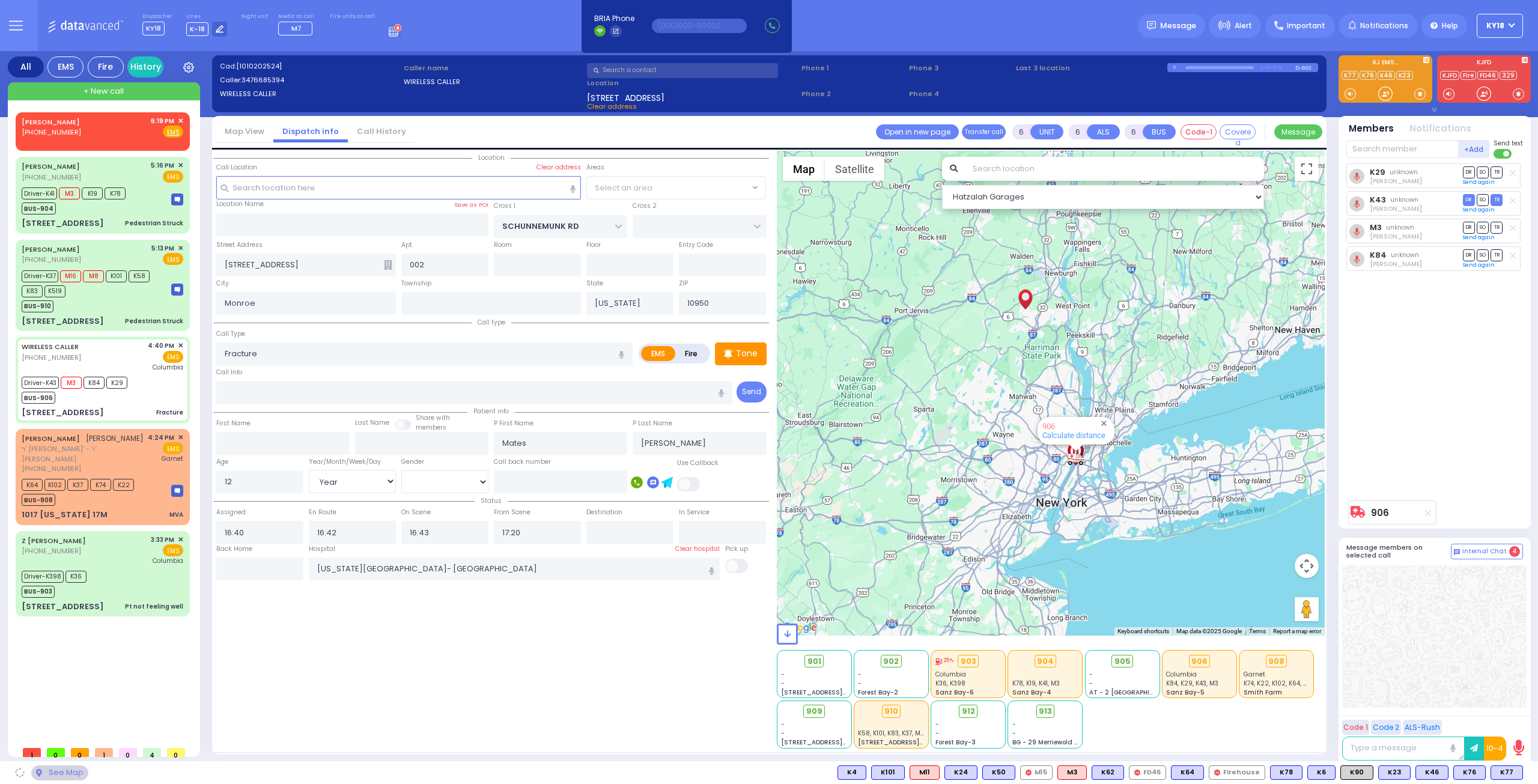
select select "[GEOGRAPHIC_DATA]"
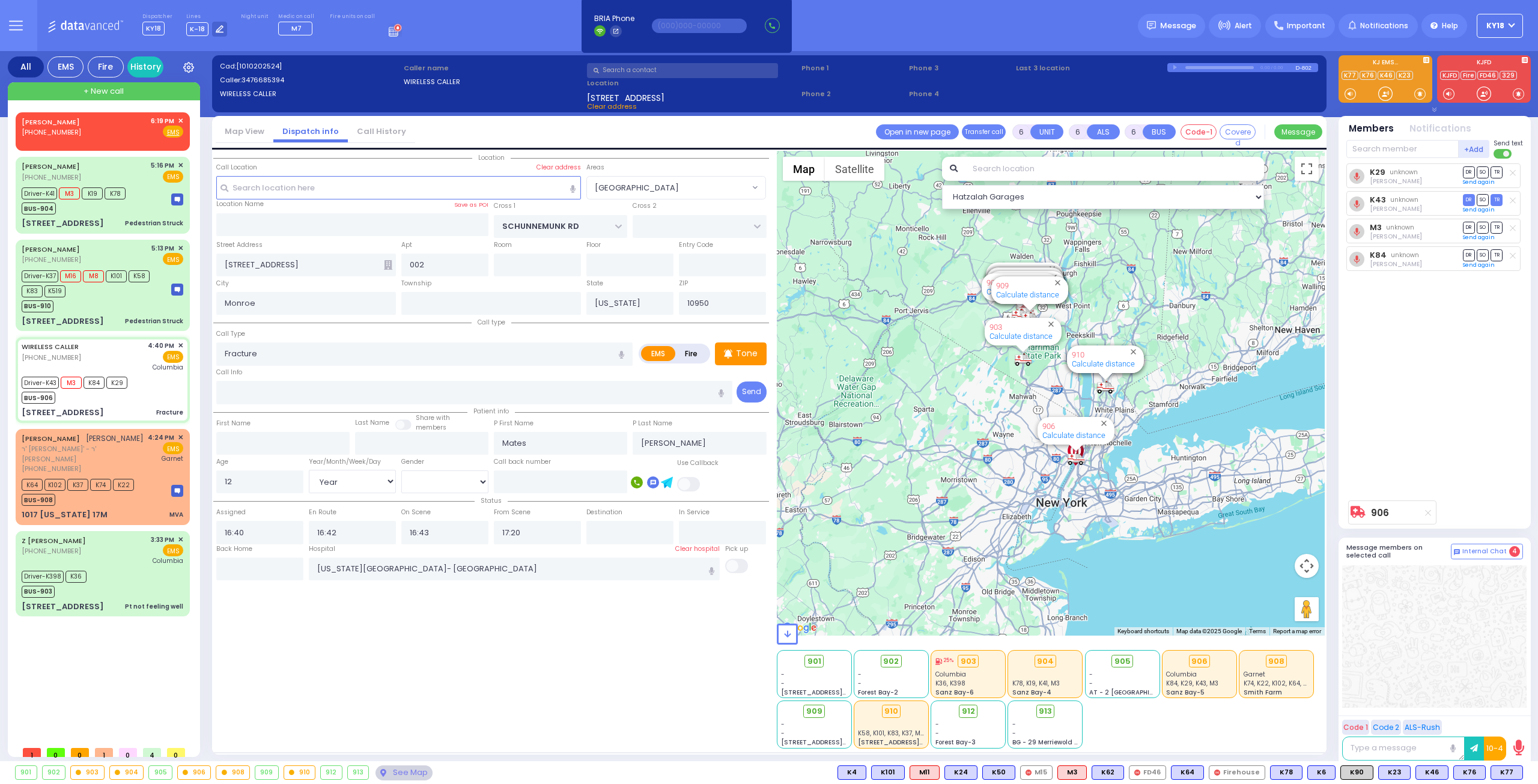
select select
radio input "true"
select select "Year"
select select "[DEMOGRAPHIC_DATA]"
select select "[GEOGRAPHIC_DATA]"
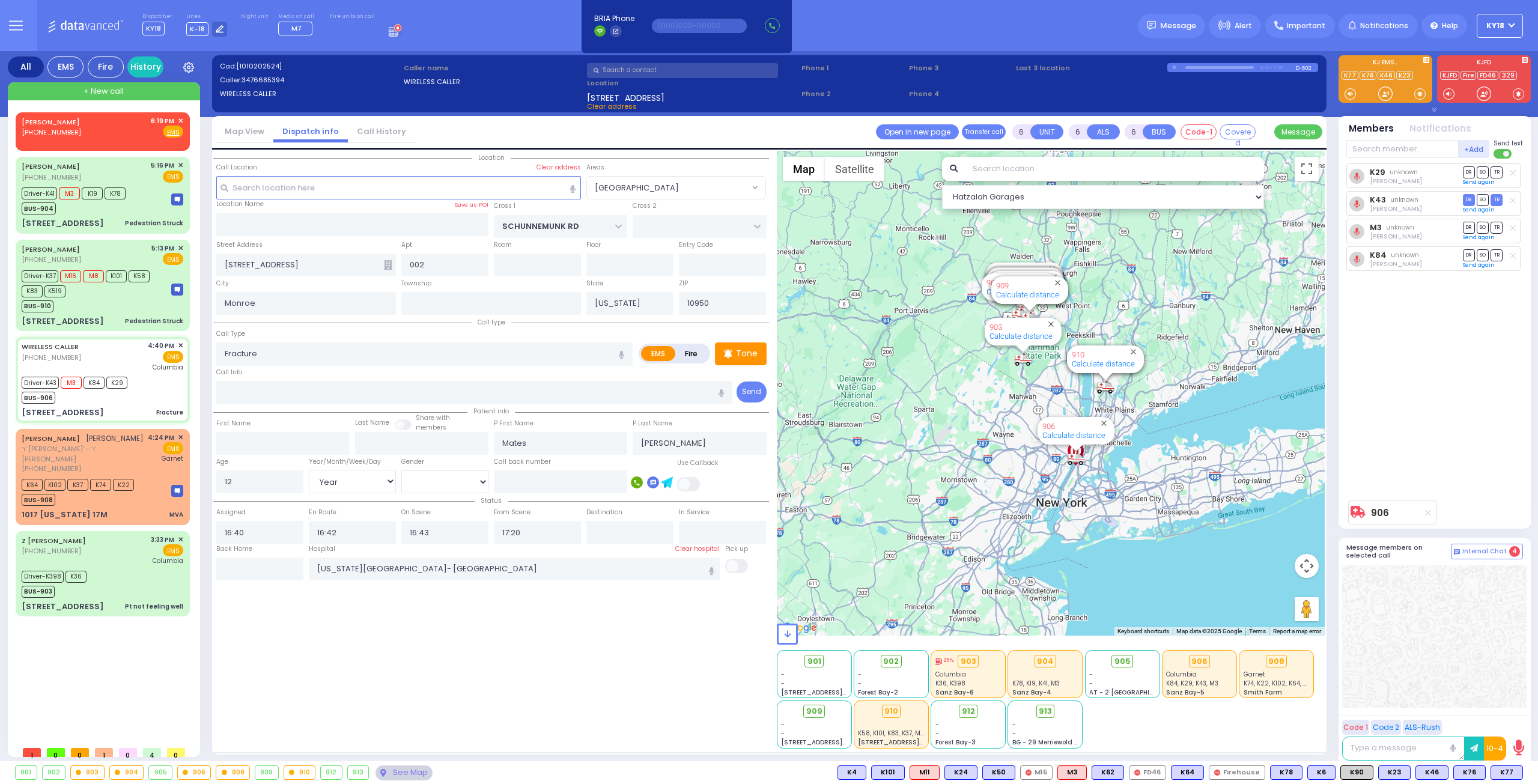
select select "Hatzalah Garages"
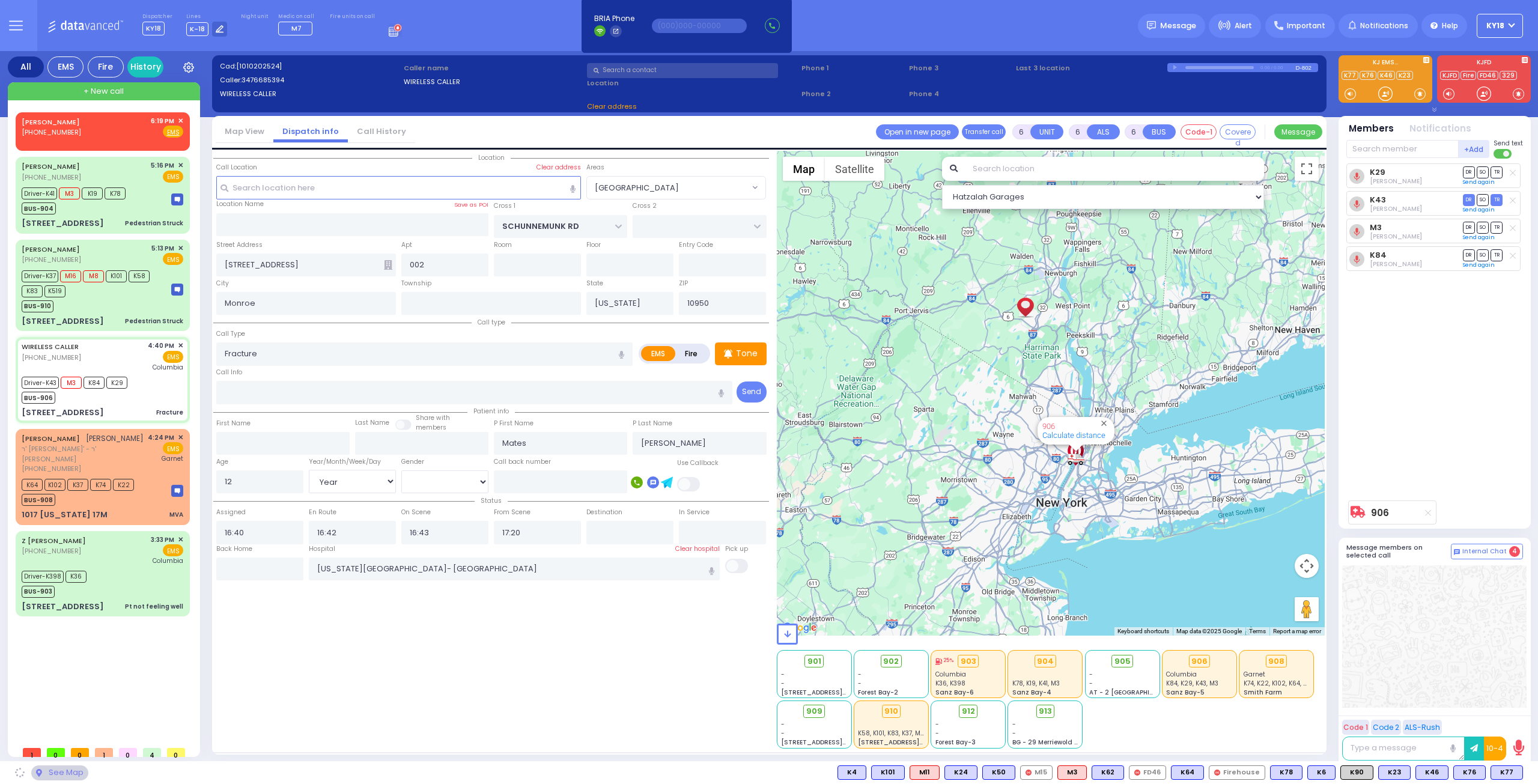
select select
radio input "true"
select select "Year"
select select "[DEMOGRAPHIC_DATA]"
select select "Hatzalah Garages"
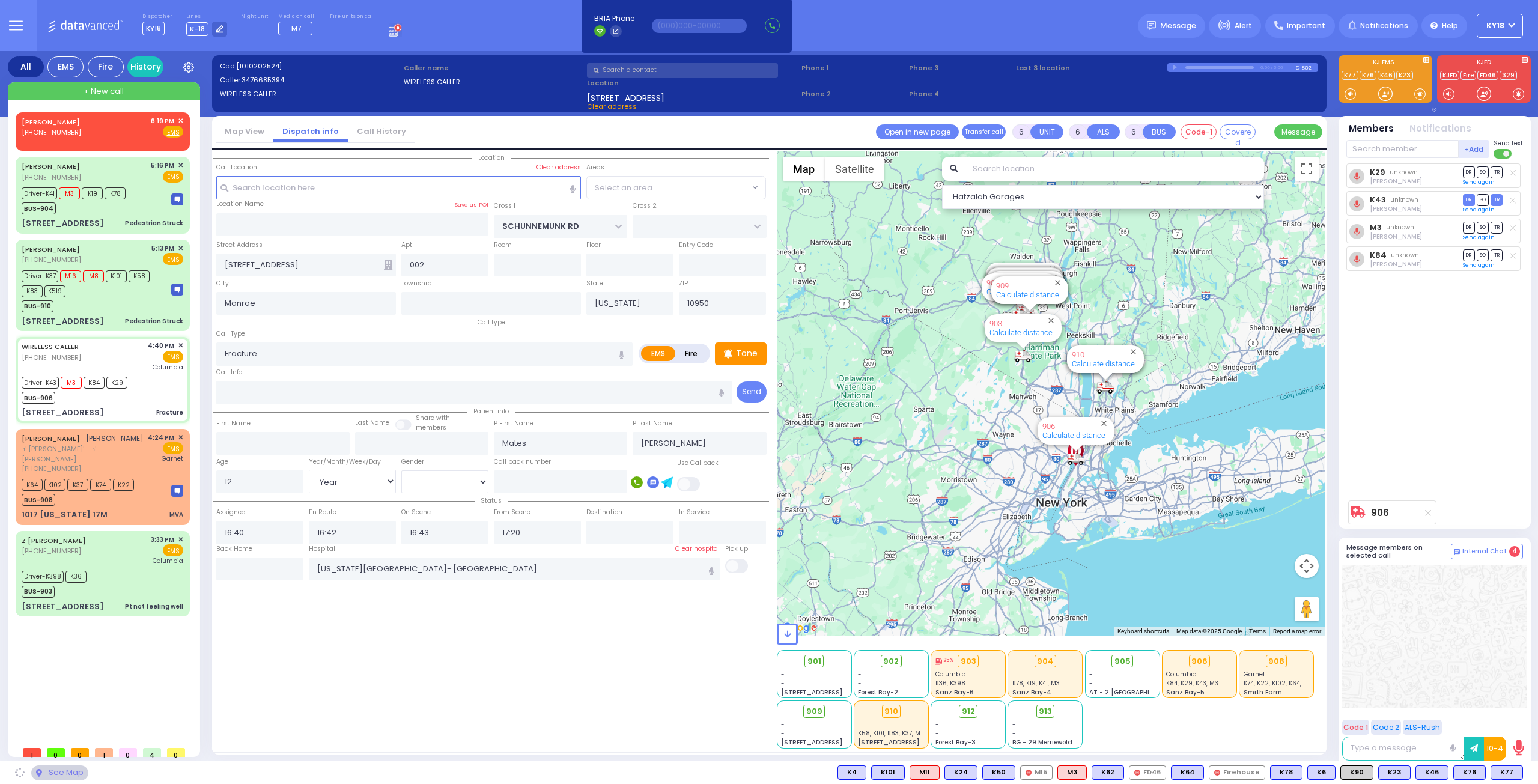
select select "[GEOGRAPHIC_DATA]"
select select
radio input "true"
select select "Year"
select select "[DEMOGRAPHIC_DATA]"
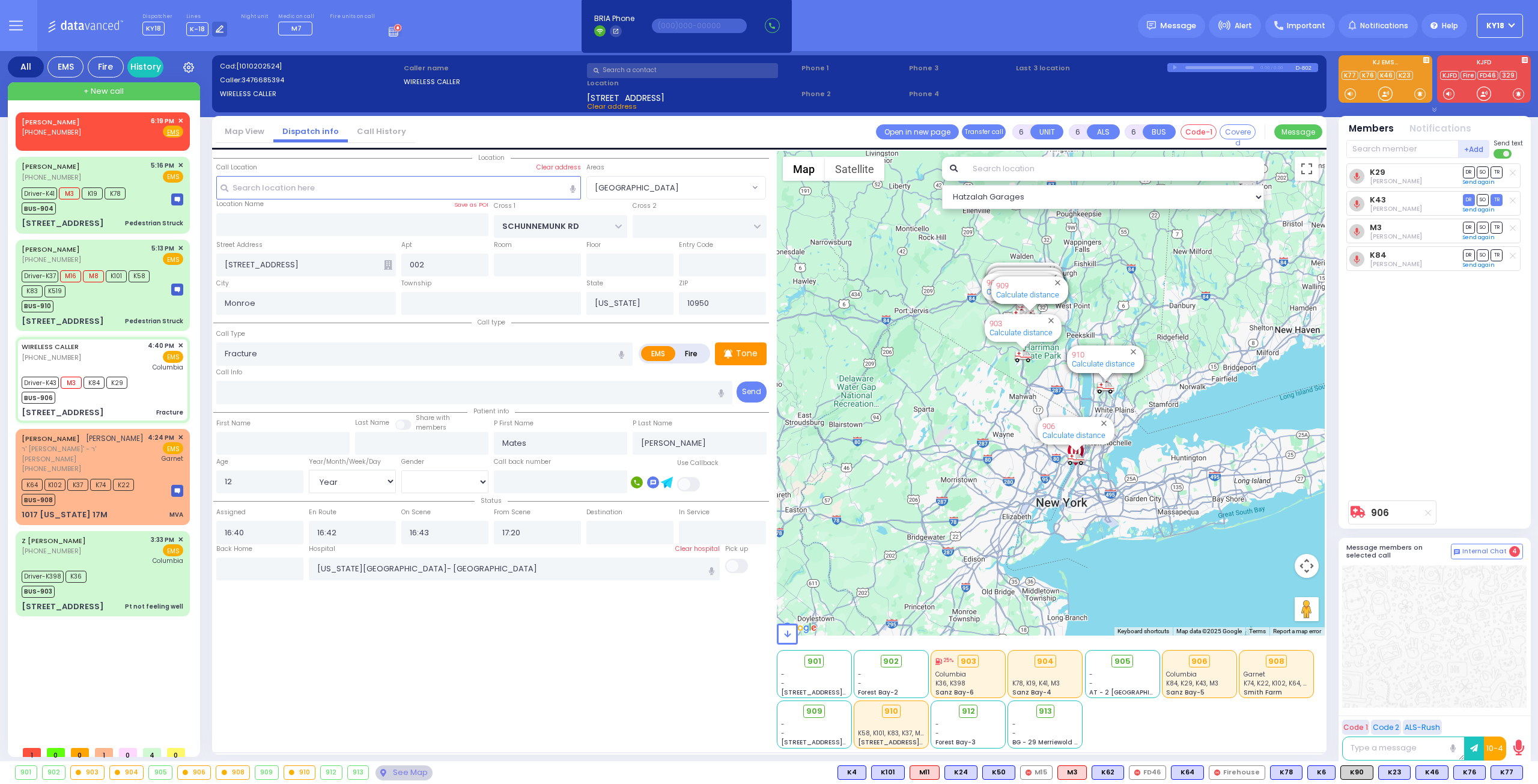
select select "Hatzalah Garages"
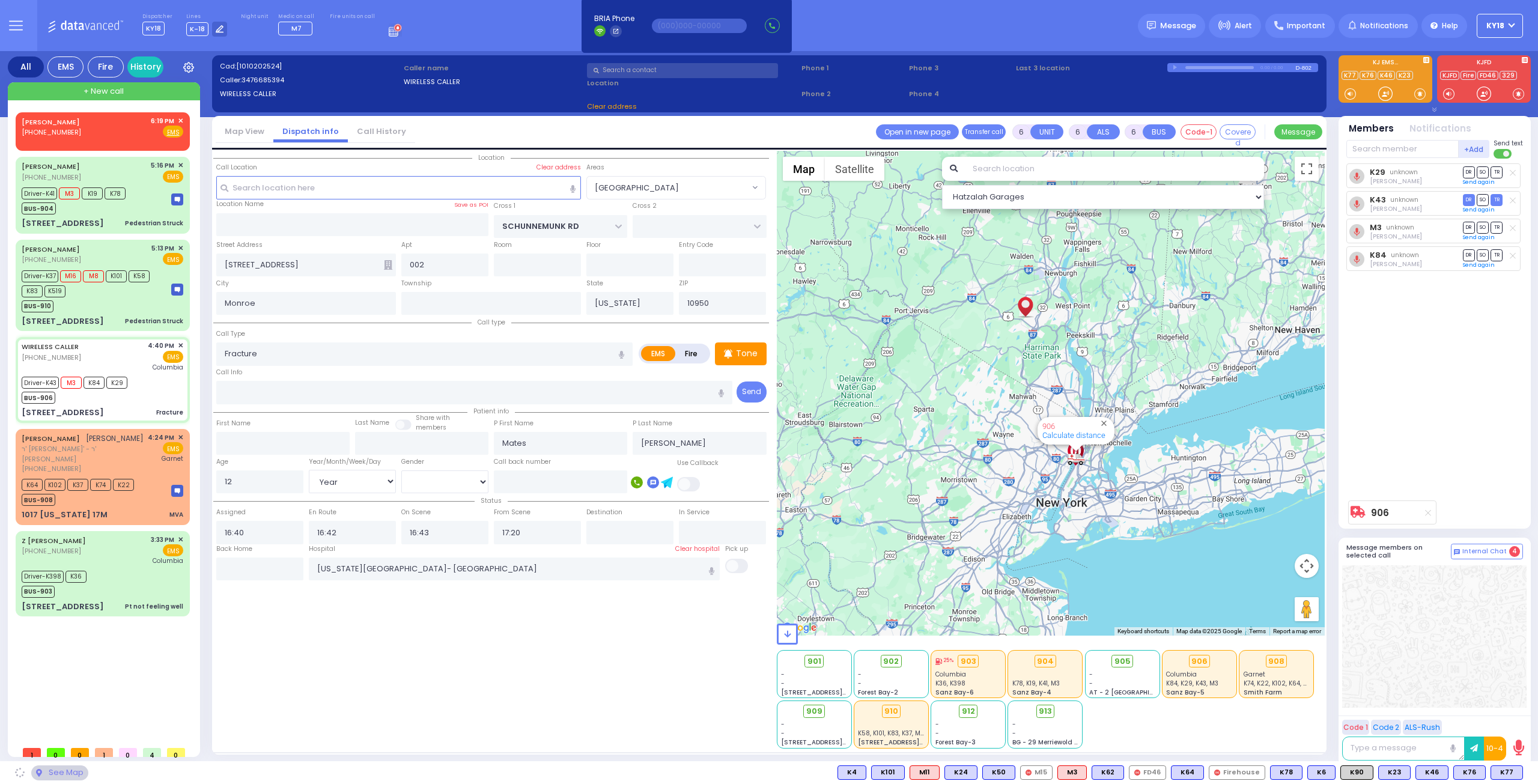
select select "[GEOGRAPHIC_DATA]"
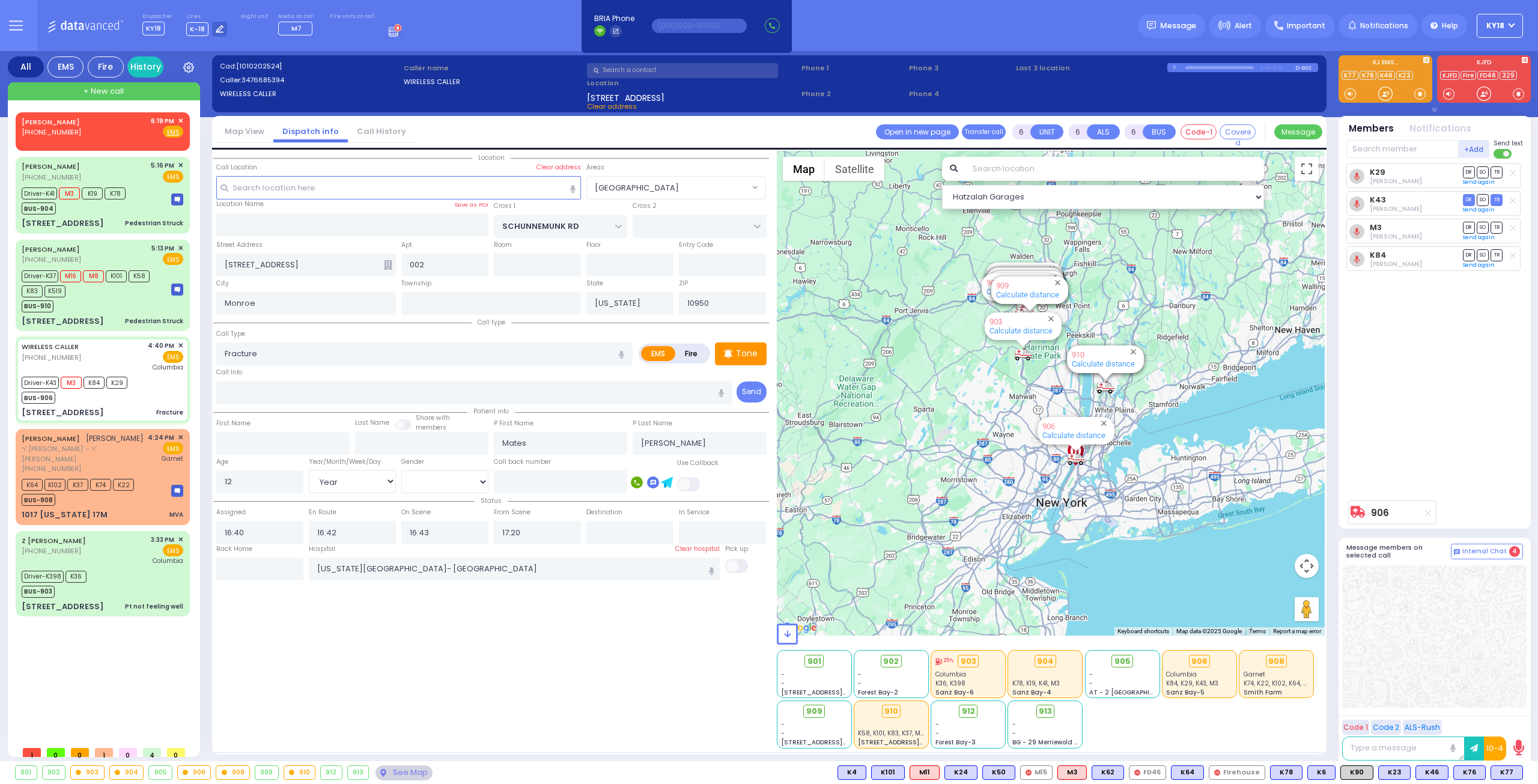
select select
radio input "true"
select select "Year"
select select "[DEMOGRAPHIC_DATA]"
select select "Hatzalah Garages"
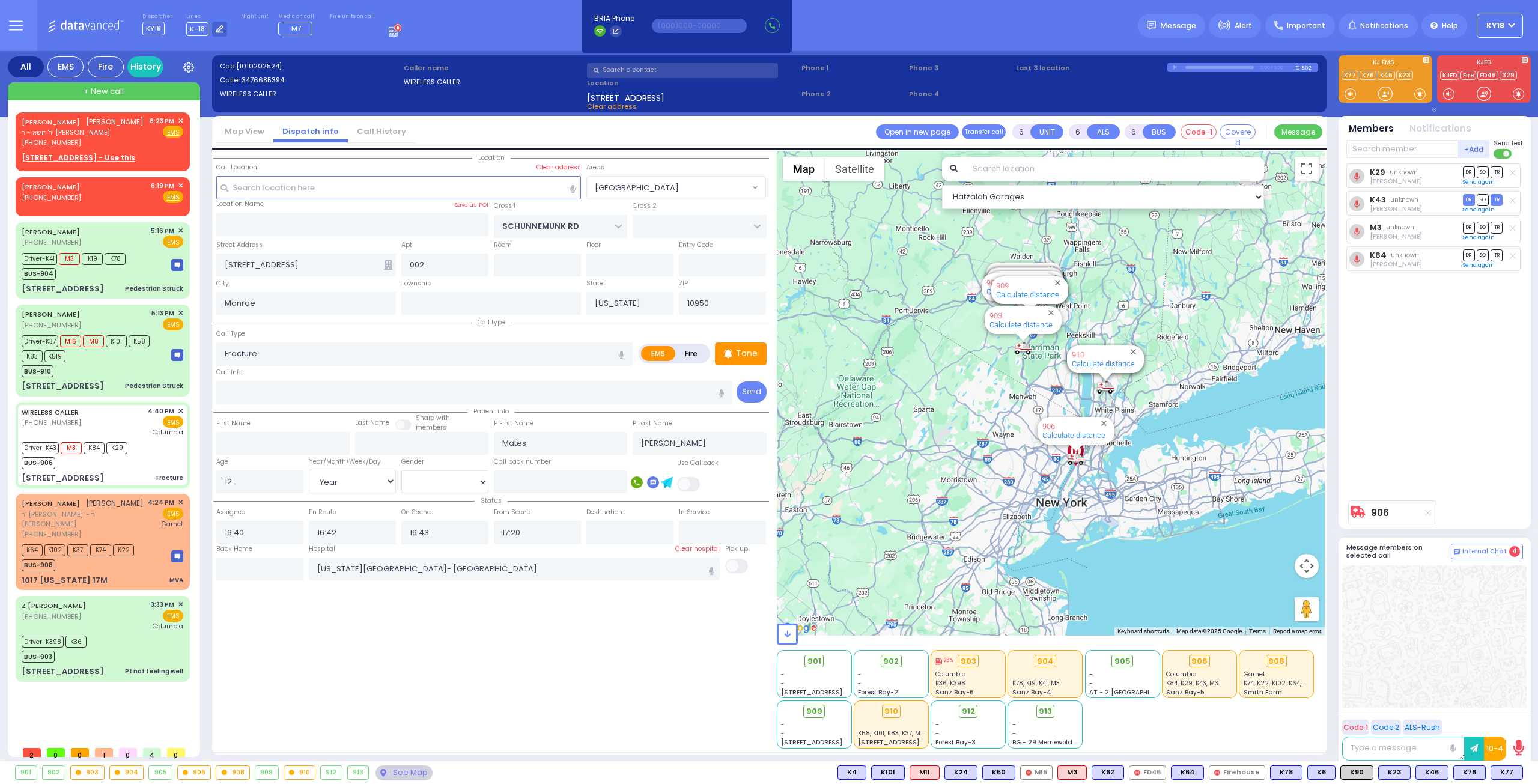
select select "[GEOGRAPHIC_DATA]"
